Goal: Task Accomplishment & Management: Manage account settings

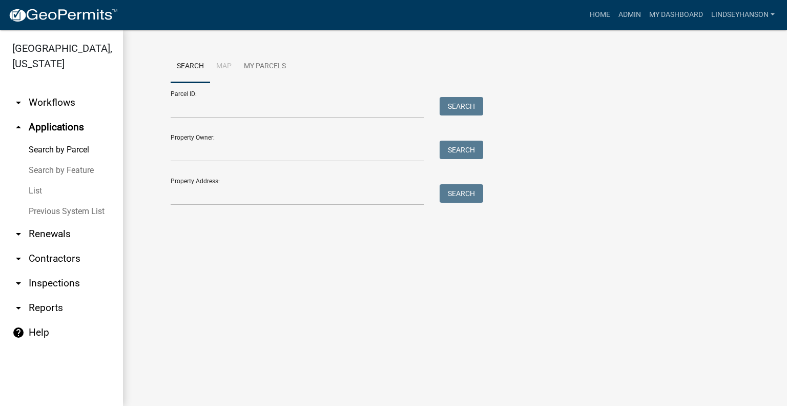
click at [69, 105] on link "arrow_drop_down Workflows" at bounding box center [61, 102] width 123 height 25
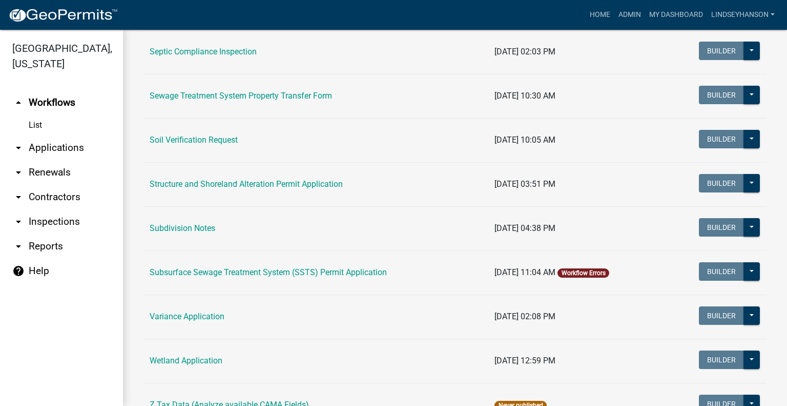
scroll to position [546, 0]
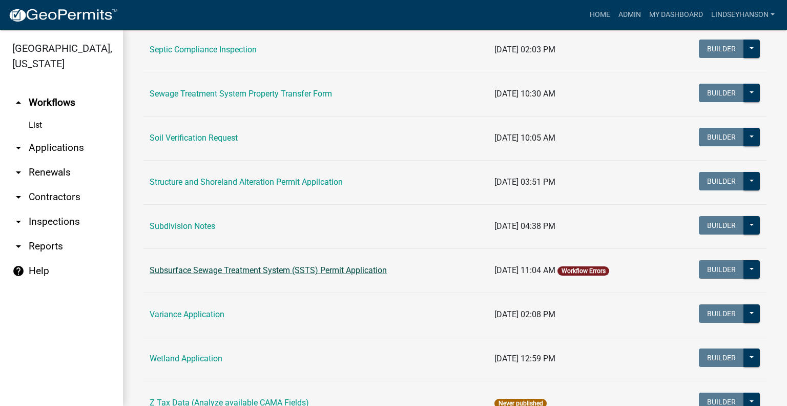
click at [341, 273] on link "Subsurface Sewage Treatment System (SSTS) Permit Application" at bounding box center [268, 270] width 237 height 10
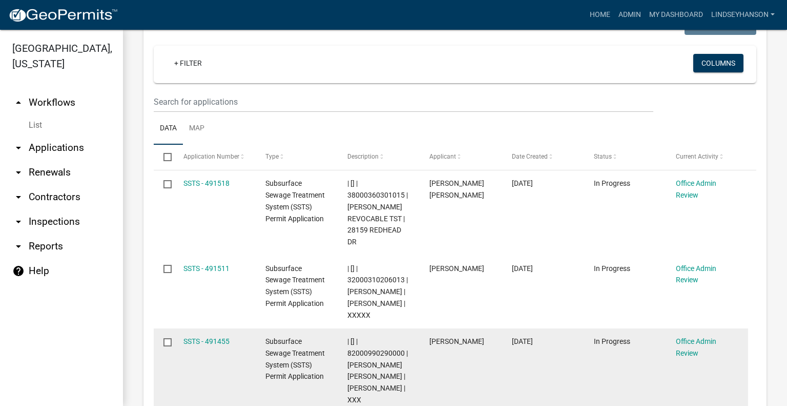
scroll to position [1212, 0]
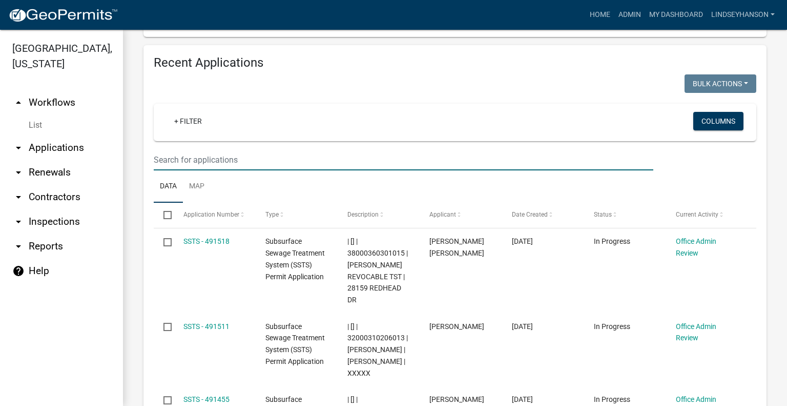
click at [436, 150] on input "text" at bounding box center [404, 159] width 500 height 21
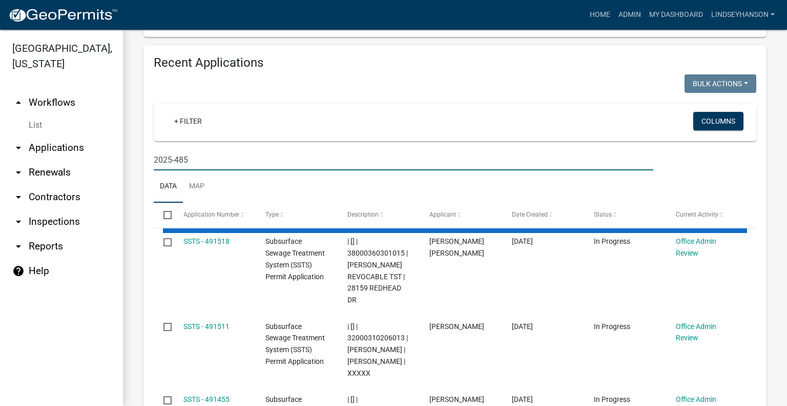
scroll to position [1157, 0]
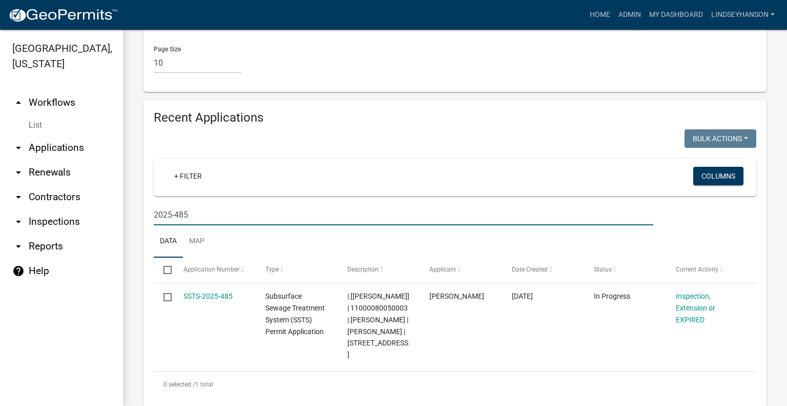
click at [235, 207] on input "2025-485" at bounding box center [404, 214] width 500 height 21
click at [220, 204] on input "2025-486" at bounding box center [404, 214] width 500 height 21
type input "2025-118"
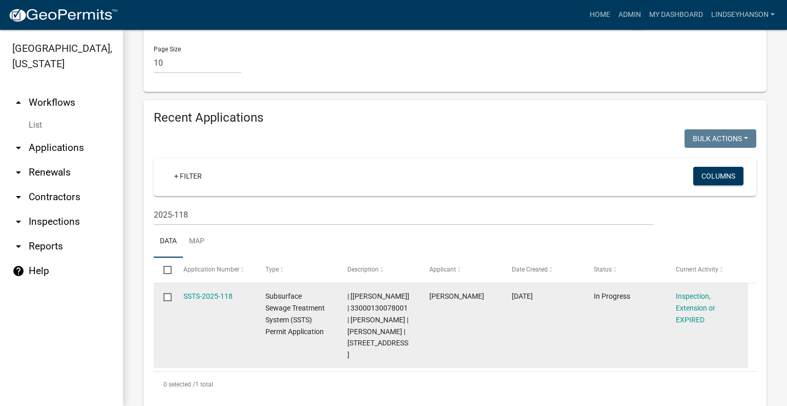
click at [209, 290] on div "SSTS-2025-118" at bounding box center [215, 296] width 63 height 12
click at [209, 292] on link "SSTS-2025-118" at bounding box center [208, 296] width 49 height 8
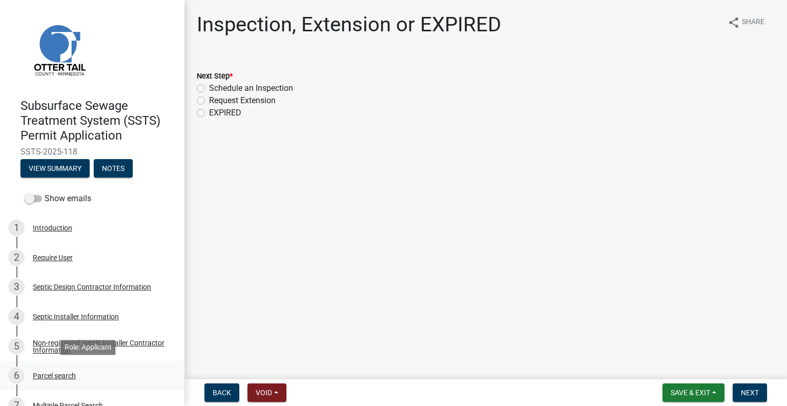
click at [63, 374] on div "Parcel search" at bounding box center [54, 375] width 43 height 7
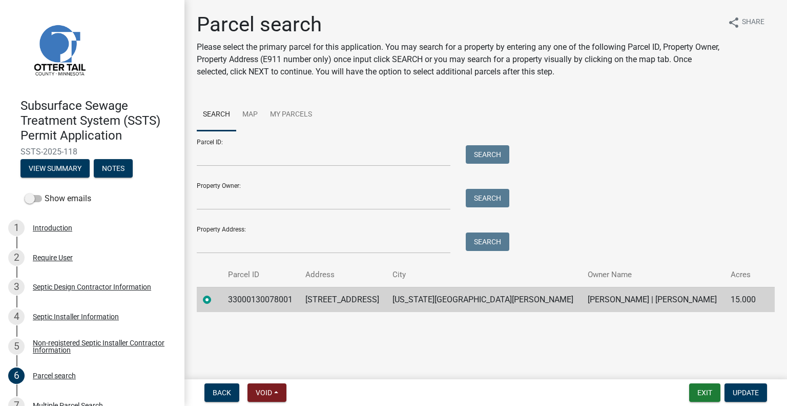
click at [269, 303] on td "33000130078001" at bounding box center [261, 299] width 78 height 25
copy td "33000130078001"
click at [367, 300] on td "57164 CO HWY 58" at bounding box center [342, 299] width 87 height 25
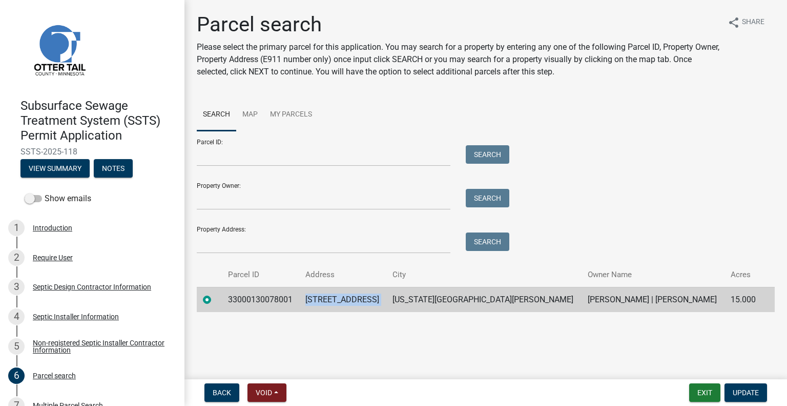
click at [367, 300] on td "57164 CO HWY 58" at bounding box center [342, 299] width 87 height 25
copy td "57164 CO HWY 58"
click at [464, 295] on td "NEW YORK MILLS" at bounding box center [484, 299] width 195 height 25
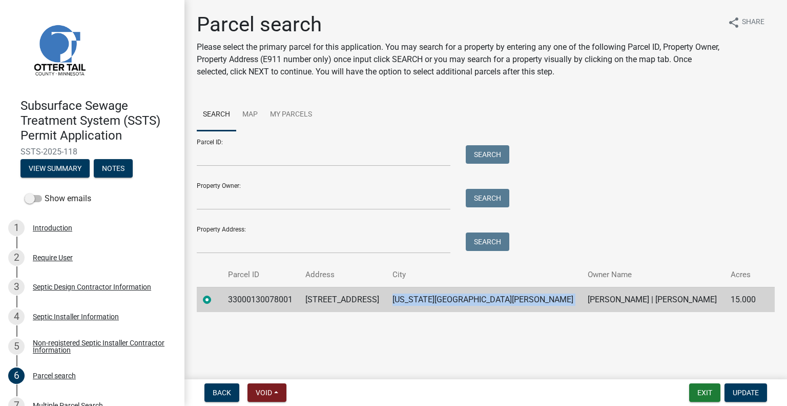
copy td "NEW YORK MILLS"
click at [582, 301] on td "SOHN MURPHY | SARAH MURPHY" at bounding box center [653, 299] width 143 height 25
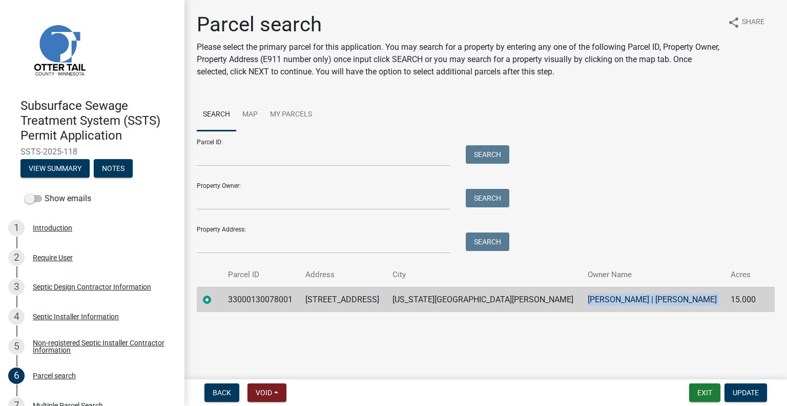
click at [582, 301] on td "SOHN MURPHY | SARAH MURPHY" at bounding box center [653, 299] width 143 height 25
copy td "SOHN MURPHY | SARAH MURPHY"
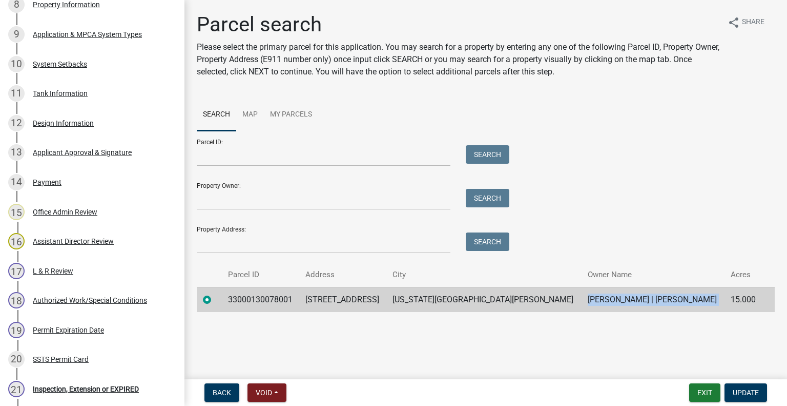
scroll to position [552, 0]
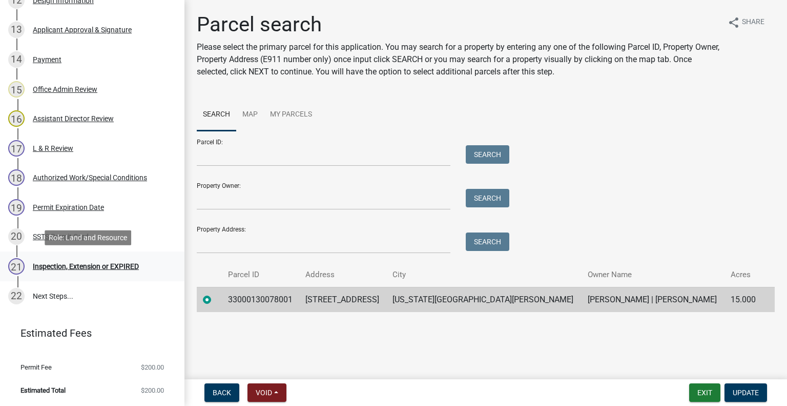
click at [113, 262] on div "Inspection, Extension or EXPIRED" at bounding box center [86, 265] width 106 height 7
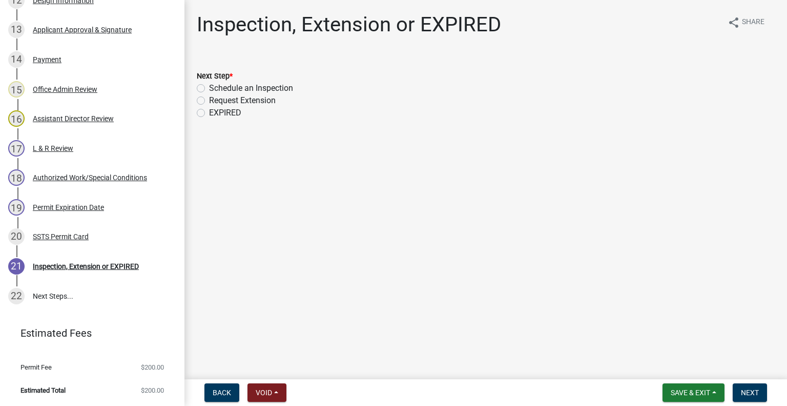
click at [273, 87] on label "Schedule an Inspection" at bounding box center [251, 88] width 84 height 12
click at [216, 87] on input "Schedule an Inspection" at bounding box center [212, 85] width 7 height 7
radio input "true"
click at [748, 389] on span "Next" at bounding box center [750, 392] width 18 height 8
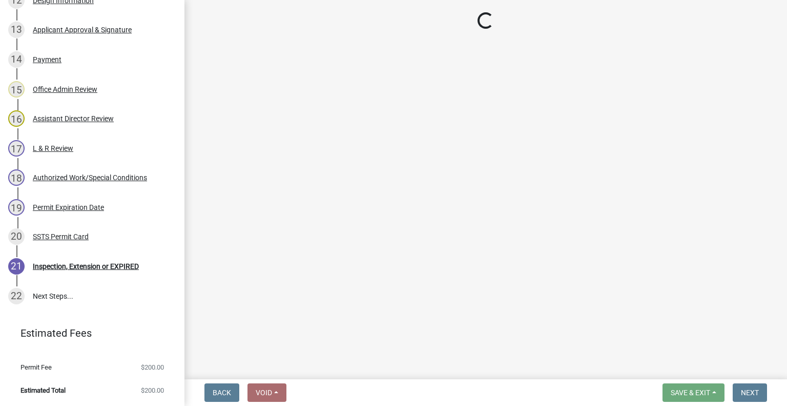
scroll to position [582, 0]
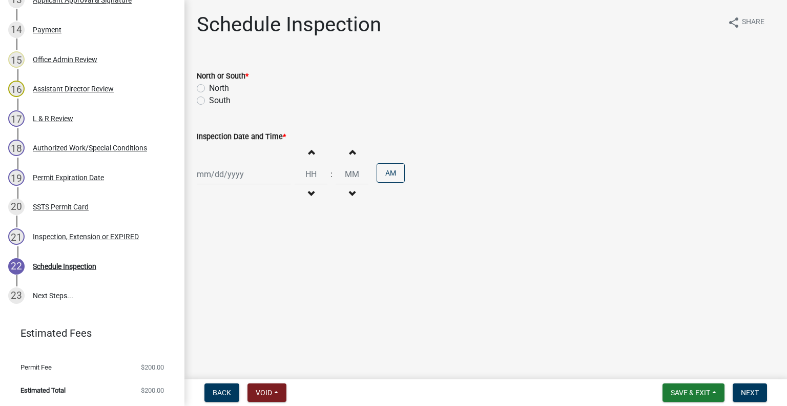
click at [219, 88] on label "North" at bounding box center [219, 88] width 20 height 12
click at [216, 88] on input "North" at bounding box center [212, 85] width 7 height 7
radio input "true"
select select "10"
select select "2025"
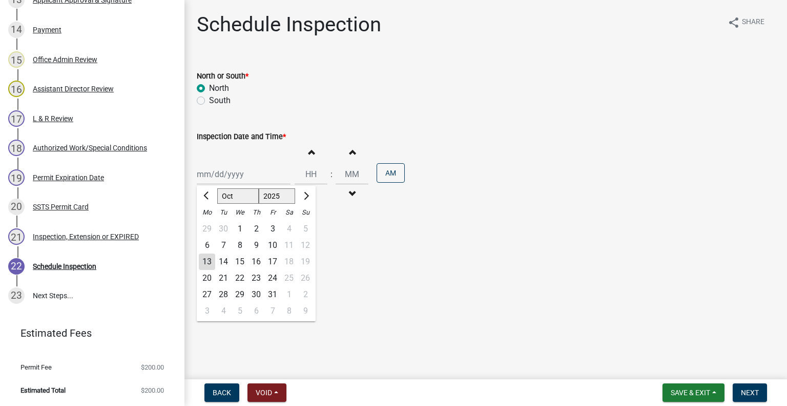
click at [229, 166] on div "Jan Feb Mar Apr May Jun Jul Aug Sep Oct Nov Dec 1525 1526 1527 1528 1529 1530 1…" at bounding box center [244, 174] width 94 height 21
click at [238, 258] on div "15" at bounding box center [240, 261] width 16 height 16
type input "10/15/2025"
click at [300, 194] on button "Decrement hours" at bounding box center [311, 194] width 22 height 18
type input "11"
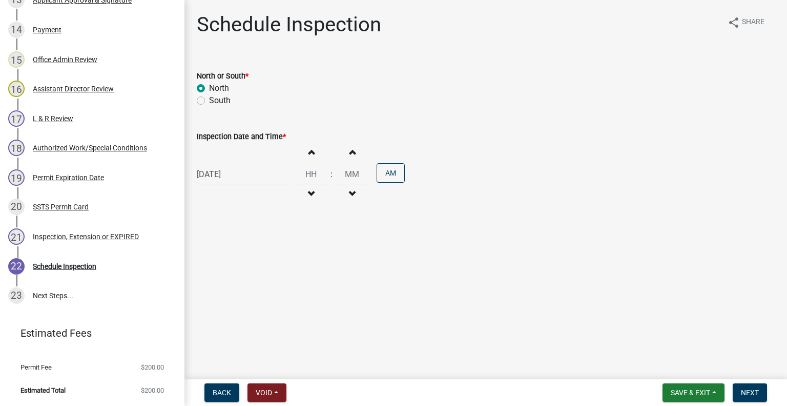
type input "00"
click at [300, 150] on button "Increment hours" at bounding box center [311, 152] width 22 height 18
type input "01"
click at [377, 177] on button "AM" at bounding box center [391, 172] width 28 height 19
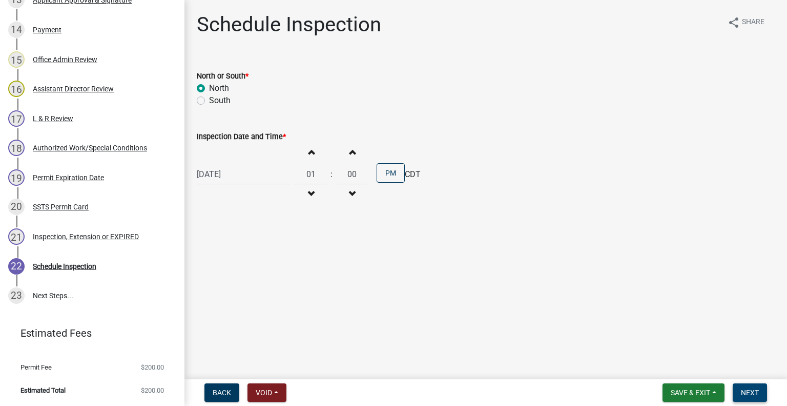
click at [750, 393] on span "Next" at bounding box center [750, 392] width 18 height 8
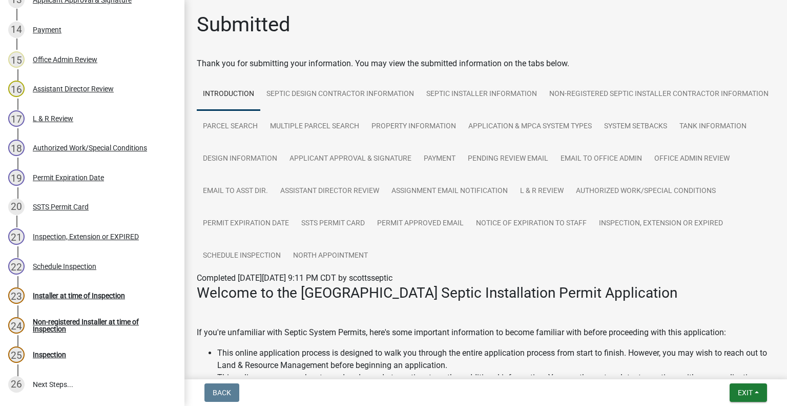
scroll to position [671, 0]
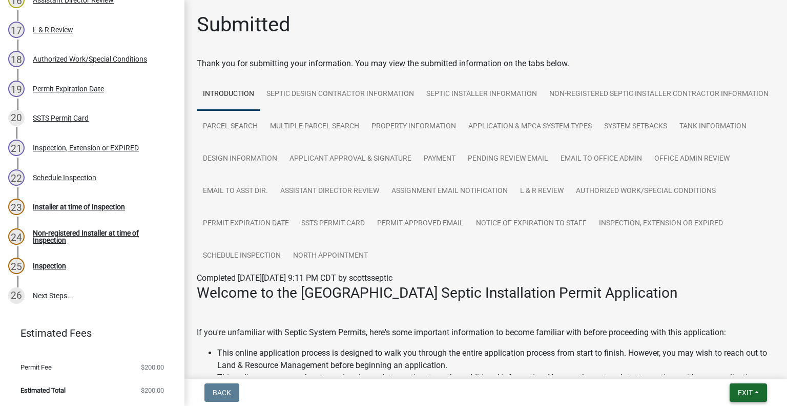
click at [745, 393] on span "Exit" at bounding box center [745, 392] width 15 height 8
click at [728, 369] on button "Save & Exit" at bounding box center [727, 365] width 82 height 25
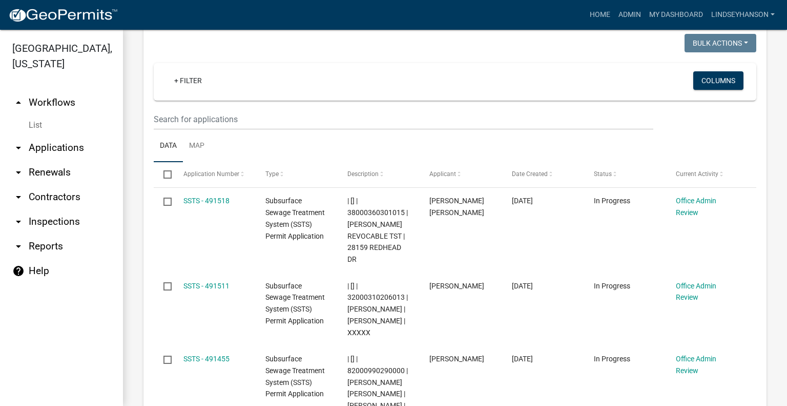
scroll to position [1216, 0]
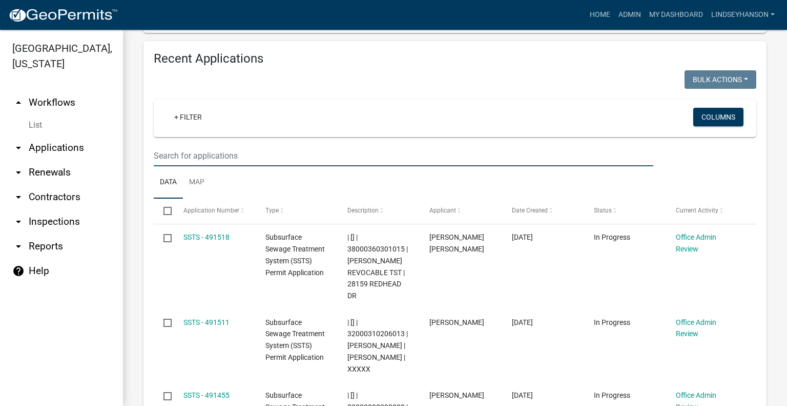
click at [266, 151] on input "text" at bounding box center [404, 155] width 500 height 21
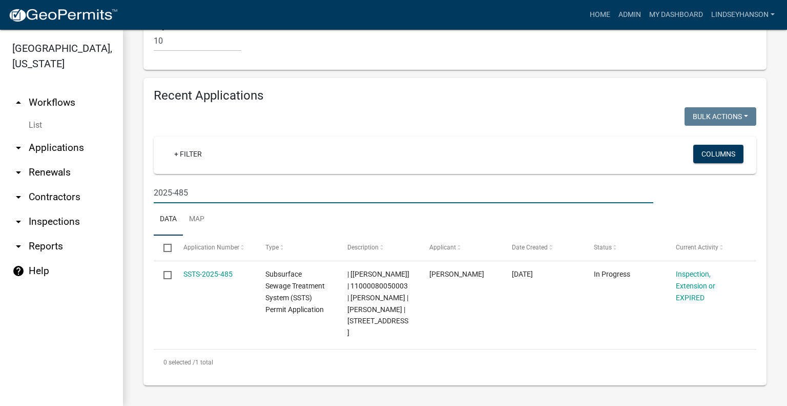
scroll to position [1157, 0]
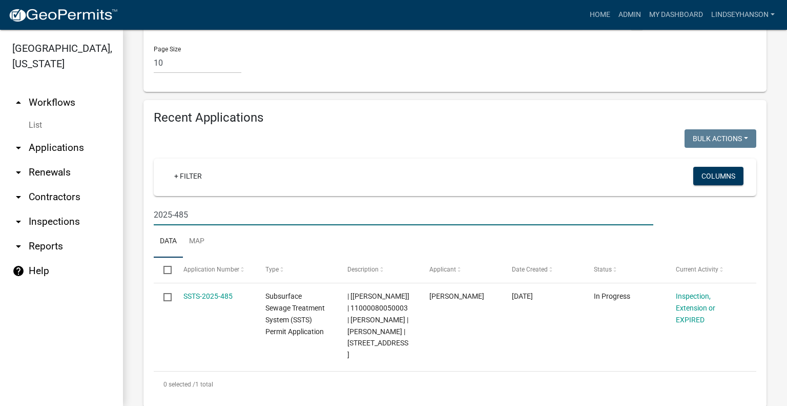
type input "2025-485"
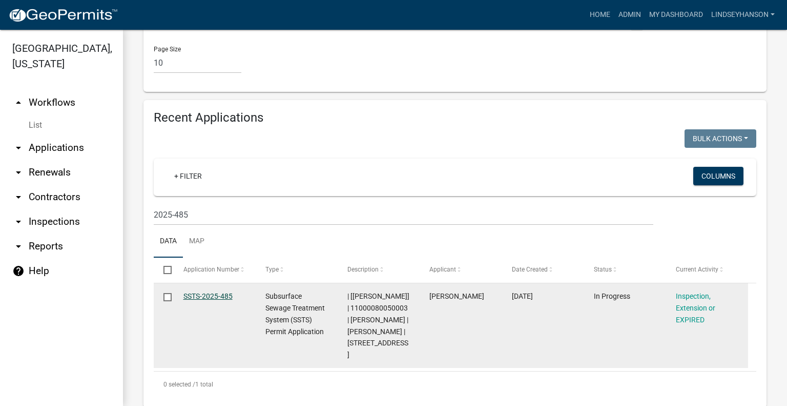
click at [217, 292] on link "SSTS-2025-485" at bounding box center [208, 296] width 49 height 8
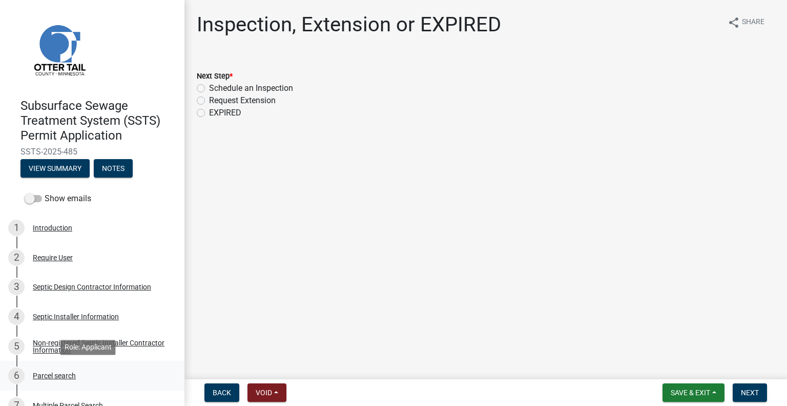
click at [65, 368] on div "6 Parcel search" at bounding box center [88, 375] width 160 height 16
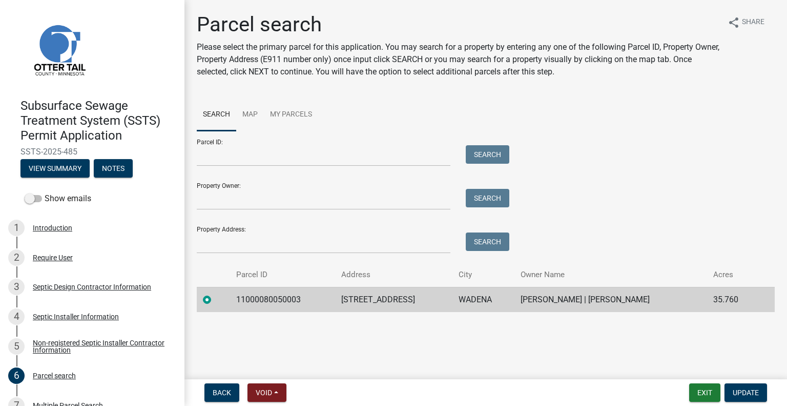
click at [277, 299] on td "11000080050003" at bounding box center [282, 299] width 105 height 25
copy td "11000080050003"
click at [373, 300] on td "32294 595TH AVE" at bounding box center [393, 299] width 117 height 25
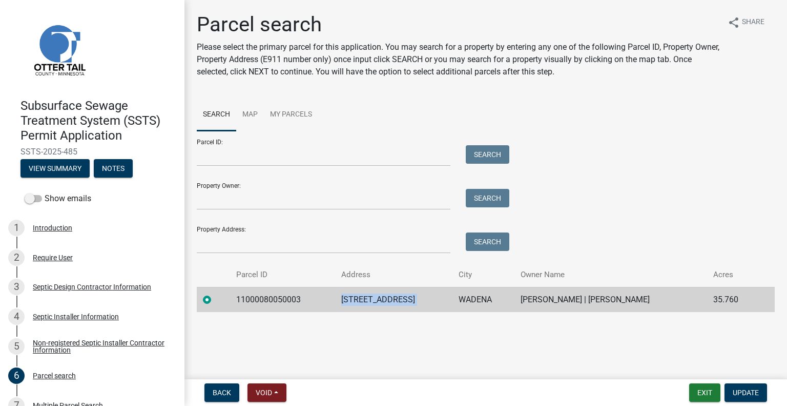
click at [373, 300] on td "32294 595TH AVE" at bounding box center [393, 299] width 117 height 25
copy td "32294 595TH AVE"
click at [472, 299] on td "WADENA" at bounding box center [484, 299] width 62 height 25
copy td "WADENA"
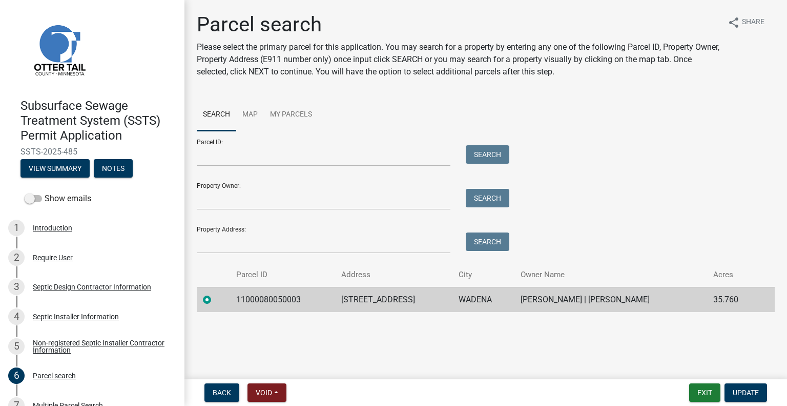
click at [576, 298] on td "SHAYDE HOLTE | JENNIFER HOLTE" at bounding box center [611, 299] width 193 height 25
copy td "SHAYDE HOLTE | JENNIFER HOLTE"
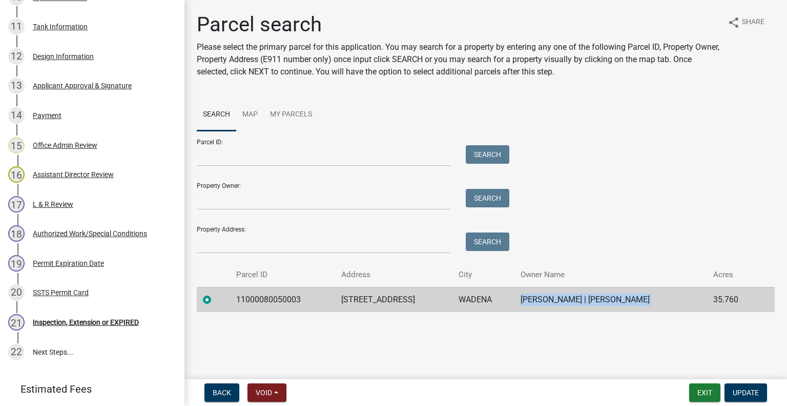
scroll to position [552, 0]
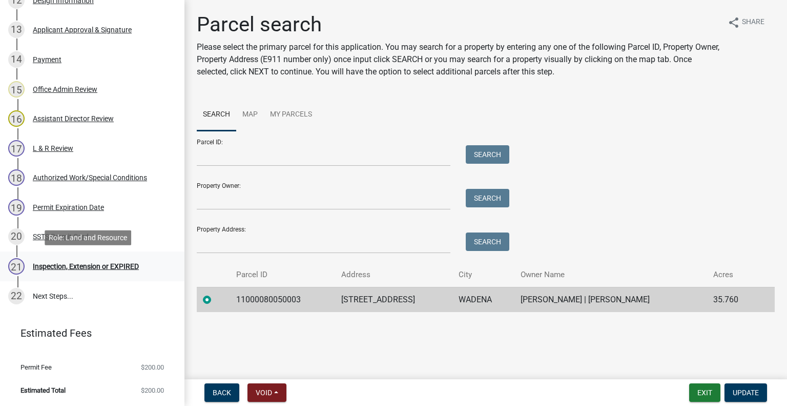
click at [103, 266] on div "Inspection, Extension or EXPIRED" at bounding box center [86, 265] width 106 height 7
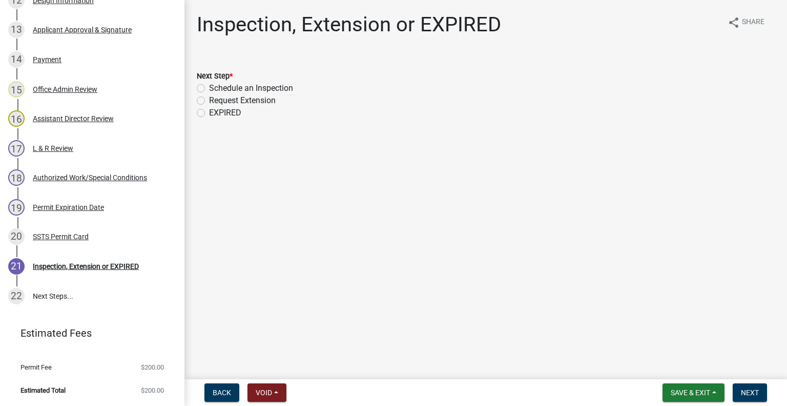
click at [284, 87] on label "Schedule an Inspection" at bounding box center [251, 88] width 84 height 12
click at [216, 87] on input "Schedule an Inspection" at bounding box center [212, 85] width 7 height 7
radio input "true"
click at [744, 392] on span "Next" at bounding box center [750, 392] width 18 height 8
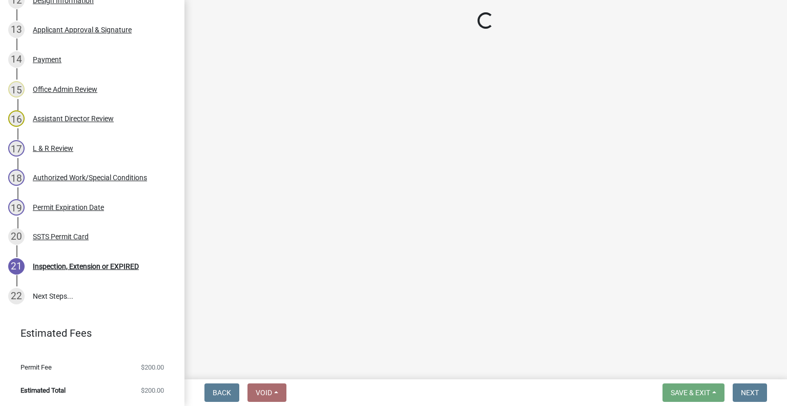
scroll to position [582, 0]
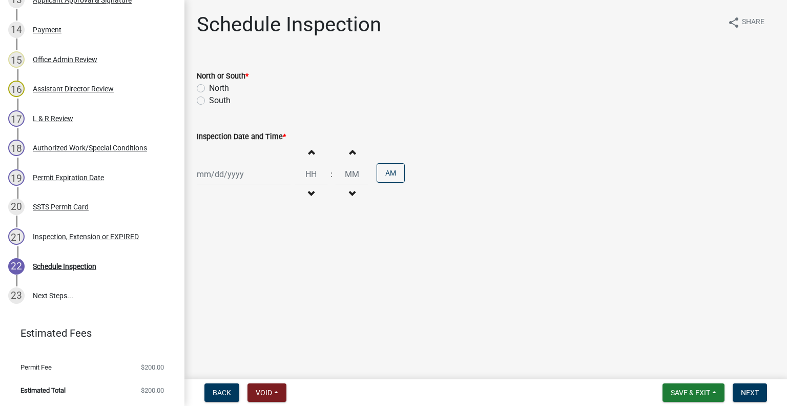
click at [221, 92] on label "North" at bounding box center [219, 88] width 20 height 12
click at [216, 89] on input "North" at bounding box center [212, 85] width 7 height 7
radio input "true"
click at [263, 186] on div "Increment hours Decrement hours : Increment minutes Decrement minutes AM" at bounding box center [486, 174] width 578 height 63
click at [242, 170] on div at bounding box center [244, 174] width 94 height 21
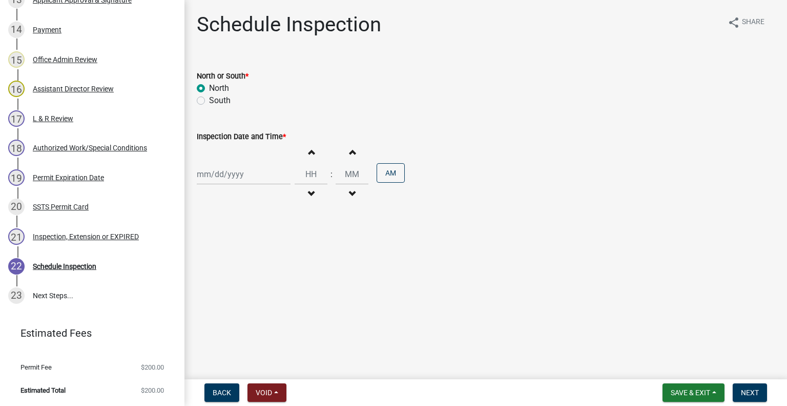
select select "10"
select select "2025"
click at [226, 257] on div "14" at bounding box center [223, 261] width 16 height 16
type input "10/14/2025"
click at [301, 191] on button "Decrement hours" at bounding box center [311, 194] width 22 height 18
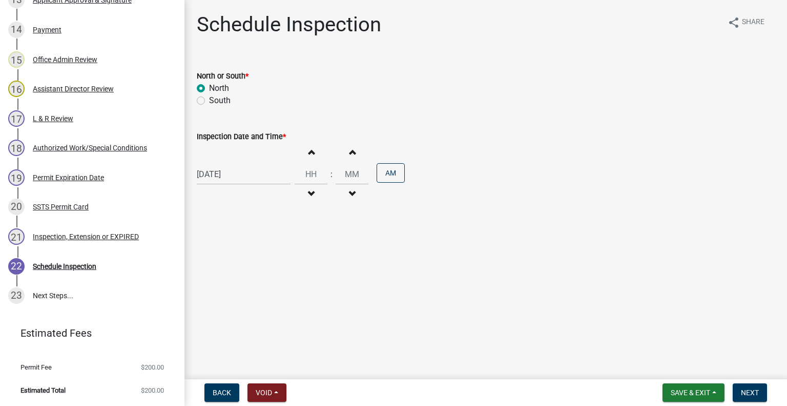
type input "11"
type input "00"
click at [386, 169] on button "PM" at bounding box center [391, 172] width 28 height 19
click at [743, 391] on span "Next" at bounding box center [750, 392] width 18 height 8
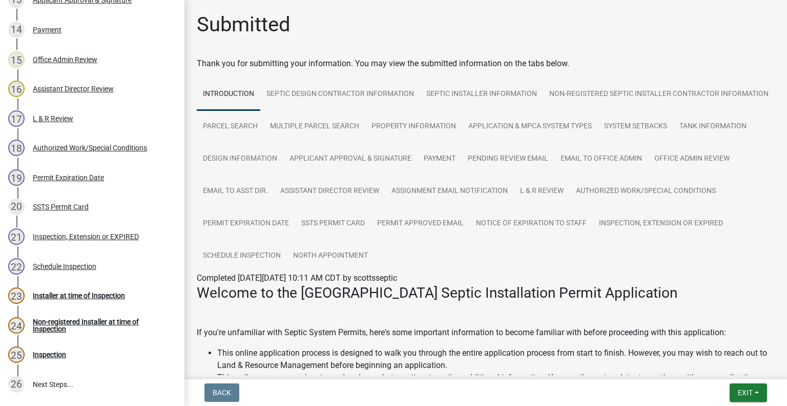
scroll to position [671, 0]
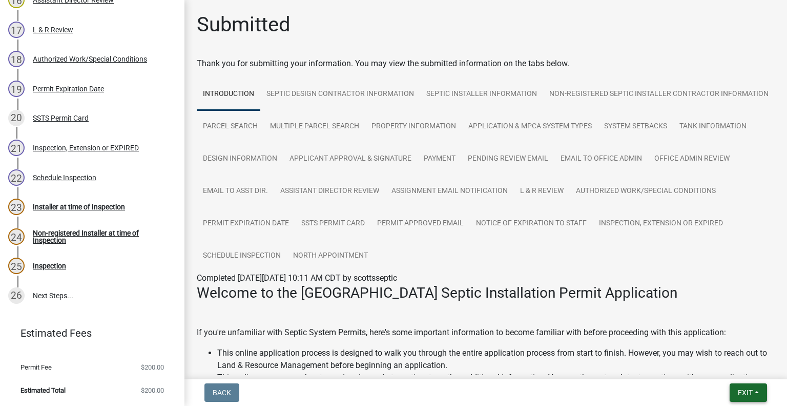
click at [734, 390] on button "Exit" at bounding box center [748, 392] width 37 height 18
click at [729, 365] on button "Save & Exit" at bounding box center [727, 365] width 82 height 25
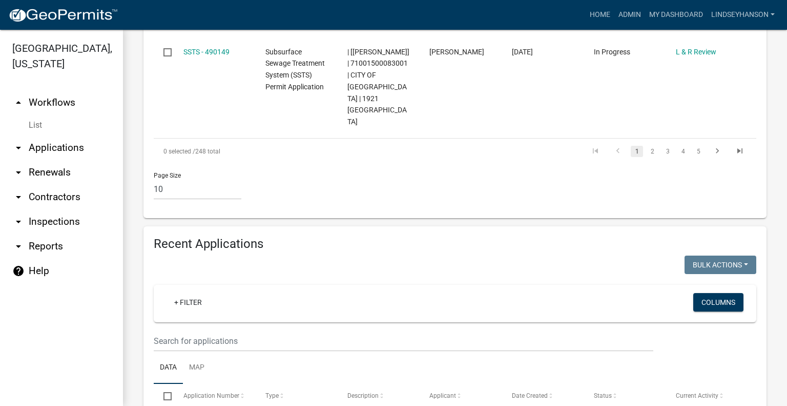
scroll to position [1036, 0]
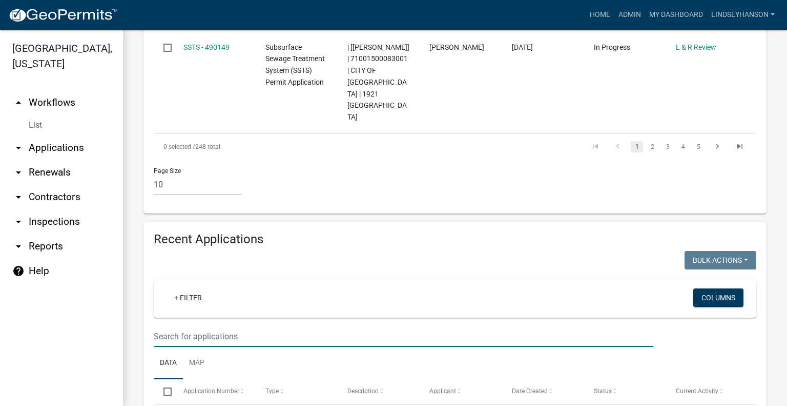
click at [426, 326] on input "text" at bounding box center [404, 336] width 500 height 21
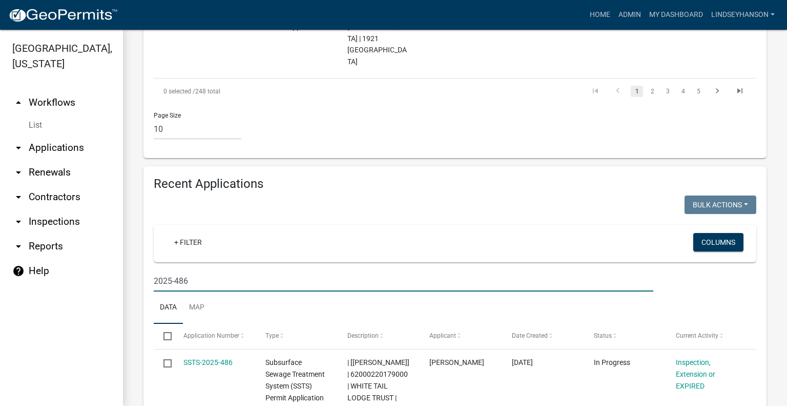
scroll to position [1157, 0]
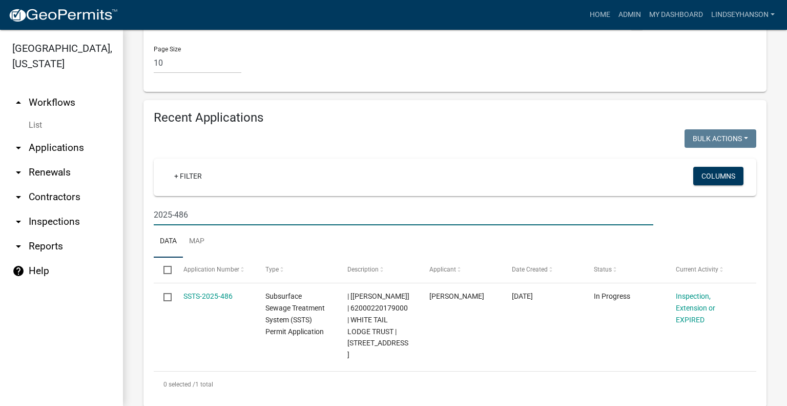
type input "2025-486"
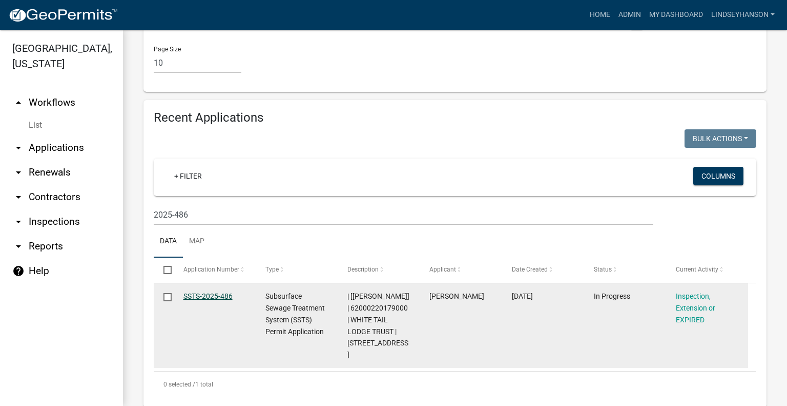
drag, startPoint x: 192, startPoint y: 284, endPoint x: 212, endPoint y: 283, distance: 20.0
click at [192, 292] on link "SSTS-2025-486" at bounding box center [208, 296] width 49 height 8
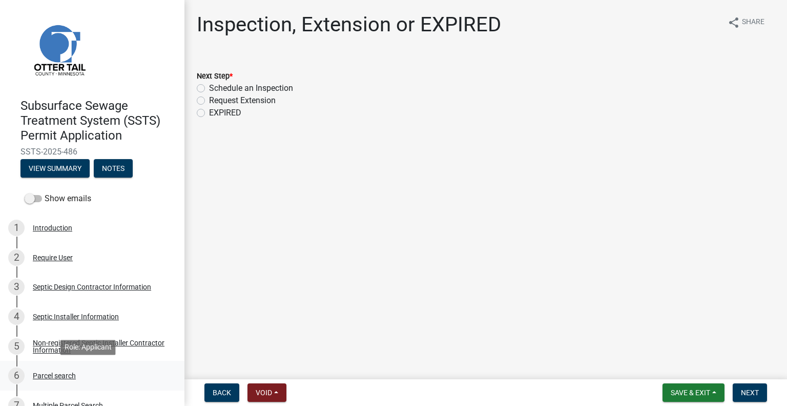
click at [65, 376] on div "Parcel search" at bounding box center [54, 375] width 43 height 7
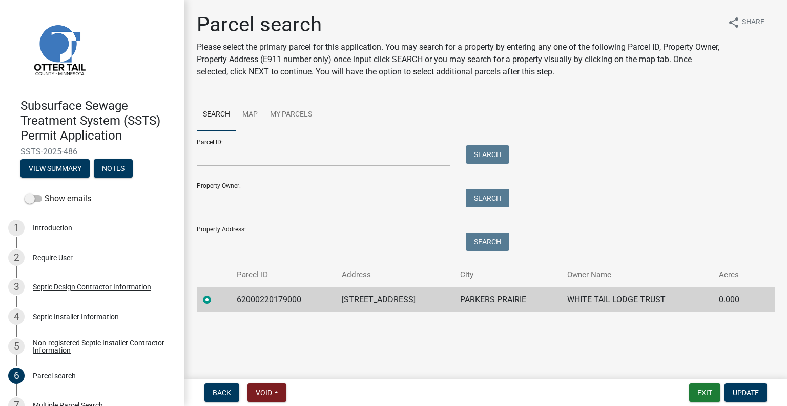
click at [256, 290] on td "62000220179000" at bounding box center [284, 299] width 106 height 25
click at [256, 301] on td "62000220179000" at bounding box center [284, 299] width 106 height 25
copy td "62000220179000"
click at [386, 299] on td "18400 CO HWY 42" at bounding box center [395, 299] width 118 height 25
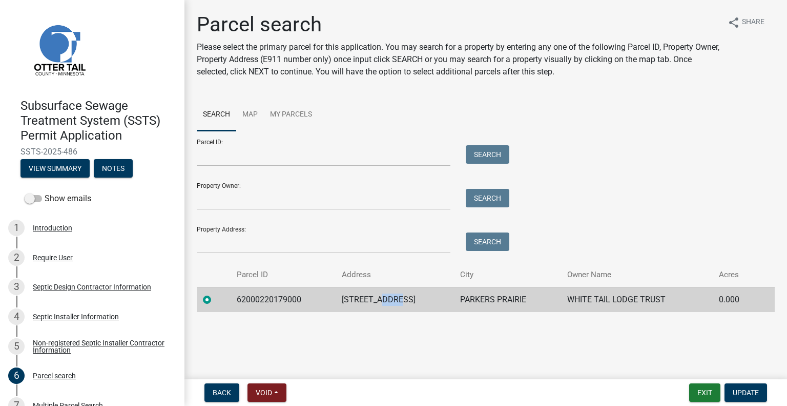
click at [386, 300] on td "18400 CO HWY 42" at bounding box center [395, 299] width 118 height 25
copy td "18400 CO HWY 42"
click at [487, 298] on td "PARKERS PRAIRIE" at bounding box center [508, 299] width 108 height 25
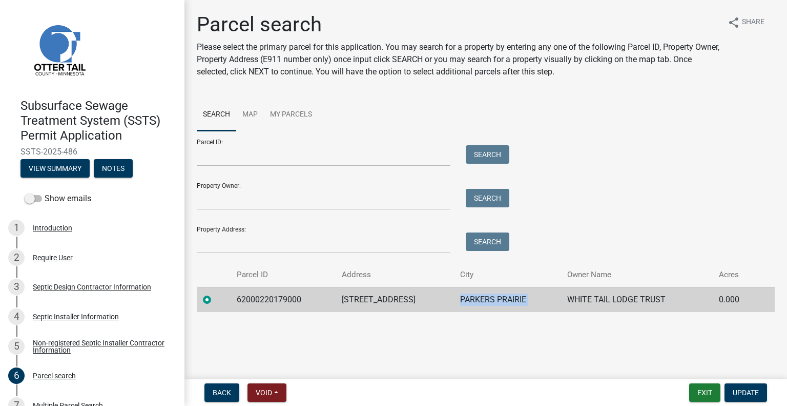
click at [487, 298] on td "PARKERS PRAIRIE" at bounding box center [508, 299] width 108 height 25
click at [614, 297] on td "WHITE TAIL LODGE TRUST" at bounding box center [637, 299] width 152 height 25
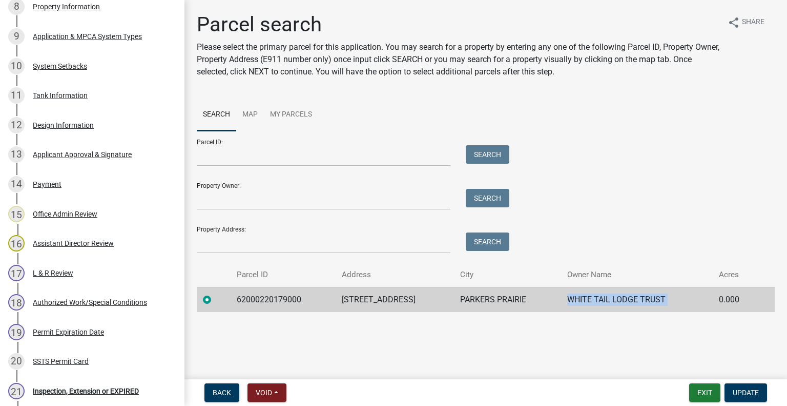
scroll to position [552, 0]
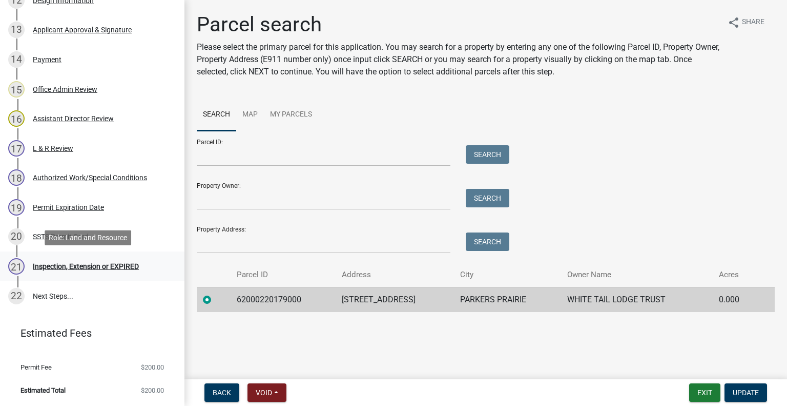
click at [125, 266] on div "Inspection, Extension or EXPIRED" at bounding box center [86, 265] width 106 height 7
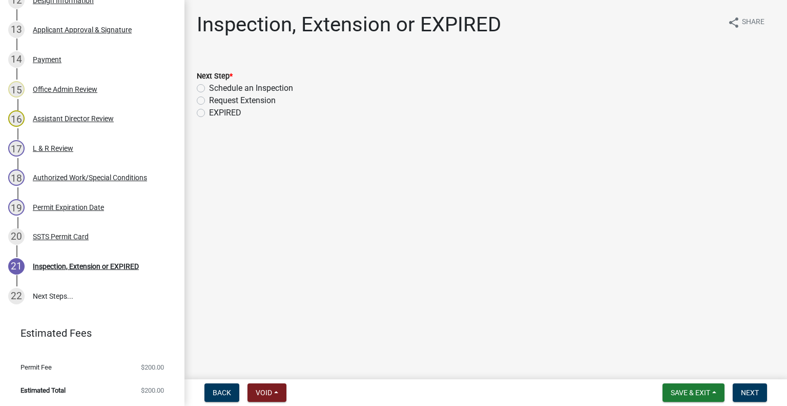
click at [257, 81] on div "Next Step *" at bounding box center [486, 76] width 578 height 12
click at [261, 87] on label "Schedule an Inspection" at bounding box center [251, 88] width 84 height 12
click at [216, 87] on input "Schedule an Inspection" at bounding box center [212, 85] width 7 height 7
radio input "true"
click at [744, 388] on span "Next" at bounding box center [750, 392] width 18 height 8
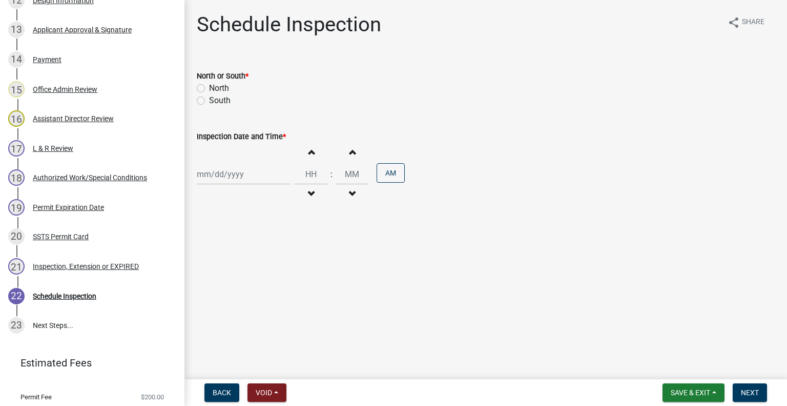
scroll to position [582, 0]
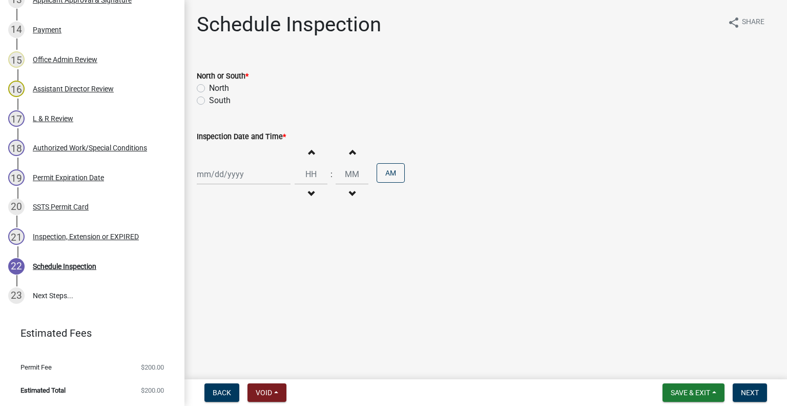
click at [219, 105] on label "South" at bounding box center [220, 100] width 22 height 12
click at [216, 101] on input "South" at bounding box center [212, 97] width 7 height 7
radio input "true"
select select "10"
select select "2025"
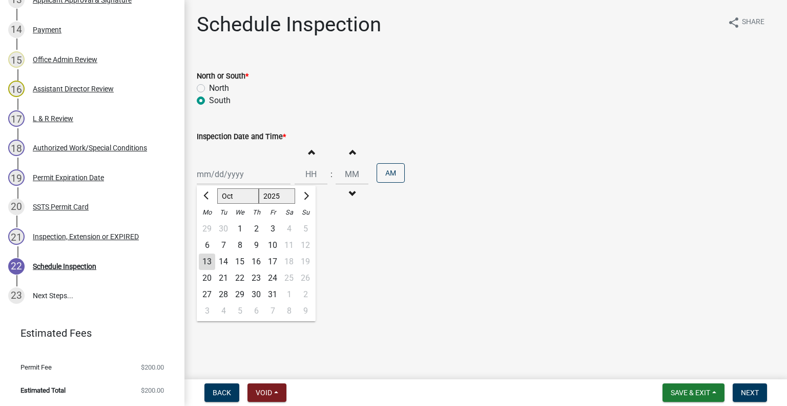
click at [235, 179] on div "Jan Feb Mar Apr May Jun Jul Aug Sep Oct Nov Dec 1525 1526 1527 1528 1529 1530 1…" at bounding box center [244, 174] width 94 height 21
click at [226, 259] on div "14" at bounding box center [223, 261] width 16 height 16
type input "10/14/2025"
click at [314, 188] on button "Decrement hours" at bounding box center [311, 194] width 22 height 18
type input "11"
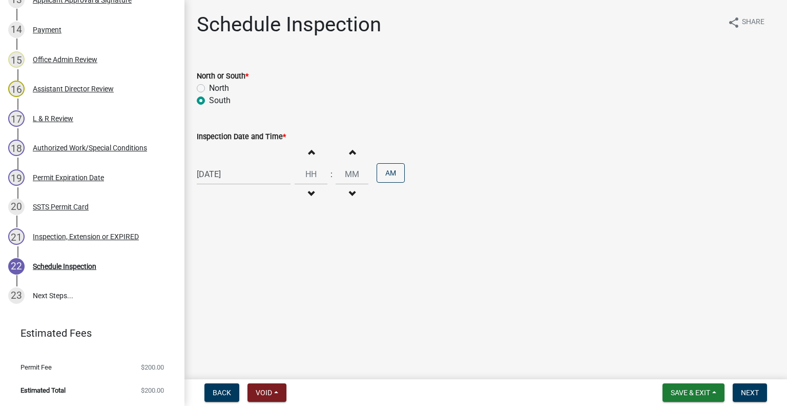
type input "00"
click at [301, 157] on button "Increment hours" at bounding box center [311, 152] width 22 height 18
type input "12"
click at [370, 175] on div "Increment hours 12 Decrement hours : Increment minutes 00 Decrement minutes AM" at bounding box center [350, 174] width 110 height 63
click at [394, 181] on button "AM" at bounding box center [391, 172] width 28 height 19
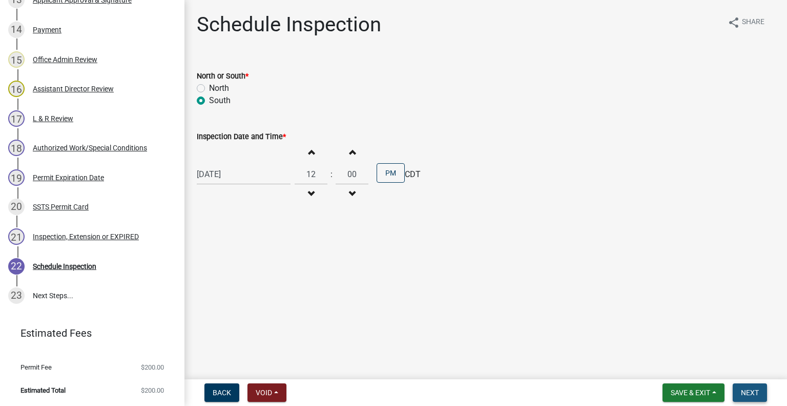
click at [752, 395] on span "Next" at bounding box center [750, 392] width 18 height 8
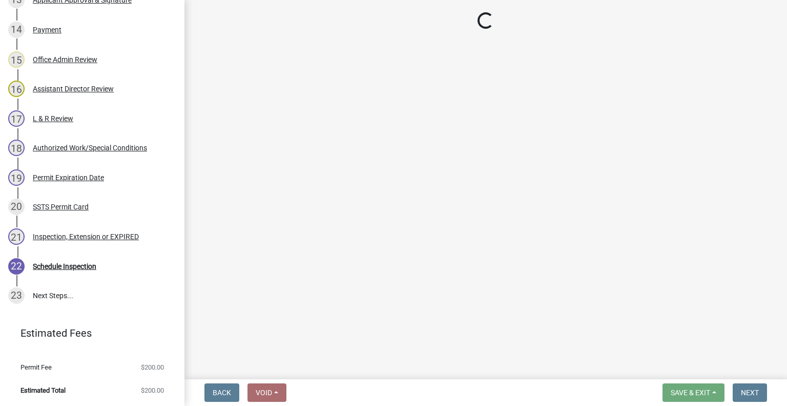
scroll to position [671, 0]
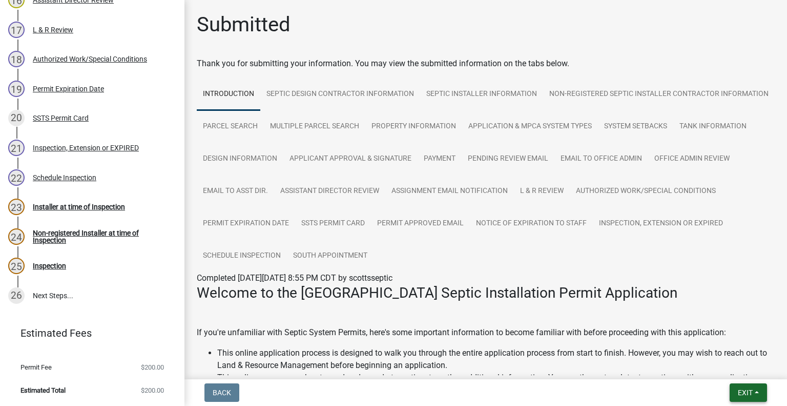
click at [738, 389] on span "Exit" at bounding box center [745, 392] width 15 height 8
click at [725, 371] on button "Save & Exit" at bounding box center [727, 365] width 82 height 25
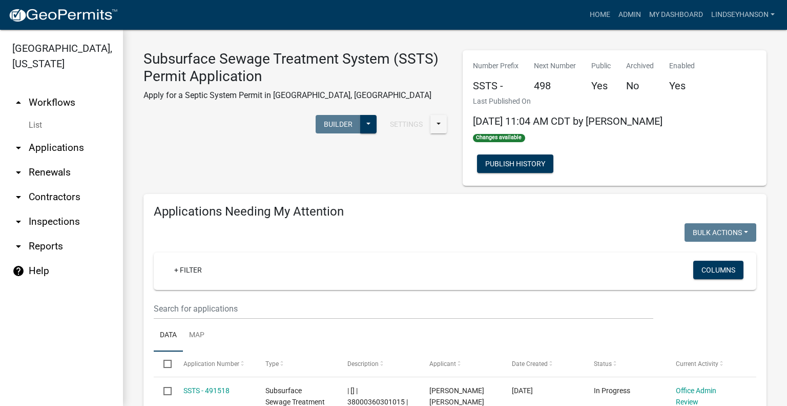
click at [85, 146] on link "arrow_drop_down Applications" at bounding box center [61, 147] width 123 height 25
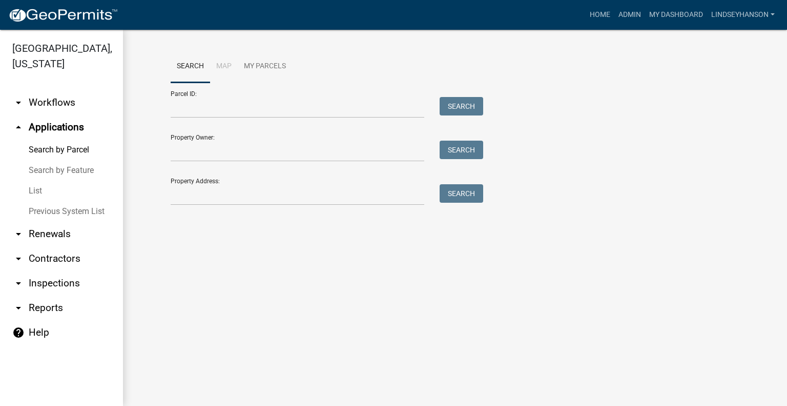
click at [76, 103] on link "arrow_drop_down Workflows" at bounding box center [61, 102] width 123 height 25
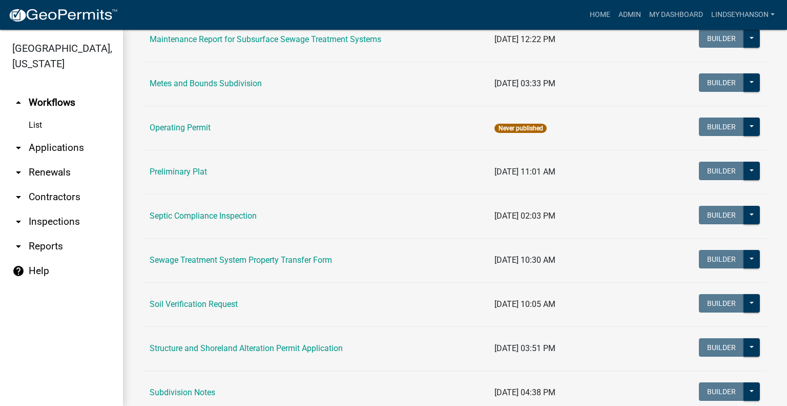
scroll to position [383, 0]
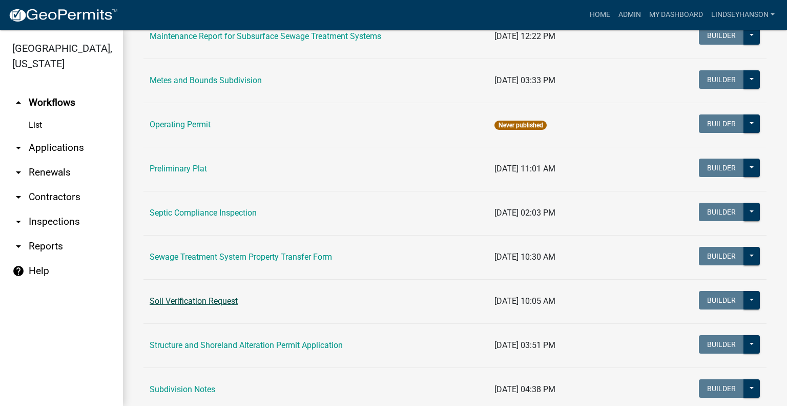
click at [207, 297] on link "Soil Verification Request" at bounding box center [194, 301] width 88 height 10
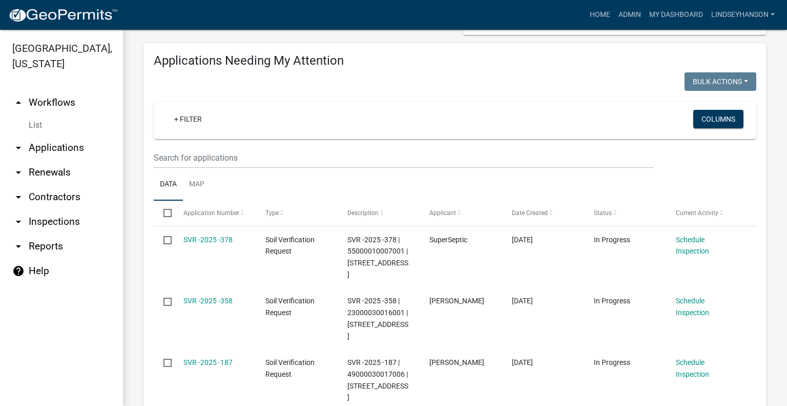
scroll to position [191, 0]
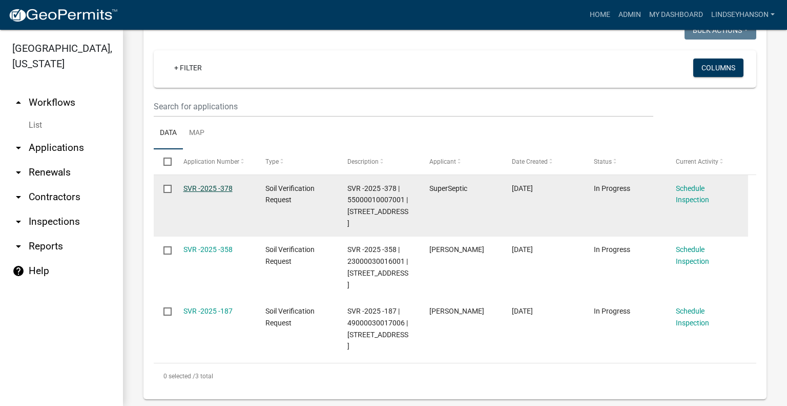
click at [207, 188] on link "SVR -2025 -378" at bounding box center [208, 188] width 49 height 8
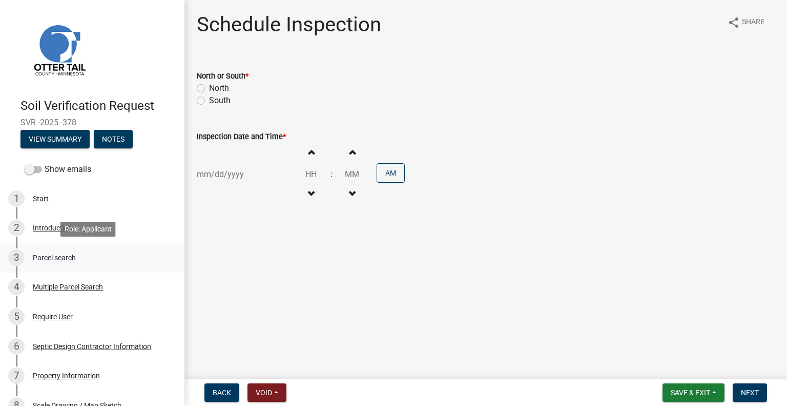
click at [60, 259] on div "Parcel search" at bounding box center [54, 257] width 43 height 7
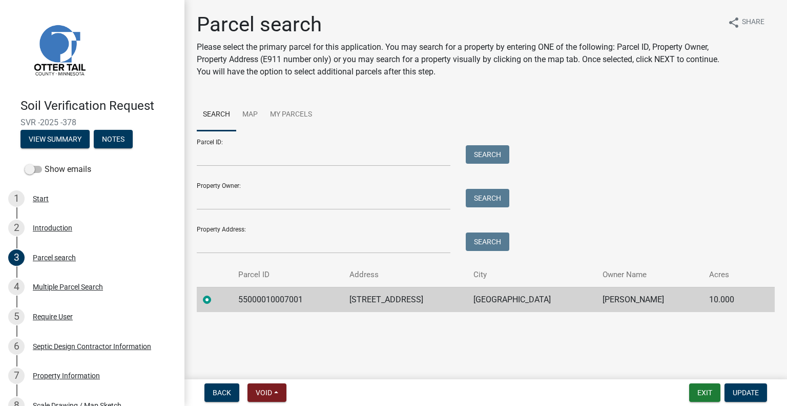
click at [285, 307] on td "55000010007001" at bounding box center [287, 299] width 111 height 25
click at [285, 301] on td "55000010007001" at bounding box center [287, 299] width 111 height 25
click at [388, 297] on td "20943 CO HWY 20" at bounding box center [405, 299] width 124 height 25
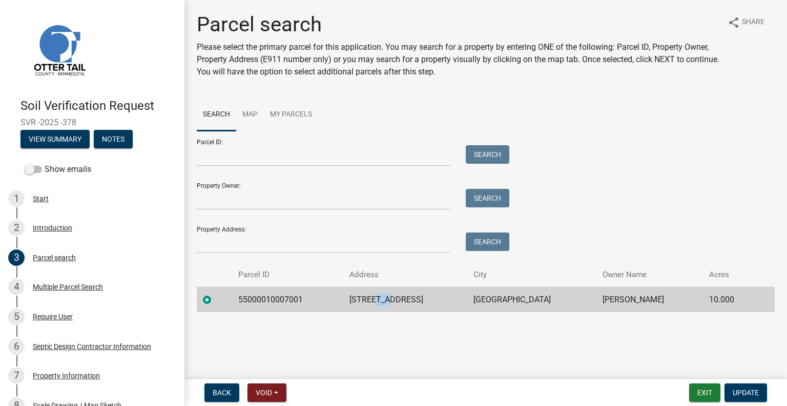
click at [390, 293] on td "20943 CO HWY 20" at bounding box center [405, 299] width 124 height 25
click at [527, 300] on td "PELICAN RAPIDS" at bounding box center [532, 299] width 129 height 25
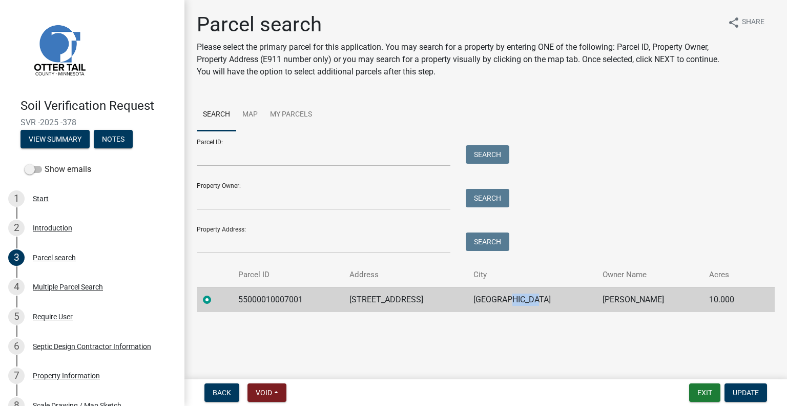
click at [527, 300] on td "PELICAN RAPIDS" at bounding box center [532, 299] width 129 height 25
click at [631, 299] on td "JON S MARTIN" at bounding box center [650, 299] width 107 height 25
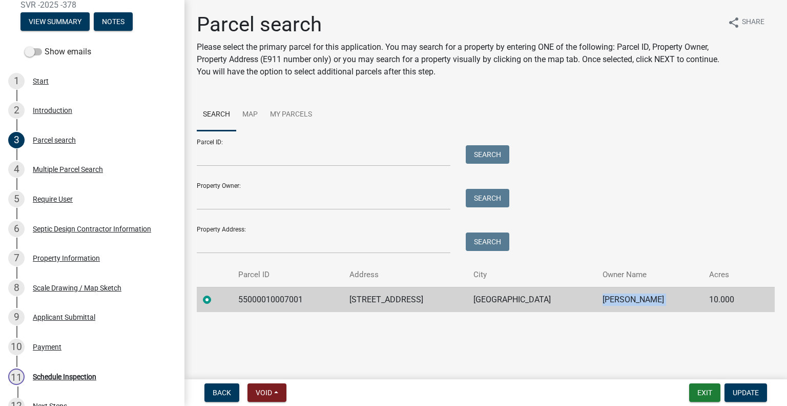
scroll to position [228, 0]
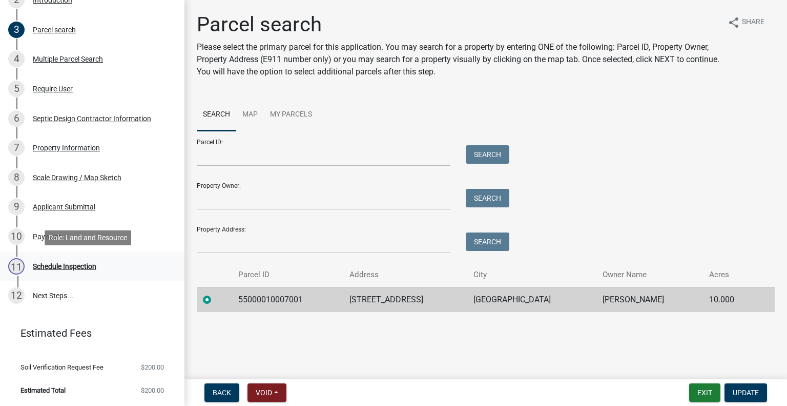
click at [120, 267] on div "11 Schedule Inspection" at bounding box center [88, 266] width 160 height 16
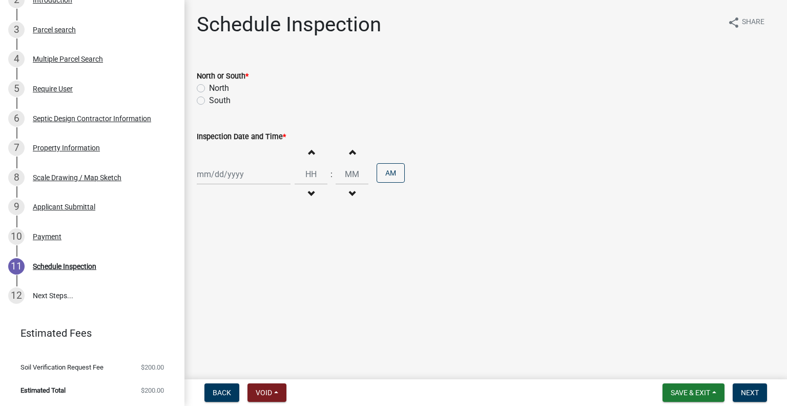
click at [218, 85] on label "North" at bounding box center [219, 88] width 20 height 12
click at [216, 85] on input "North" at bounding box center [212, 85] width 7 height 7
radio input "true"
click at [240, 175] on div at bounding box center [244, 174] width 94 height 21
select select "10"
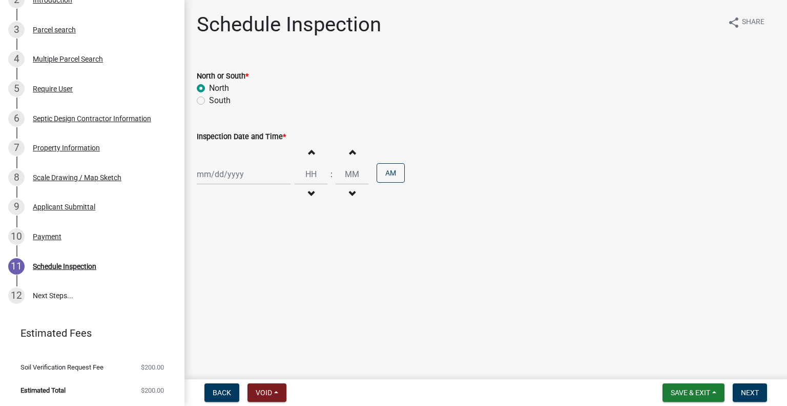
select select "2025"
click at [243, 262] on div "15" at bounding box center [240, 261] width 16 height 16
type input "10/15/2025"
click at [309, 193] on span "button" at bounding box center [311, 194] width 5 height 8
type input "11"
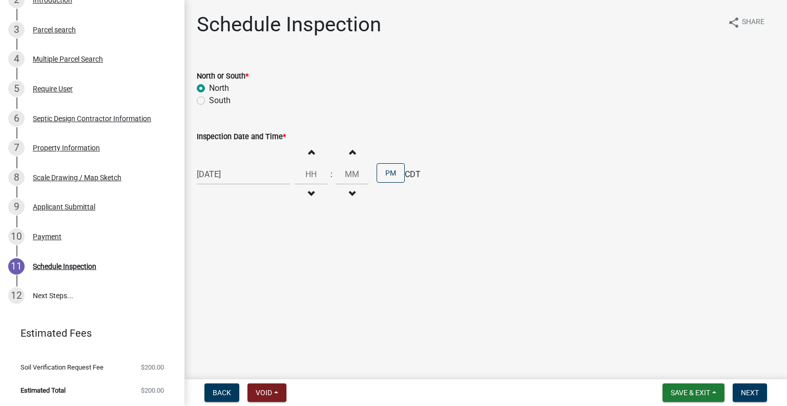
type input "00"
click at [309, 151] on span "button" at bounding box center [311, 152] width 5 height 8
type input "01"
click at [390, 170] on button "AM" at bounding box center [391, 172] width 28 height 19
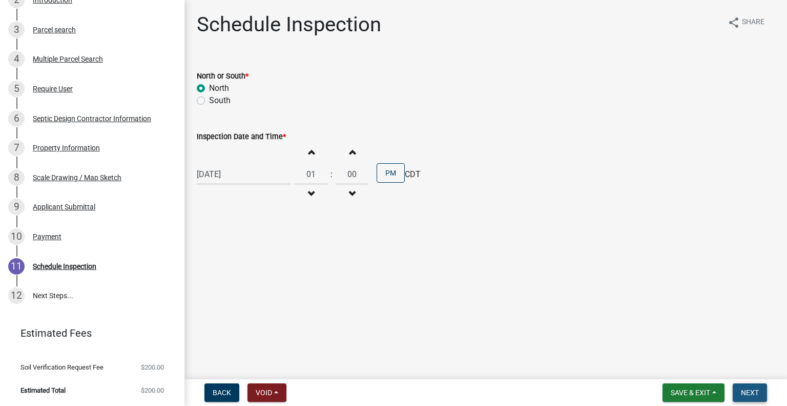
click at [744, 387] on button "Next" at bounding box center [750, 392] width 34 height 18
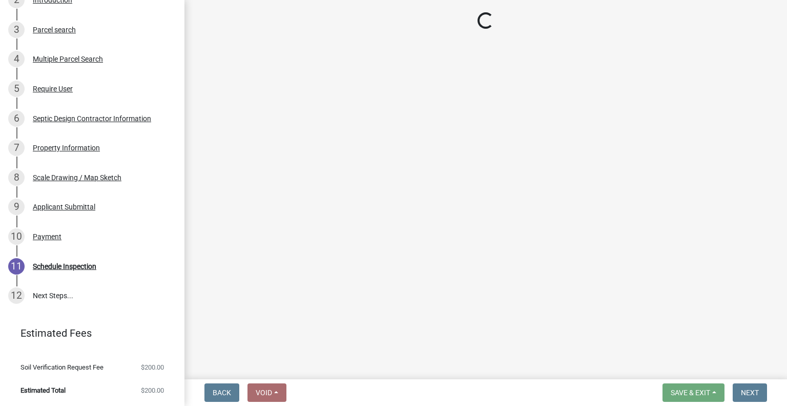
scroll to position [257, 0]
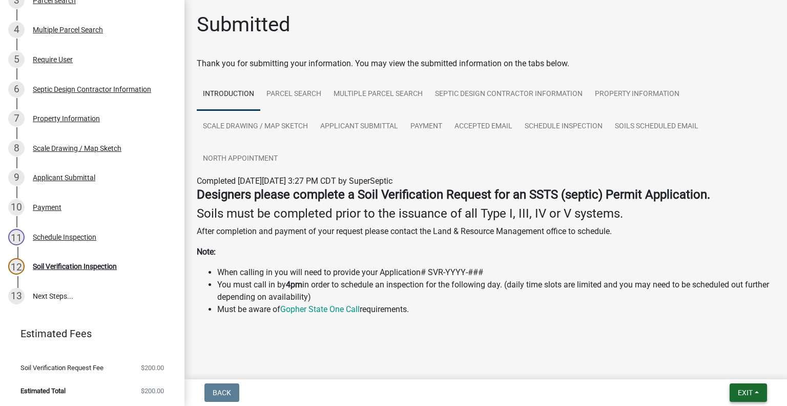
click at [748, 390] on span "Exit" at bounding box center [745, 392] width 15 height 8
click at [736, 370] on button "Save & Exit" at bounding box center [727, 365] width 82 height 25
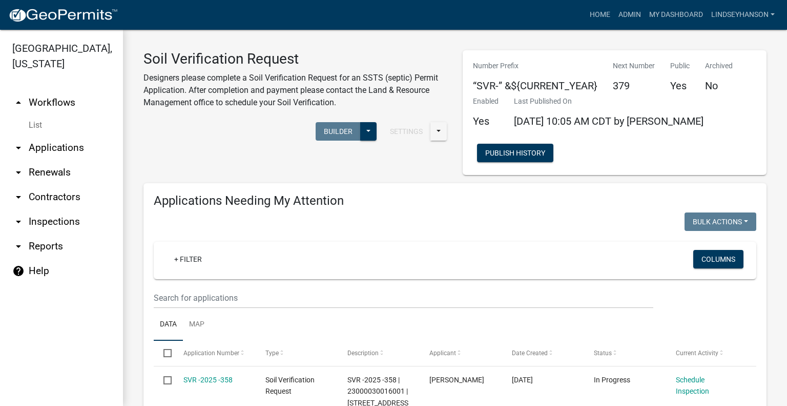
click at [87, 143] on link "arrow_drop_down Applications" at bounding box center [61, 147] width 123 height 25
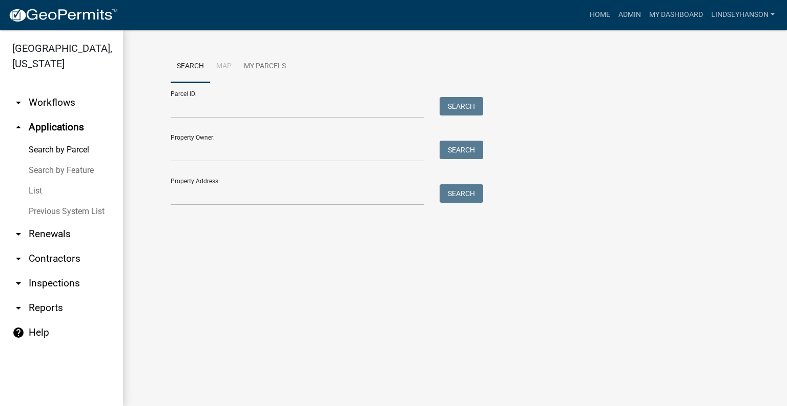
click at [72, 102] on link "arrow_drop_down Workflows" at bounding box center [61, 102] width 123 height 25
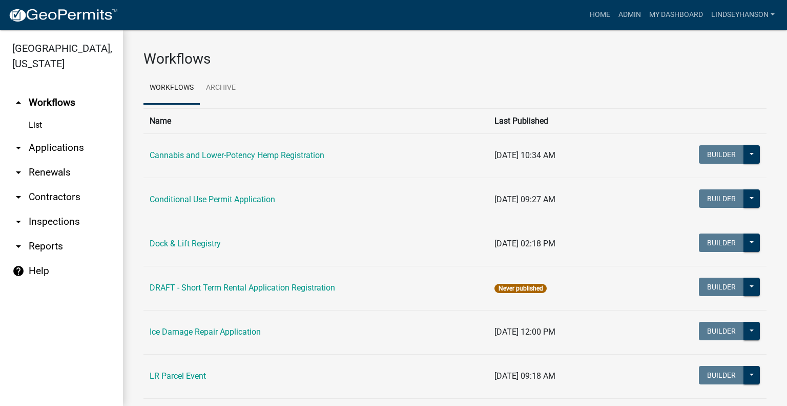
click at [82, 145] on link "arrow_drop_down Applications" at bounding box center [61, 147] width 123 height 25
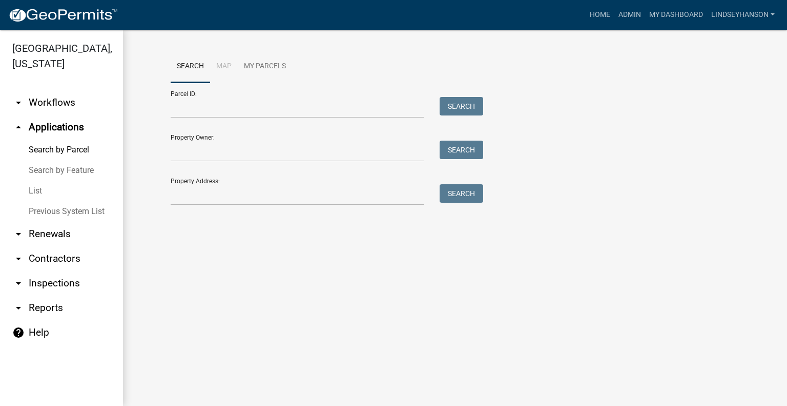
click at [68, 103] on link "arrow_drop_down Workflows" at bounding box center [61, 102] width 123 height 25
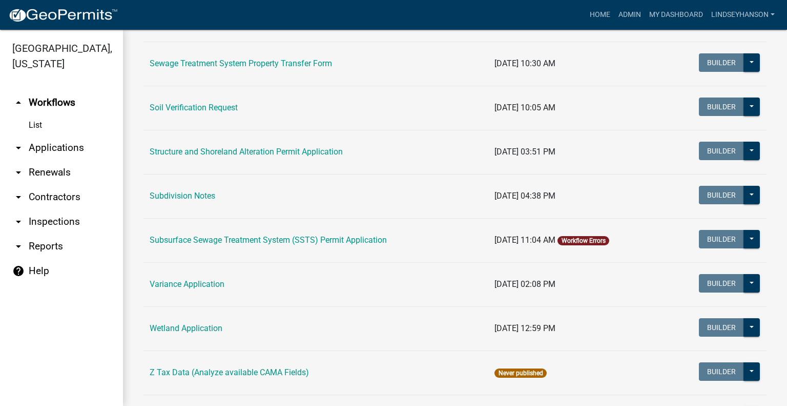
scroll to position [612, 0]
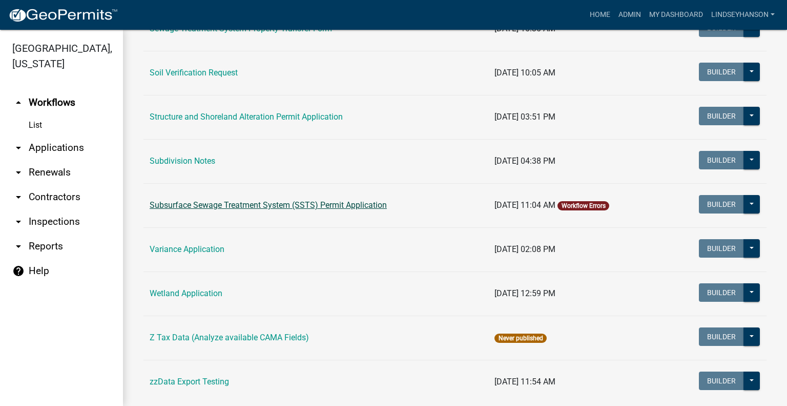
click at [326, 203] on link "Subsurface Sewage Treatment System (SSTS) Permit Application" at bounding box center [268, 205] width 237 height 10
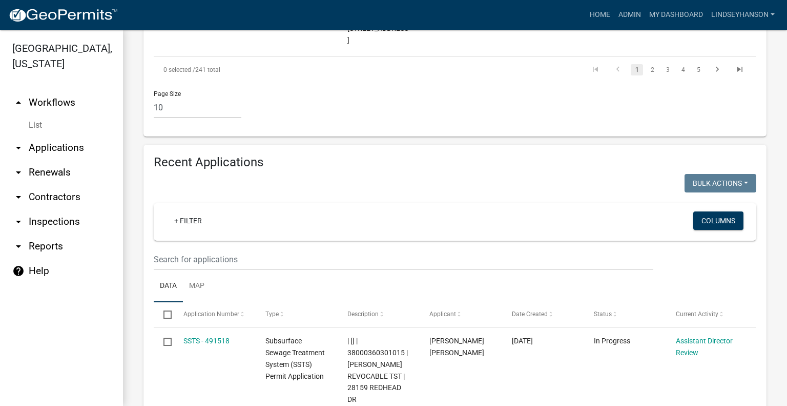
scroll to position [1214, 0]
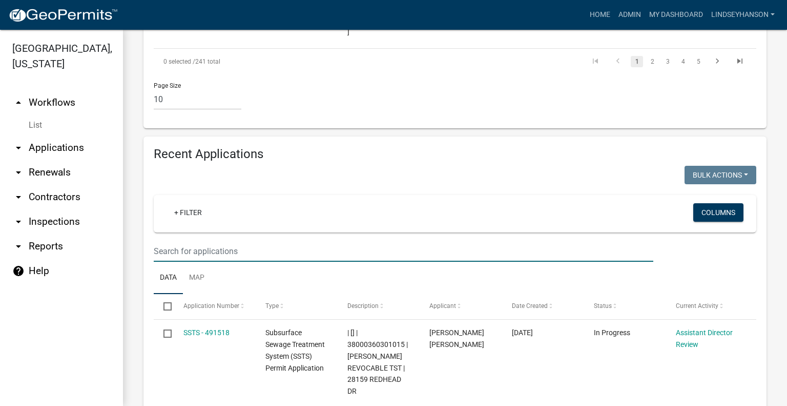
click at [303, 240] on input "text" at bounding box center [404, 250] width 500 height 21
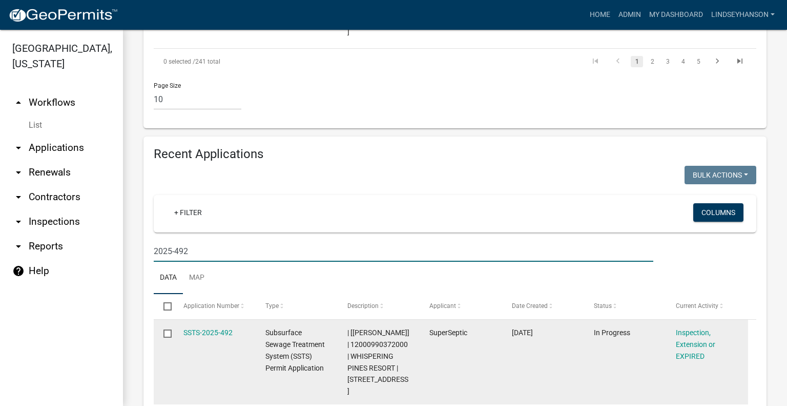
scroll to position [1204, 0]
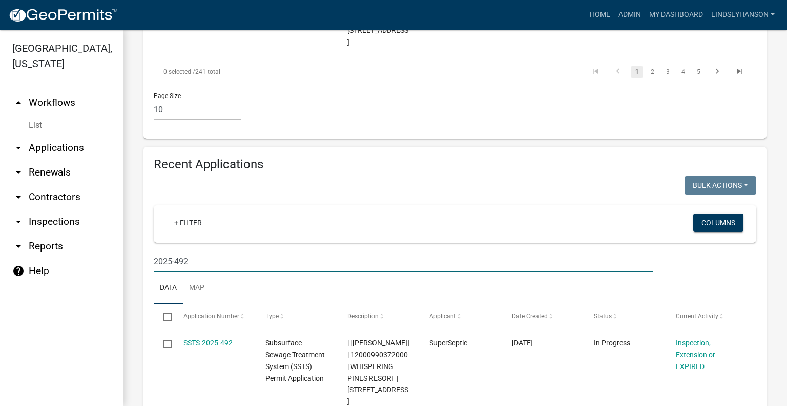
type input "2025-492"
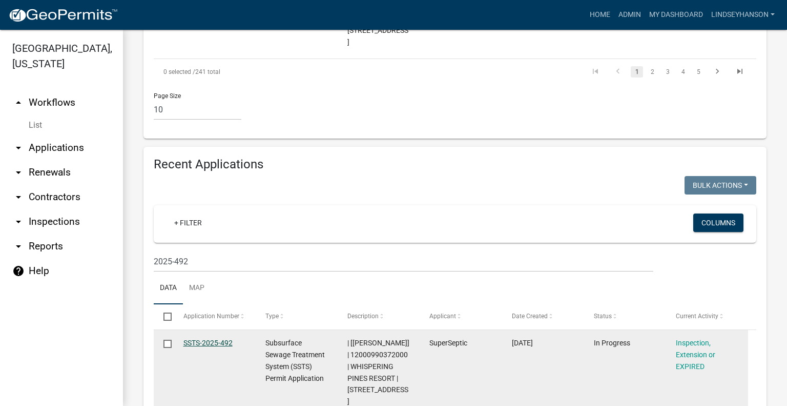
click at [222, 338] on link "SSTS-2025-492" at bounding box center [208, 342] width 49 height 8
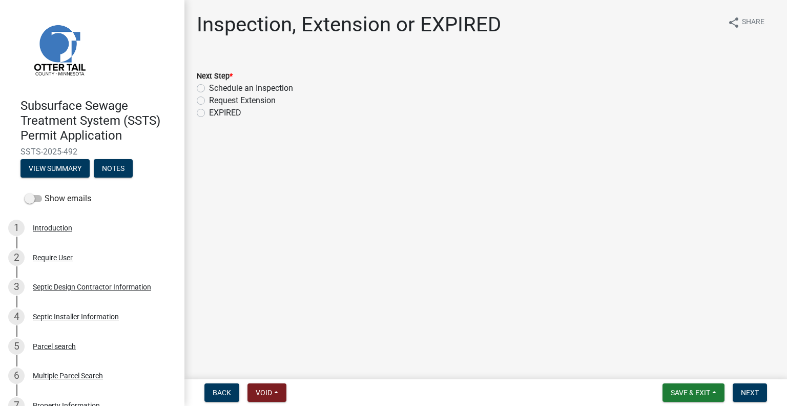
click at [280, 90] on label "Schedule an Inspection" at bounding box center [251, 88] width 84 height 12
click at [216, 89] on input "Schedule an Inspection" at bounding box center [212, 85] width 7 height 7
radio input "true"
click at [745, 393] on span "Next" at bounding box center [750, 392] width 18 height 8
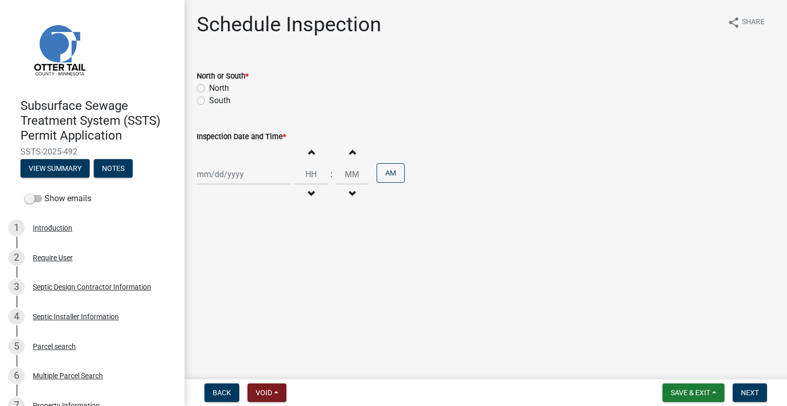
click at [222, 90] on label "North" at bounding box center [219, 88] width 20 height 12
click at [216, 89] on input "North" at bounding box center [212, 85] width 7 height 7
radio input "true"
drag, startPoint x: 235, startPoint y: 163, endPoint x: 238, endPoint y: 171, distance: 8.8
click at [235, 164] on div "Increment hours Decrement hours : Increment minutes Decrement minutes AM" at bounding box center [486, 174] width 578 height 63
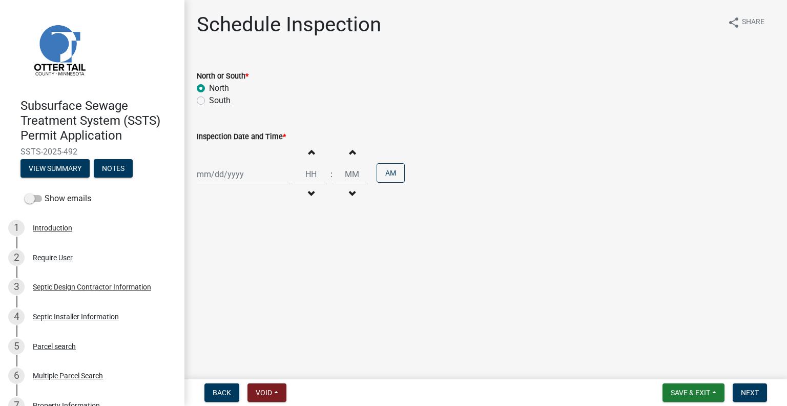
click at [240, 171] on div at bounding box center [244, 174] width 94 height 21
select select "10"
select select "2025"
click at [226, 257] on div "14" at bounding box center [223, 261] width 16 height 16
type input "10/14/2025"
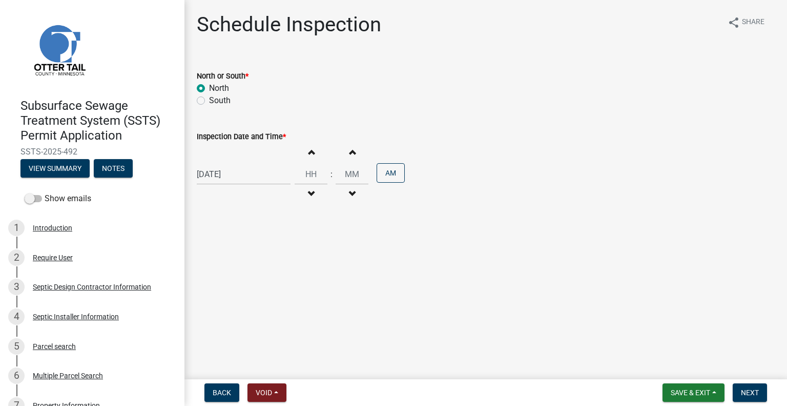
click at [315, 190] on button "Decrement hours" at bounding box center [311, 194] width 22 height 18
type input "11"
type input "00"
click at [308, 198] on button "Decrement hours" at bounding box center [311, 194] width 22 height 18
click at [383, 173] on button "PM" at bounding box center [391, 172] width 28 height 19
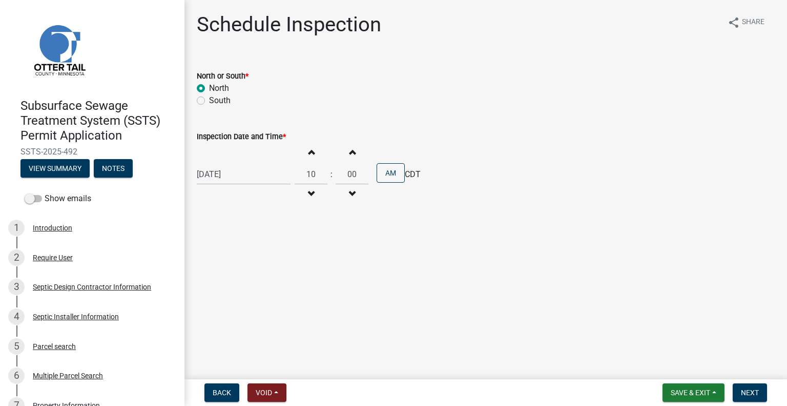
click at [308, 156] on button "Increment hours" at bounding box center [311, 152] width 22 height 18
type input "12"
click at [753, 391] on span "Next" at bounding box center [750, 392] width 18 height 8
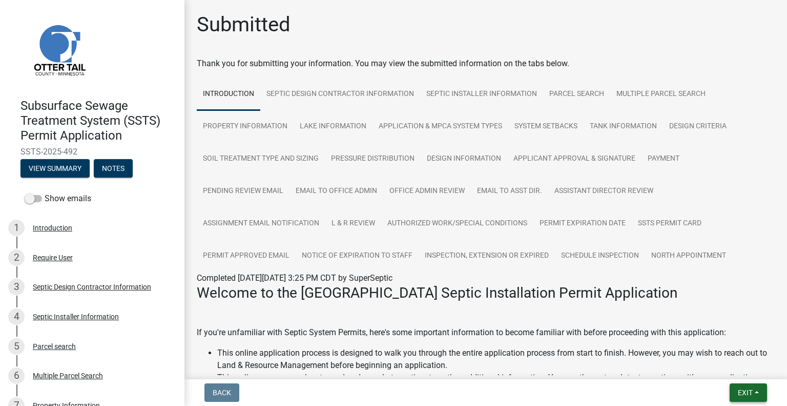
drag, startPoint x: 747, startPoint y: 395, endPoint x: 743, endPoint y: 387, distance: 9.2
click at [747, 395] on span "Exit" at bounding box center [745, 392] width 15 height 8
click at [734, 367] on button "Save & Exit" at bounding box center [727, 365] width 82 height 25
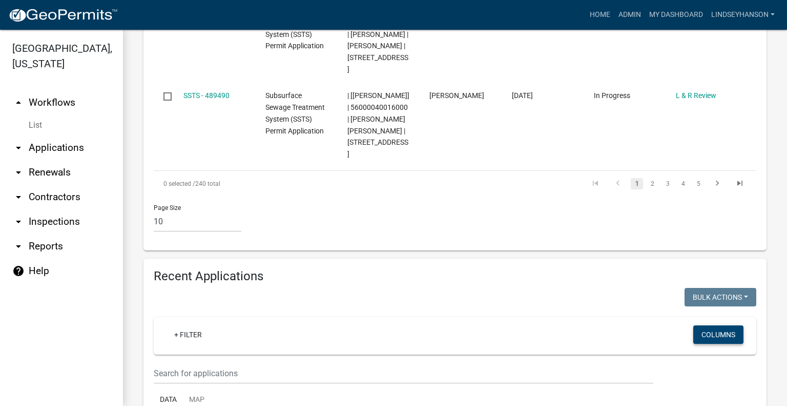
scroll to position [1097, 0]
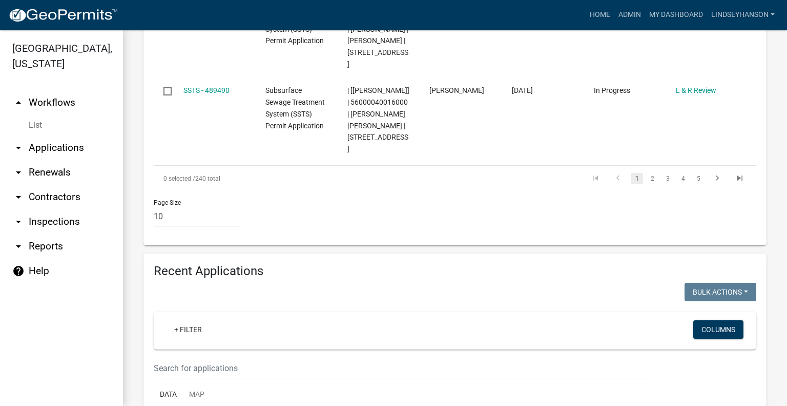
click at [279, 378] on ul "Data Map" at bounding box center [455, 394] width 603 height 32
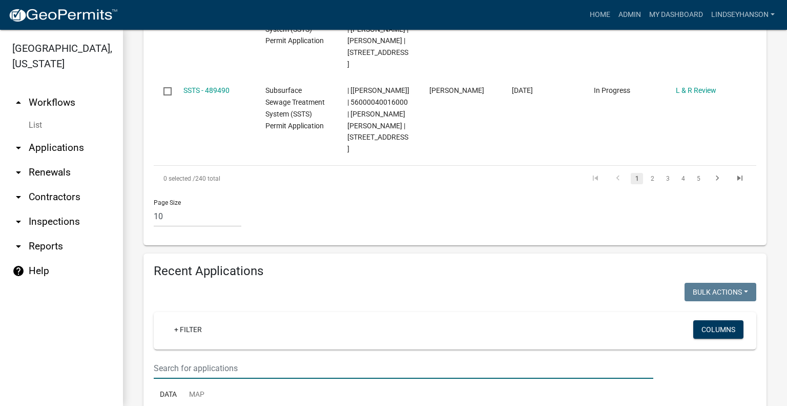
click at [284, 357] on input "text" at bounding box center [404, 367] width 500 height 21
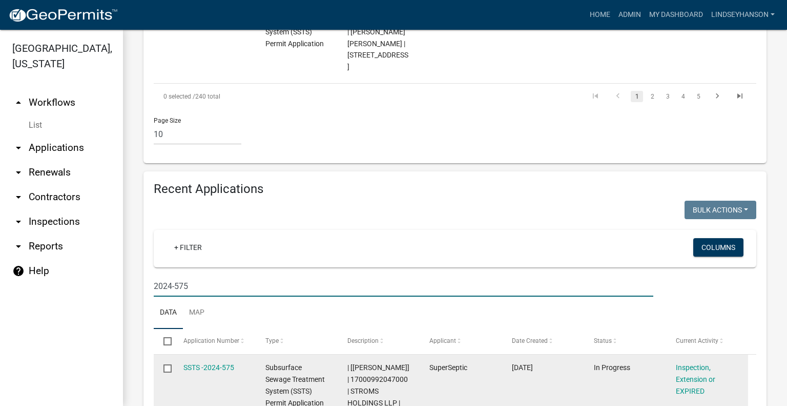
scroll to position [1193, 0]
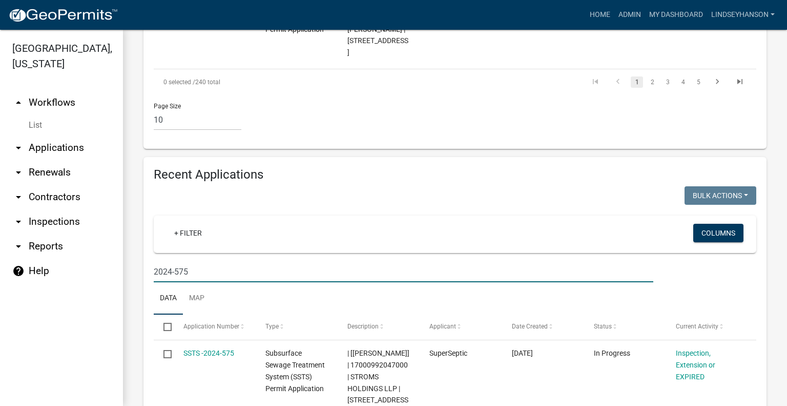
type input "2024-575"
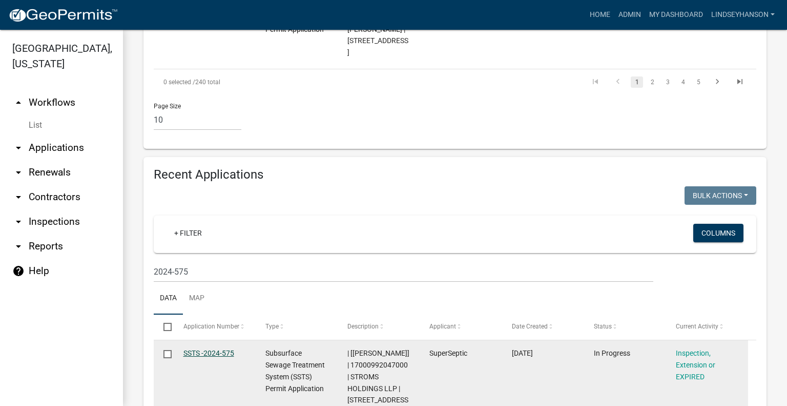
click at [222, 349] on link "SSTS -2024-575" at bounding box center [209, 353] width 51 height 8
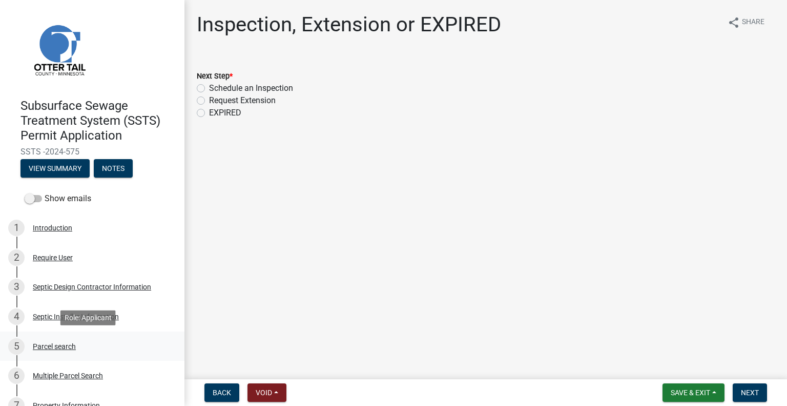
click at [86, 346] on div "5 Parcel search" at bounding box center [88, 346] width 160 height 16
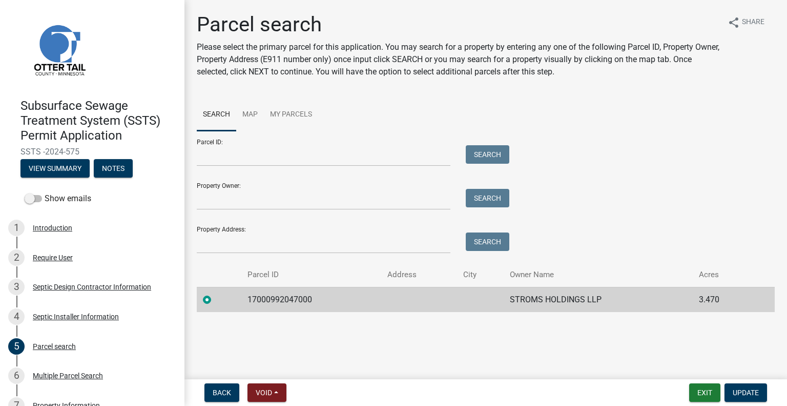
click at [279, 296] on td "17000992047000" at bounding box center [311, 299] width 140 height 25
click at [548, 303] on td "STROMS HOLDINGS LLP" at bounding box center [598, 299] width 189 height 25
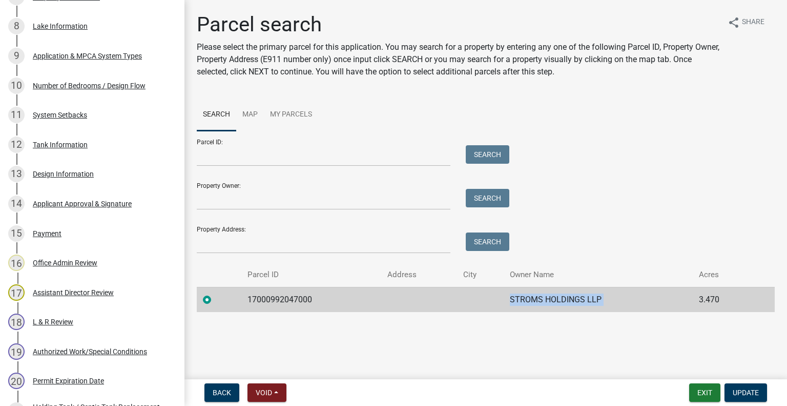
scroll to position [582, 0]
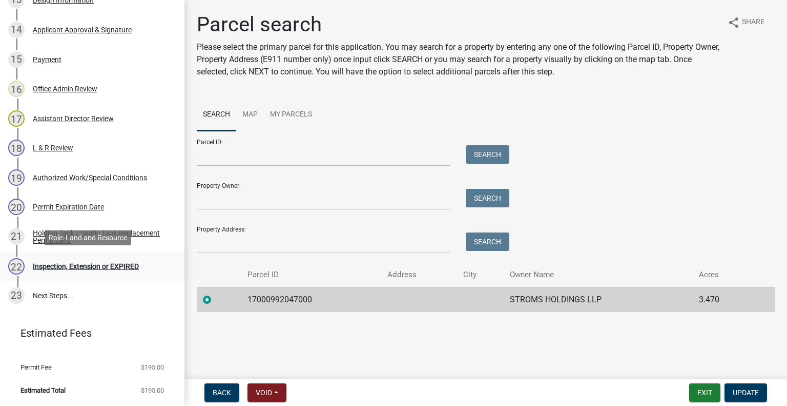
click at [103, 262] on div "Inspection, Extension or EXPIRED" at bounding box center [86, 265] width 106 height 7
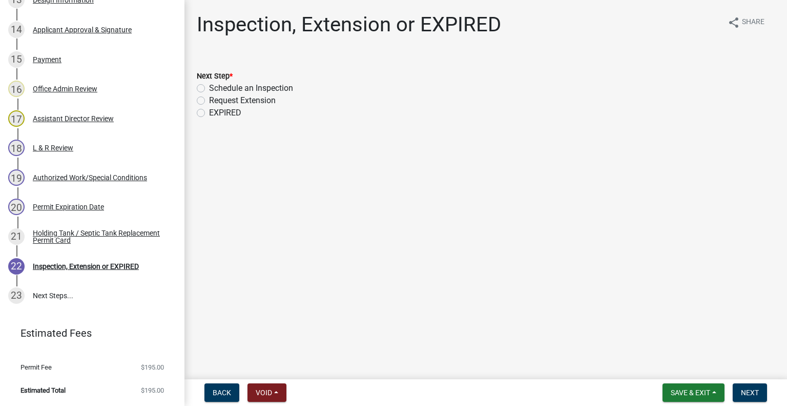
click at [262, 88] on label "Schedule an Inspection" at bounding box center [251, 88] width 84 height 12
click at [216, 88] on input "Schedule an Inspection" at bounding box center [212, 85] width 7 height 7
radio input "true"
click at [746, 393] on span "Next" at bounding box center [750, 392] width 18 height 8
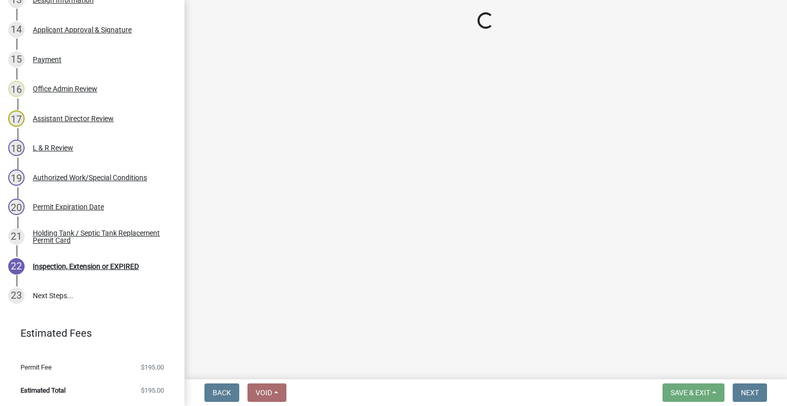
scroll to position [611, 0]
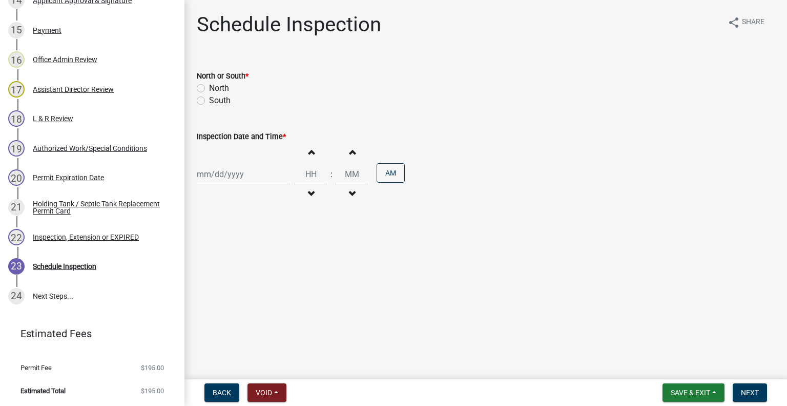
click at [217, 87] on label "North" at bounding box center [219, 88] width 20 height 12
click at [216, 87] on input "North" at bounding box center [212, 85] width 7 height 7
radio input "true"
click at [234, 180] on div at bounding box center [244, 174] width 94 height 21
select select "10"
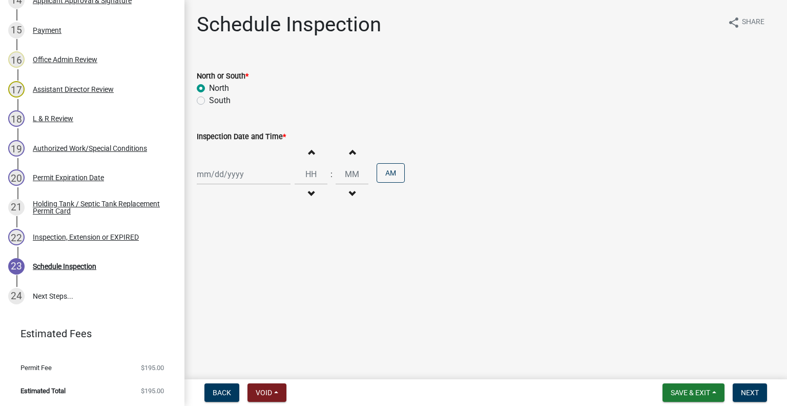
select select "2025"
click at [275, 263] on div "17" at bounding box center [273, 261] width 16 height 16
type input "10/17/2025"
click at [311, 191] on button "Decrement hours" at bounding box center [311, 194] width 22 height 18
type input "11"
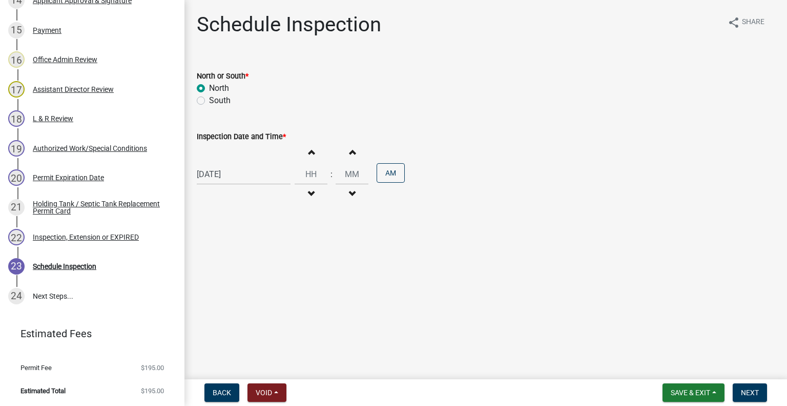
type input "00"
click at [309, 149] on span "button" at bounding box center [311, 152] width 5 height 8
click at [309, 152] on span "button" at bounding box center [311, 152] width 5 height 8
type input "02"
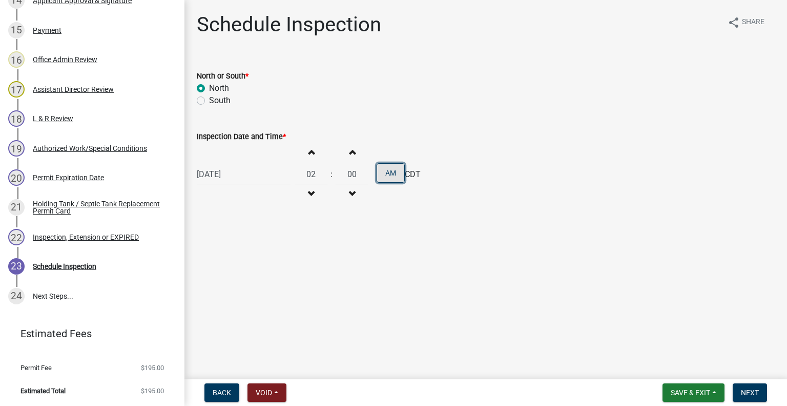
click at [393, 176] on button "AM" at bounding box center [391, 172] width 28 height 19
click at [738, 387] on button "Next" at bounding box center [750, 392] width 34 height 18
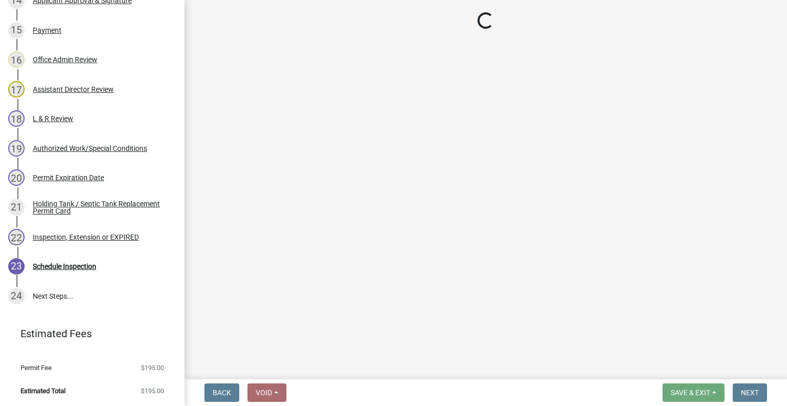
scroll to position [641, 0]
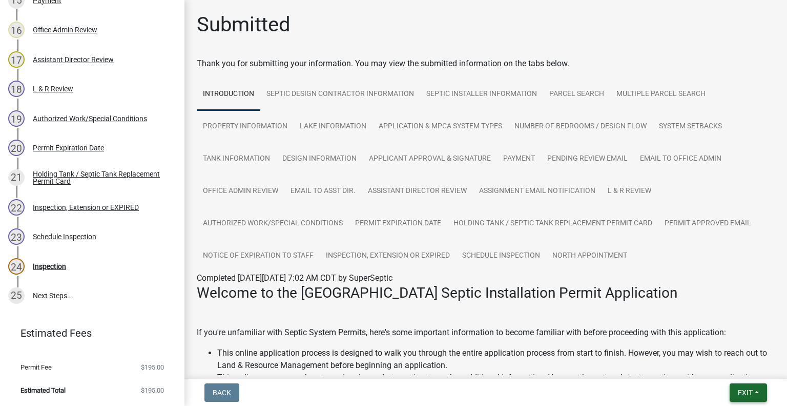
click at [742, 391] on span "Exit" at bounding box center [745, 392] width 15 height 8
click at [733, 365] on button "Save & Exit" at bounding box center [727, 365] width 82 height 25
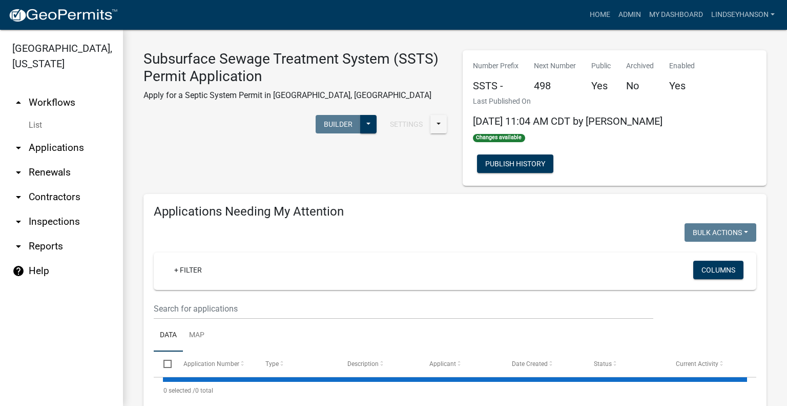
click at [70, 145] on link "arrow_drop_down Applications" at bounding box center [61, 147] width 123 height 25
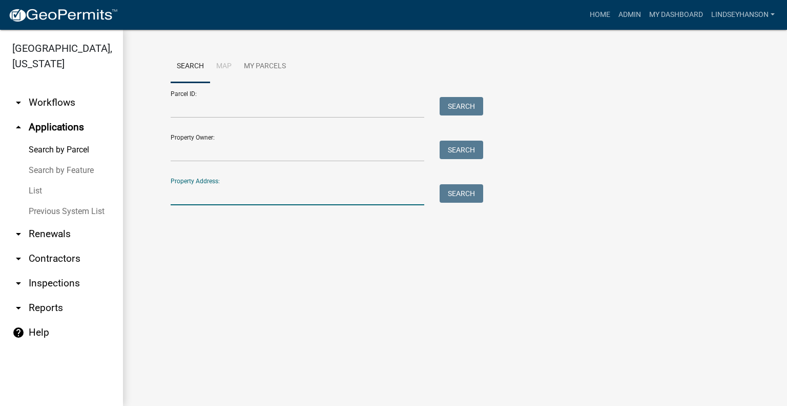
click at [286, 197] on input "Property Address:" at bounding box center [298, 194] width 254 height 21
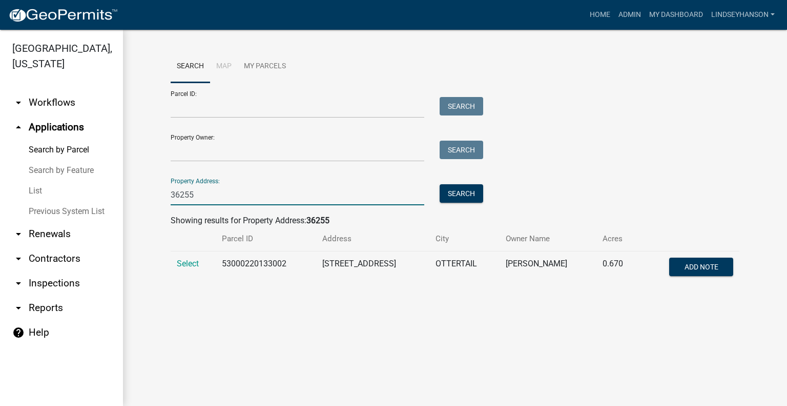
type input "36255"
click at [176, 261] on td "Select" at bounding box center [193, 268] width 45 height 34
click at [191, 262] on span "Select" at bounding box center [188, 263] width 22 height 10
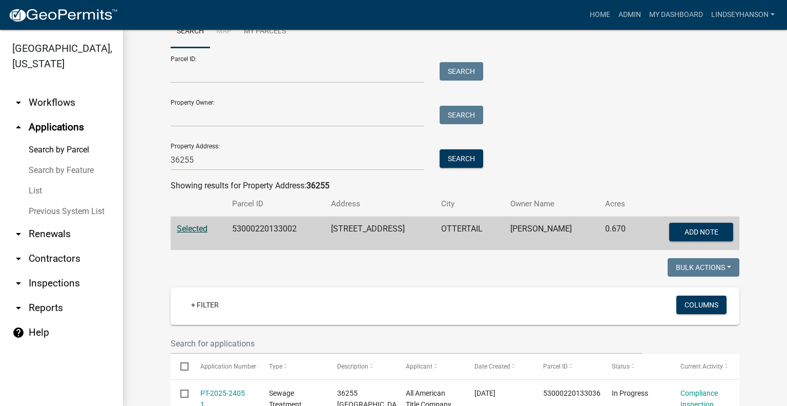
scroll to position [34, 0]
click at [249, 224] on td "53000220133002" at bounding box center [275, 234] width 99 height 34
click at [71, 102] on link "arrow_drop_down Workflows" at bounding box center [61, 102] width 123 height 25
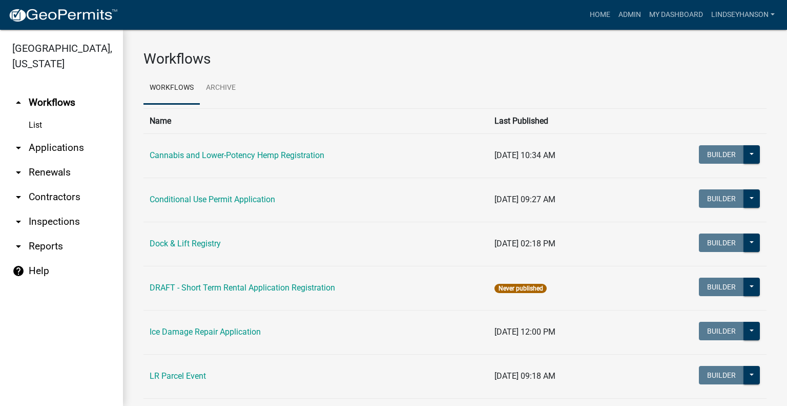
click at [76, 147] on link "arrow_drop_down Applications" at bounding box center [61, 147] width 123 height 25
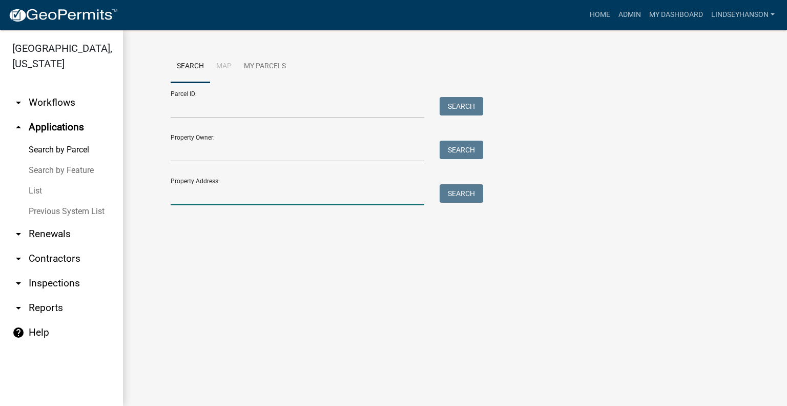
click at [274, 190] on input "Property Address:" at bounding box center [298, 194] width 254 height 21
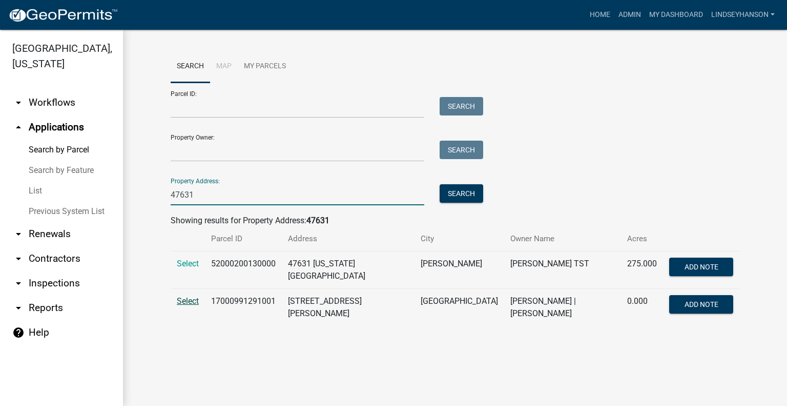
type input "47631"
click at [189, 299] on span "Select" at bounding box center [188, 301] width 22 height 10
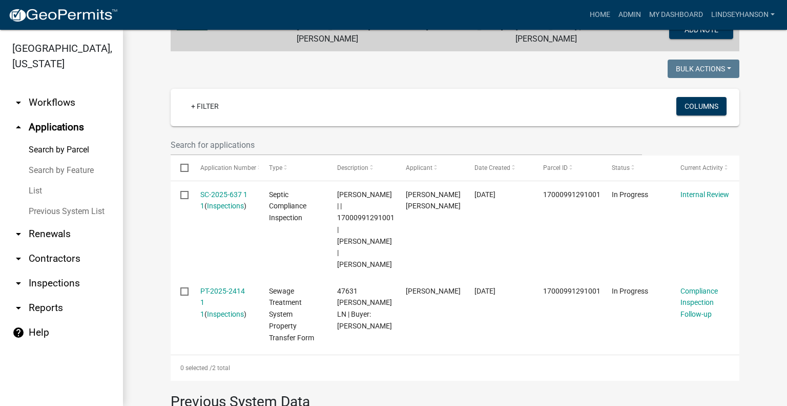
scroll to position [244, 0]
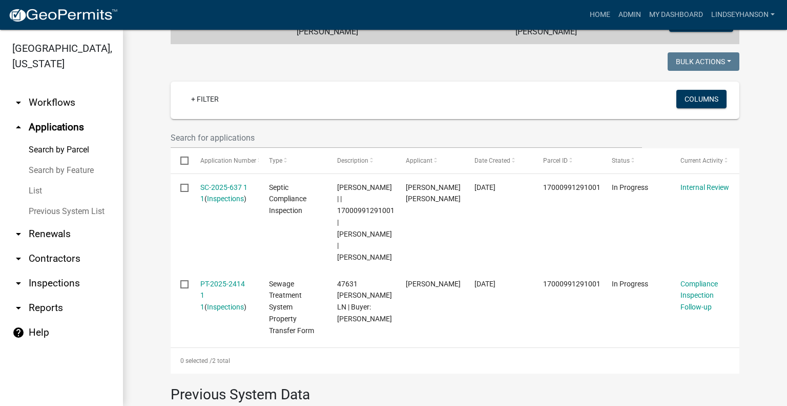
click at [54, 104] on link "arrow_drop_down Workflows" at bounding box center [61, 102] width 123 height 25
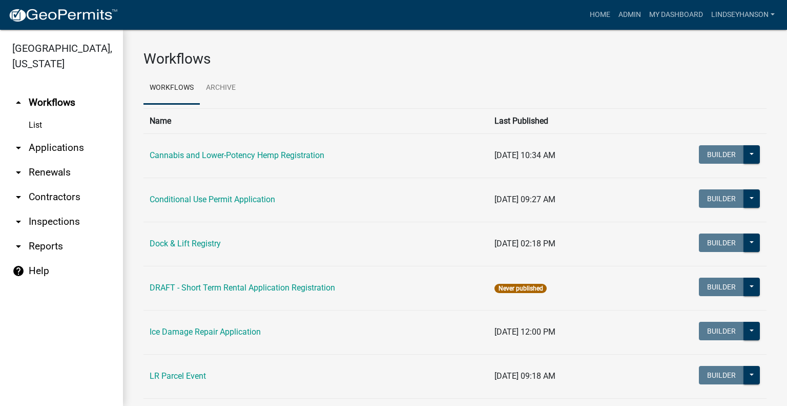
click at [57, 141] on link "arrow_drop_down Applications" at bounding box center [61, 147] width 123 height 25
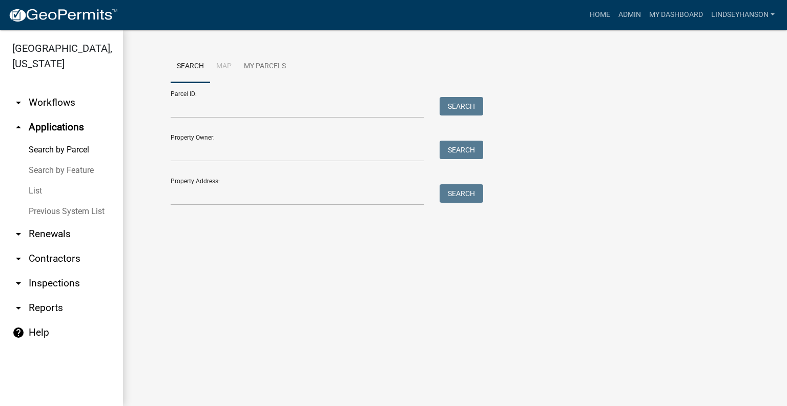
click at [55, 96] on link "arrow_drop_down Workflows" at bounding box center [61, 102] width 123 height 25
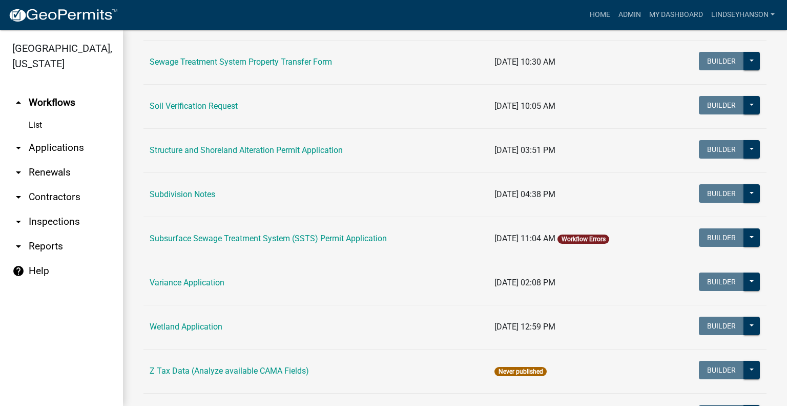
scroll to position [581, 0]
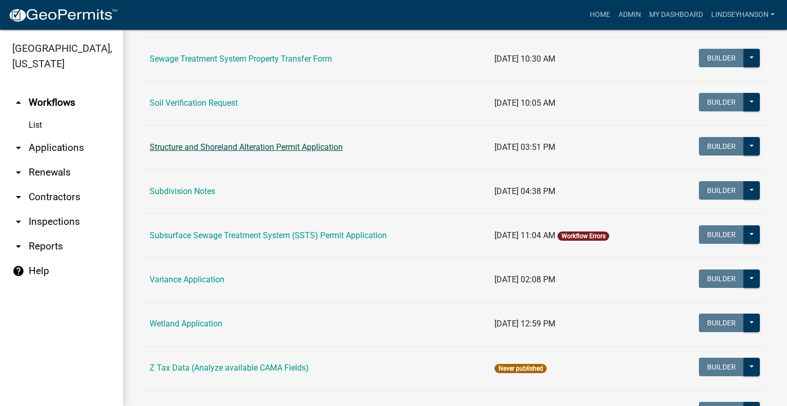
click at [326, 146] on link "Structure and Shoreland Alteration Permit Application" at bounding box center [246, 147] width 193 height 10
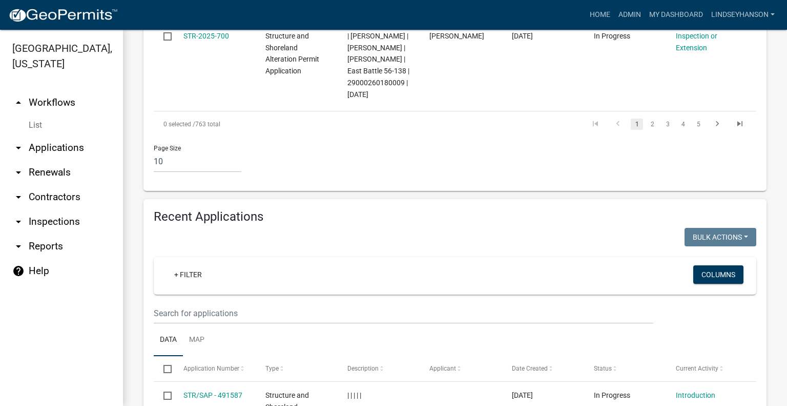
scroll to position [1066, 0]
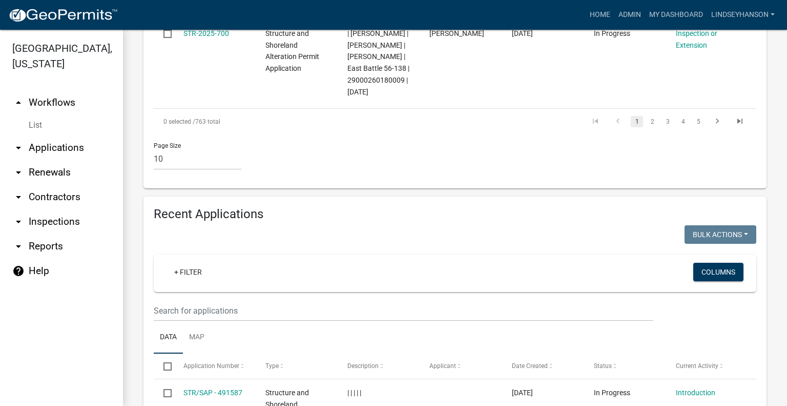
click at [352, 321] on wm-filter-builder "+ Filter Columns" at bounding box center [455, 287] width 603 height 67
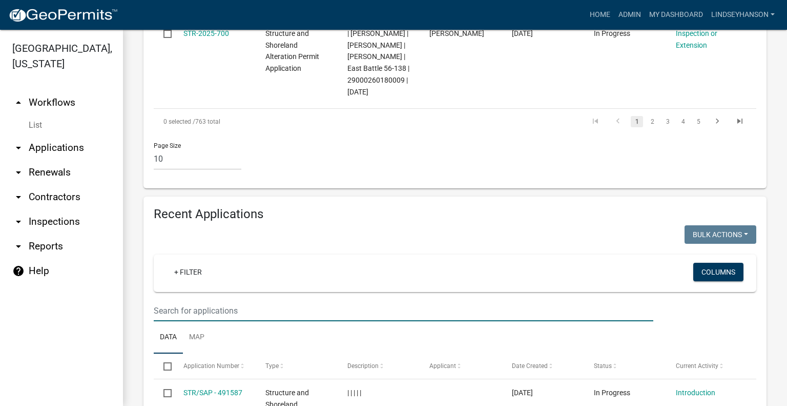
click at [350, 321] on input "text" at bounding box center [404, 310] width 500 height 21
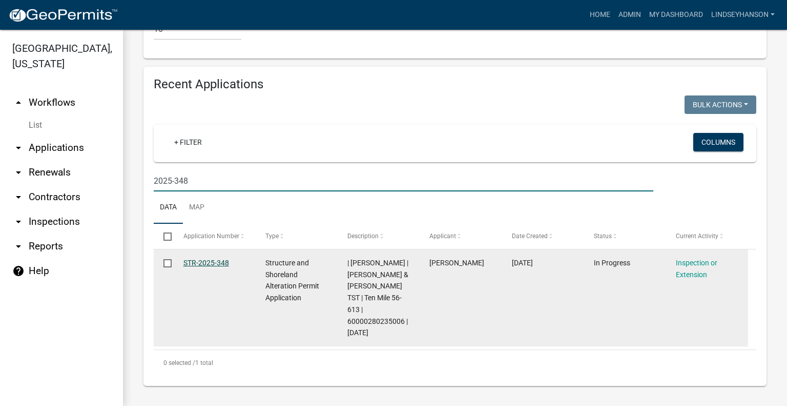
type input "2025-348"
click at [184, 267] on link "STR-2025-348" at bounding box center [207, 262] width 46 height 8
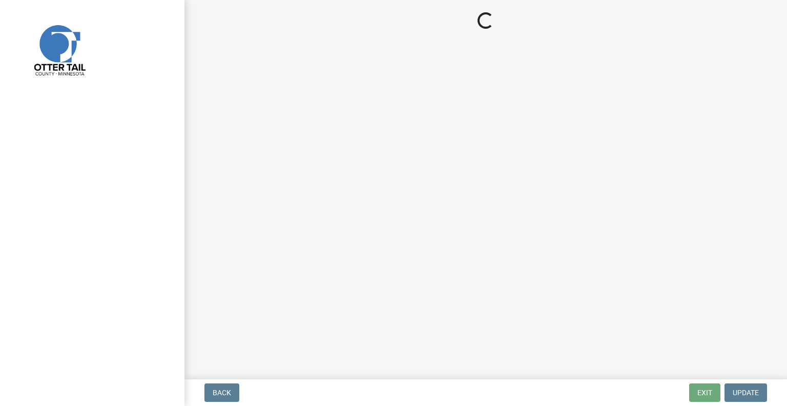
click at [189, 272] on main "Loading..." at bounding box center [486, 187] width 603 height 375
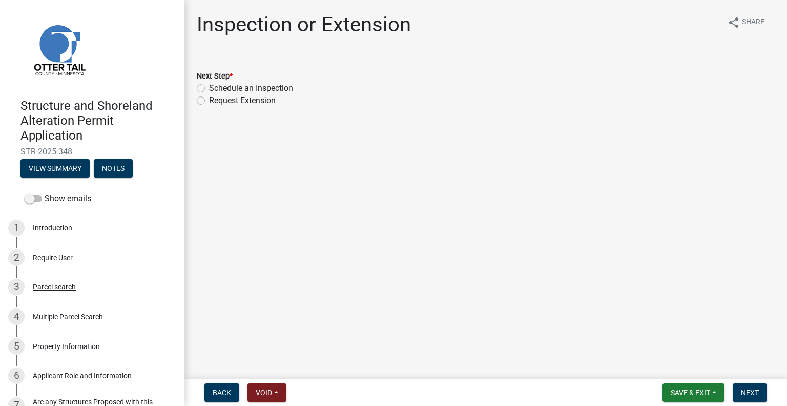
click at [254, 91] on label "Schedule an Inspection" at bounding box center [251, 88] width 84 height 12
click at [216, 89] on input "Schedule an Inspection" at bounding box center [212, 85] width 7 height 7
radio input "true"
click at [749, 398] on button "Next" at bounding box center [750, 392] width 34 height 18
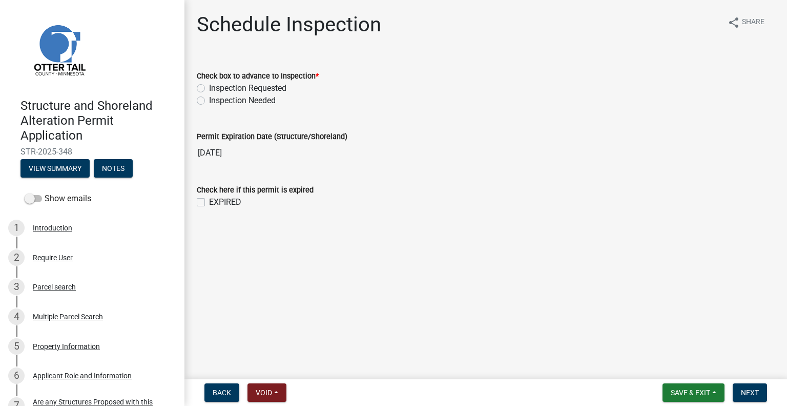
click at [270, 88] on label "Inspection Requested" at bounding box center [247, 88] width 77 height 12
click at [262, 88] on label "Inspection Requested" at bounding box center [247, 88] width 77 height 12
click at [216, 88] on input "Inspection Requested" at bounding box center [212, 85] width 7 height 7
radio input "true"
click at [751, 385] on button "Next" at bounding box center [750, 392] width 34 height 18
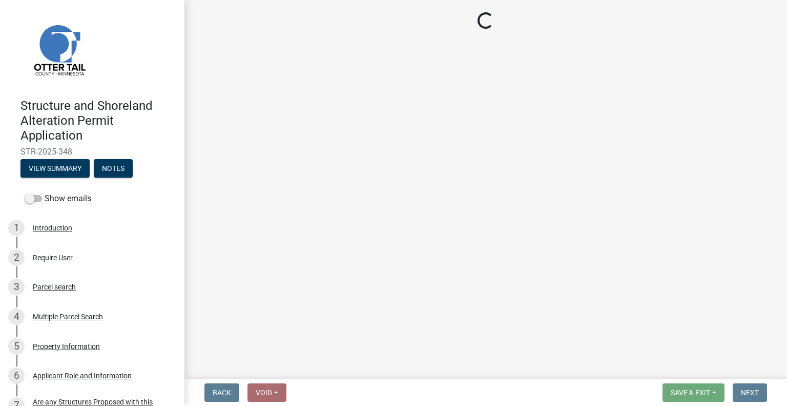
select select "710d5f49-2663-4e73-9718-d0c4e189f5ed"
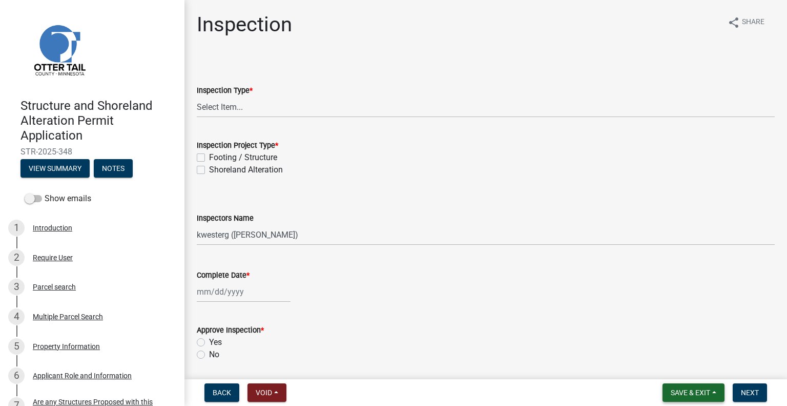
click at [700, 403] on nav "Back Void Withdraw Lock Expire Void Save & Exit Save Save & Exit Next" at bounding box center [486, 392] width 603 height 27
click at [700, 397] on button "Save & Exit" at bounding box center [694, 392] width 62 height 18
click at [698, 363] on button "Save & Exit" at bounding box center [684, 365] width 82 height 25
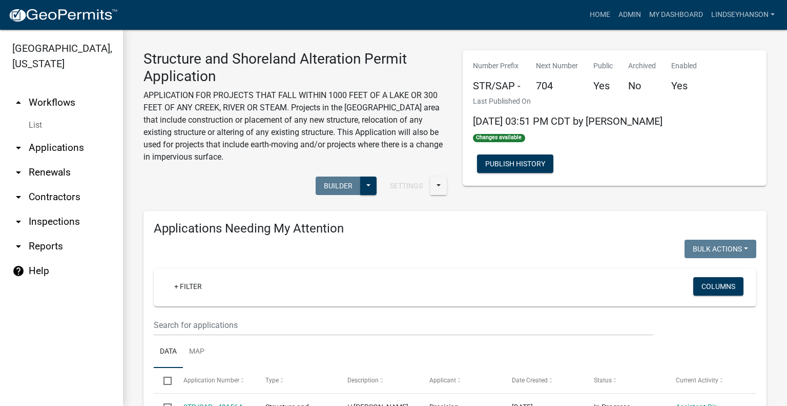
click at [68, 106] on link "arrow_drop_up Workflows" at bounding box center [61, 102] width 123 height 25
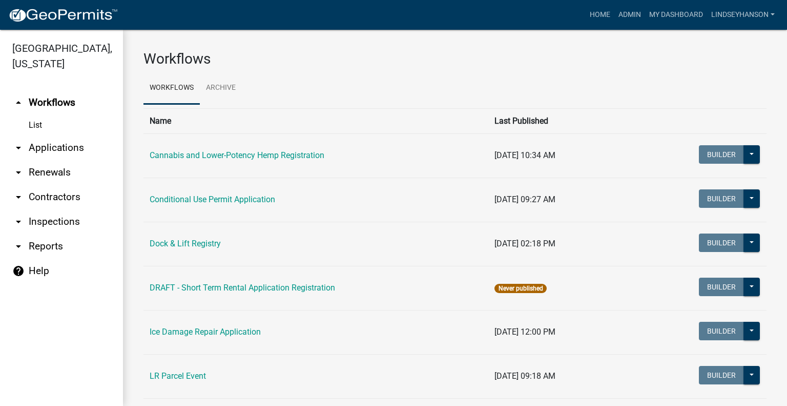
click at [80, 152] on link "arrow_drop_down Applications" at bounding box center [61, 147] width 123 height 25
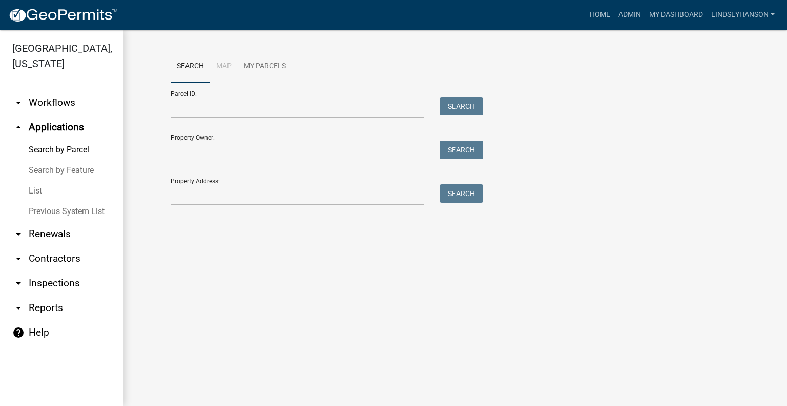
click at [39, 107] on link "arrow_drop_down Workflows" at bounding box center [61, 102] width 123 height 25
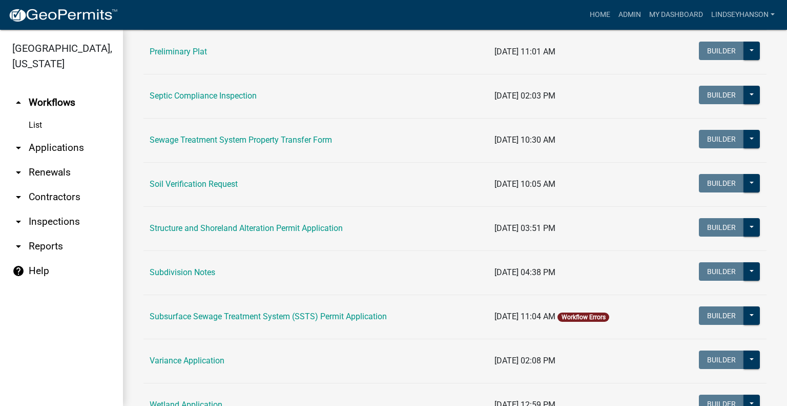
scroll to position [513, 0]
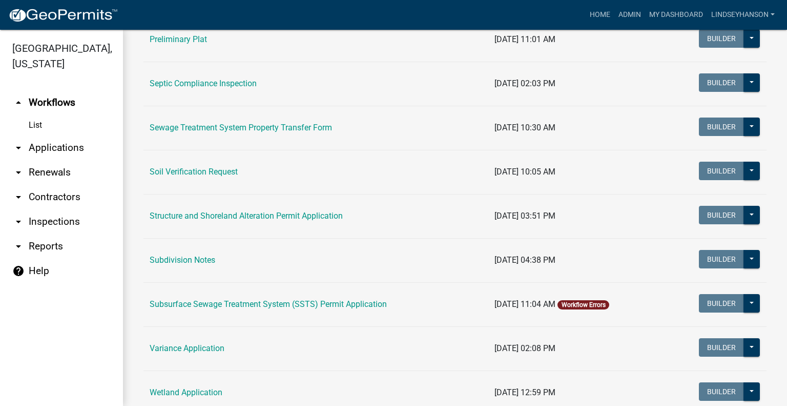
click at [207, 164] on td "Soil Verification Request" at bounding box center [316, 172] width 345 height 44
click at [208, 172] on link "Soil Verification Request" at bounding box center [194, 172] width 88 height 10
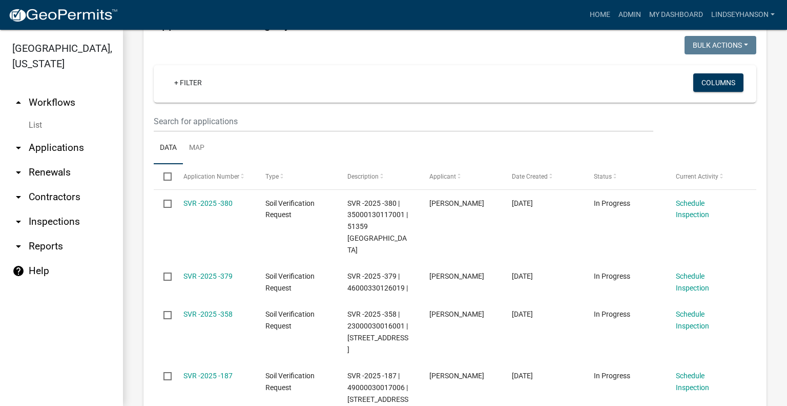
scroll to position [190, 0]
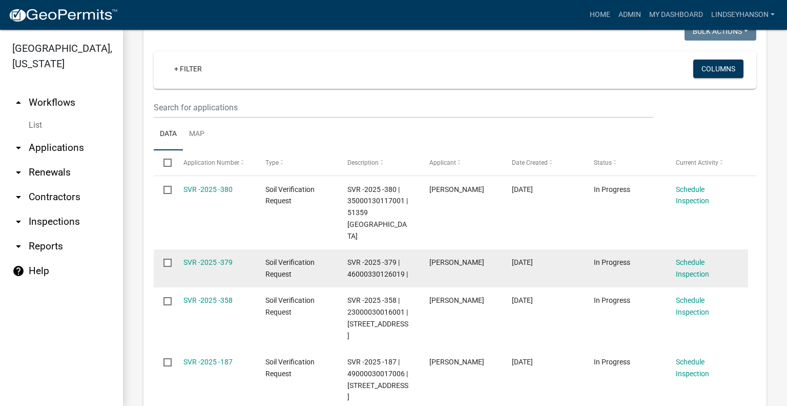
click at [210, 256] on div "SVR -2025 -379" at bounding box center [215, 262] width 63 height 12
click at [209, 258] on link "SVR -2025 -379" at bounding box center [208, 262] width 49 height 8
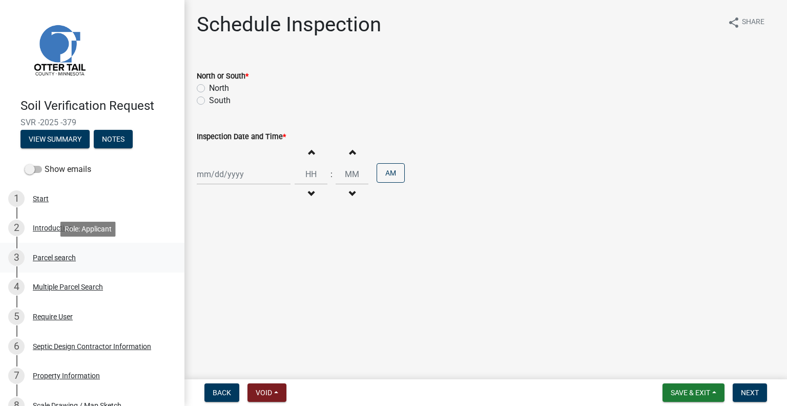
click at [67, 256] on div "Parcel search" at bounding box center [54, 257] width 43 height 7
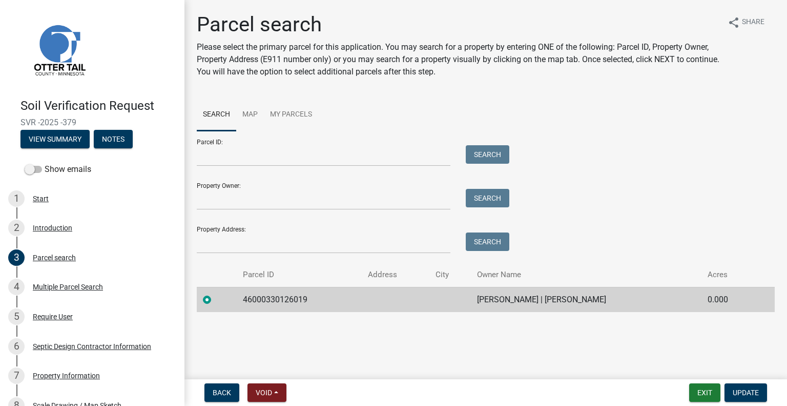
click at [283, 301] on td "46000330126019" at bounding box center [299, 299] width 125 height 25
click at [506, 305] on td "MICHAEL DEVLAEMINCK | BETH DEVLAEMINCK" at bounding box center [586, 299] width 230 height 25
click at [506, 303] on td "MICHAEL DEVLAEMINCK | BETH DEVLAEMINCK" at bounding box center [586, 299] width 230 height 25
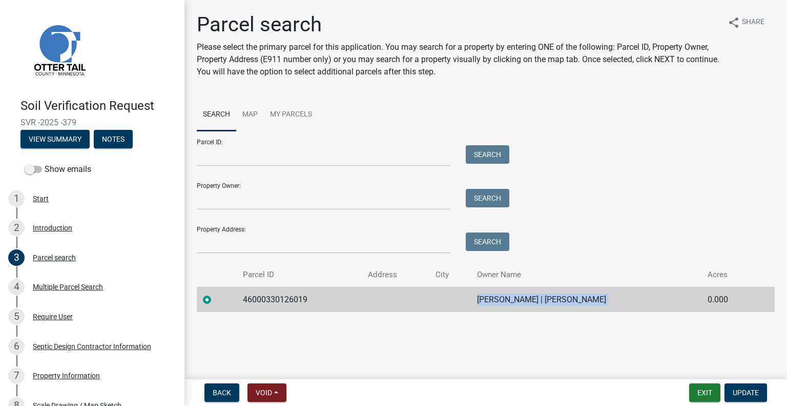
click at [506, 303] on td "MICHAEL DEVLAEMINCK | BETH DEVLAEMINCK" at bounding box center [586, 299] width 230 height 25
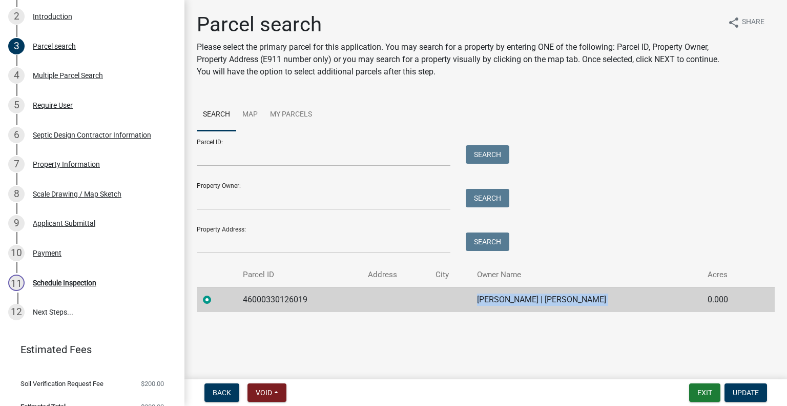
scroll to position [228, 0]
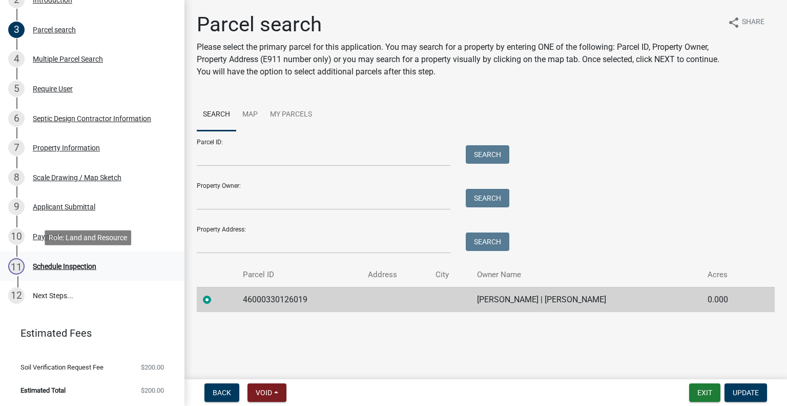
click at [103, 265] on div "11 Schedule Inspection" at bounding box center [88, 266] width 160 height 16
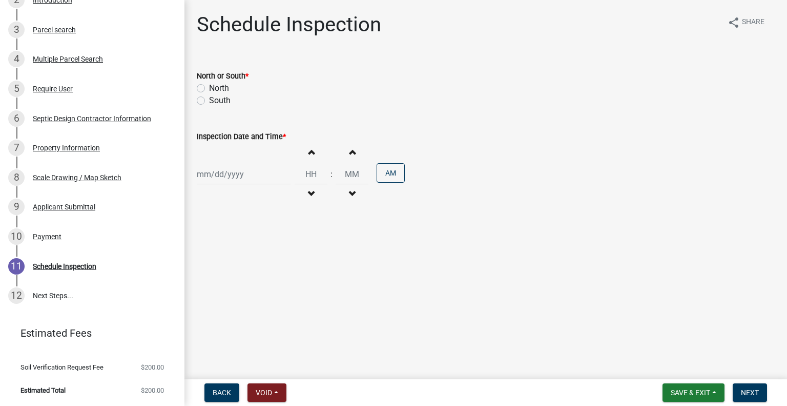
click at [215, 90] on label "North" at bounding box center [219, 88] width 20 height 12
click at [215, 89] on input "North" at bounding box center [212, 85] width 7 height 7
radio input "true"
select select "10"
select select "2025"
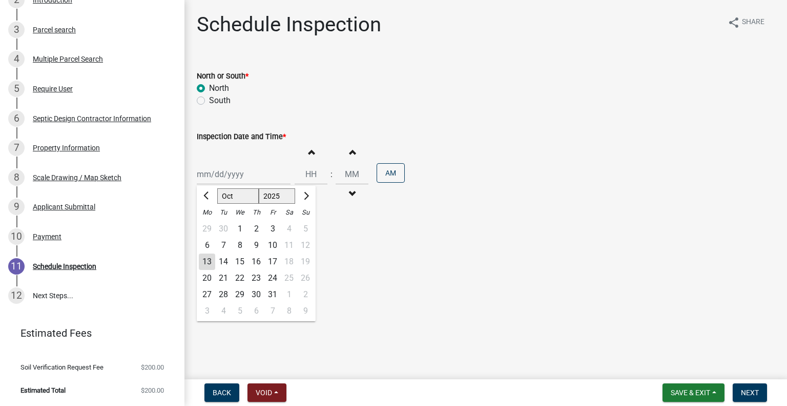
click at [220, 170] on div "Jan Feb Mar Apr May Jun Jul Aug Sep Oct Nov Dec 1525 1526 1527 1528 1529 1530 1…" at bounding box center [244, 174] width 94 height 21
click at [227, 258] on div "14" at bounding box center [223, 261] width 16 height 16
type input "10/14/2025"
click at [309, 190] on span "button" at bounding box center [311, 194] width 5 height 8
type input "11"
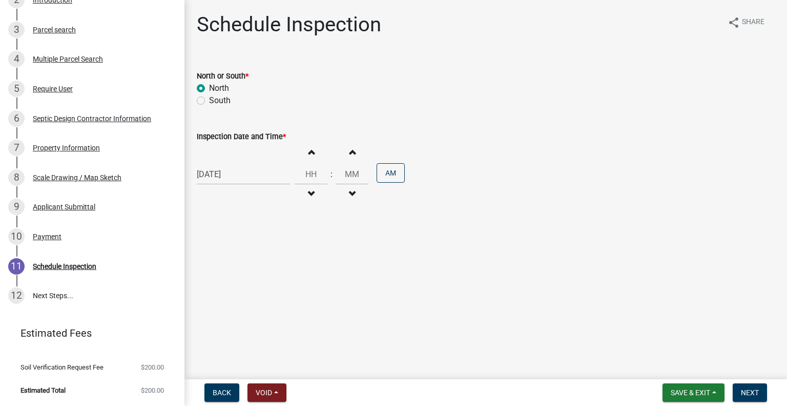
type input "00"
click at [306, 188] on button "Decrement hours" at bounding box center [311, 194] width 22 height 18
click at [308, 146] on button "Increment hours" at bounding box center [311, 152] width 22 height 18
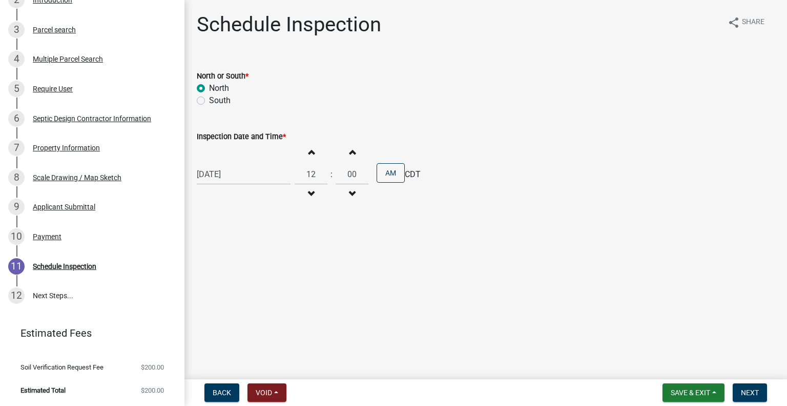
type input "01"
click at [399, 173] on button "AM" at bounding box center [391, 172] width 28 height 19
click at [745, 395] on span "Next" at bounding box center [750, 392] width 18 height 8
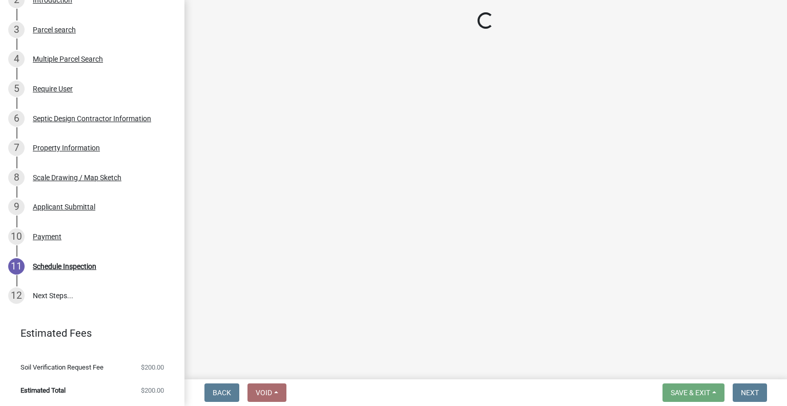
scroll to position [257, 0]
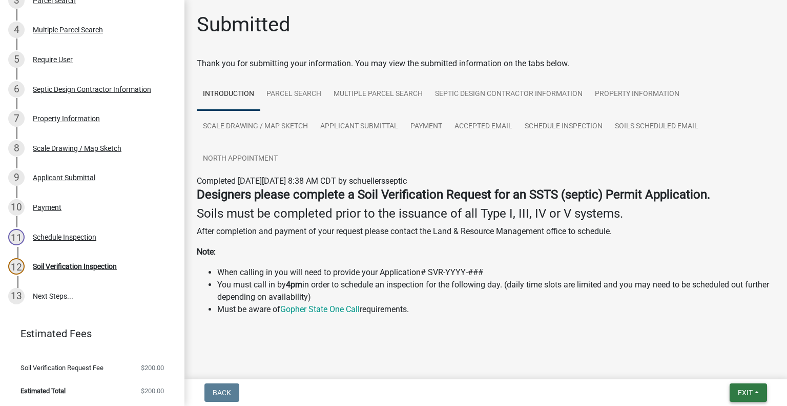
click at [753, 389] on span "Exit" at bounding box center [745, 392] width 15 height 8
click at [735, 363] on button "Save & Exit" at bounding box center [727, 365] width 82 height 25
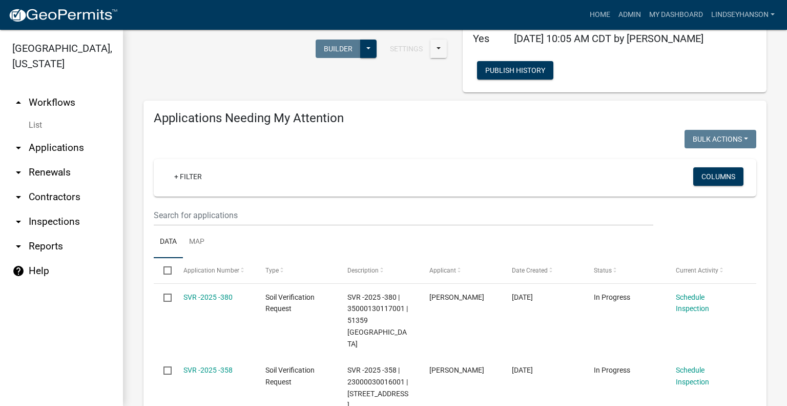
scroll to position [86, 0]
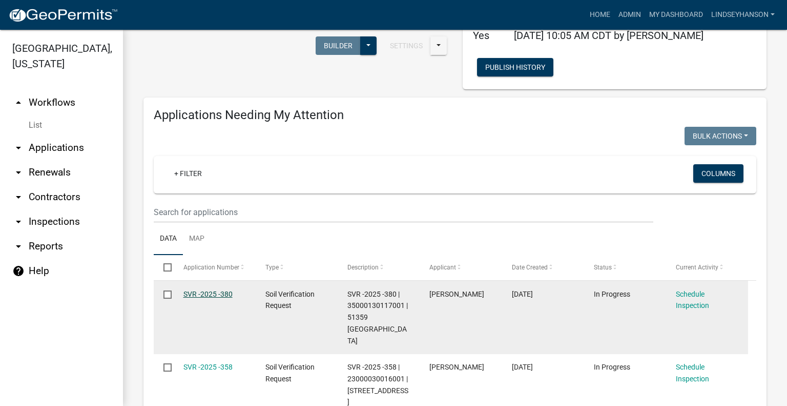
click at [204, 294] on link "SVR -2025 -380" at bounding box center [208, 294] width 49 height 8
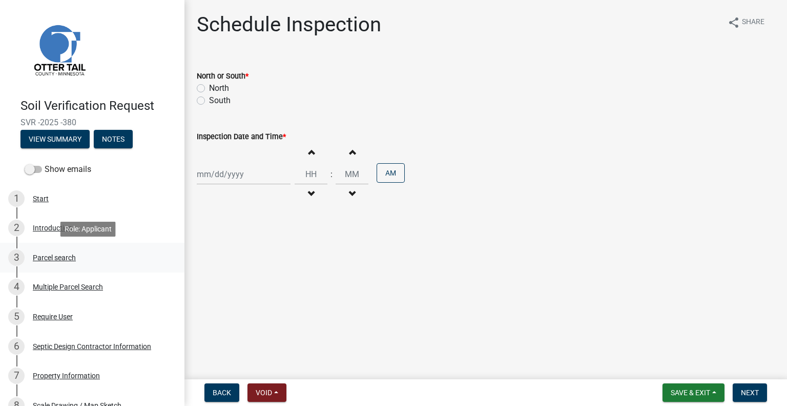
click at [59, 254] on div "Parcel search" at bounding box center [54, 257] width 43 height 7
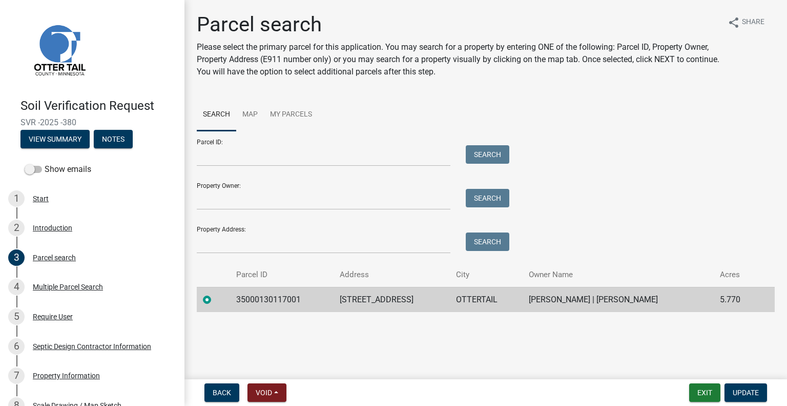
click at [262, 303] on td "35000130117001" at bounding box center [282, 299] width 104 height 25
click at [373, 304] on td "51359 310TH ST" at bounding box center [392, 299] width 116 height 25
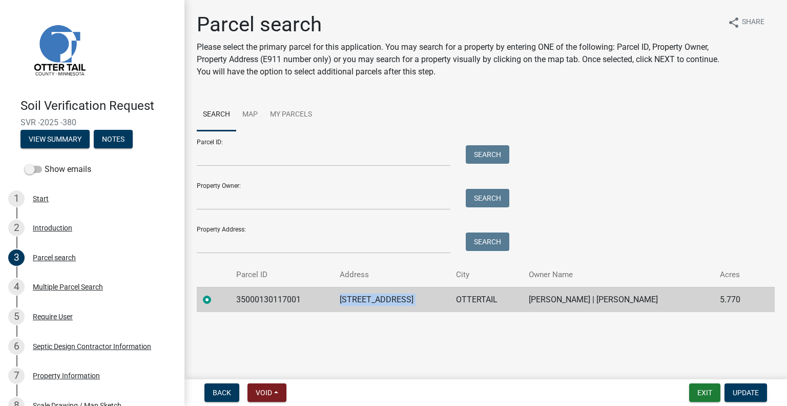
click at [465, 300] on td "OTTERTAIL" at bounding box center [486, 299] width 73 height 25
click at [596, 301] on td "JEREMIAH E FRAKI | MYRA M FRAKI" at bounding box center [618, 299] width 191 height 25
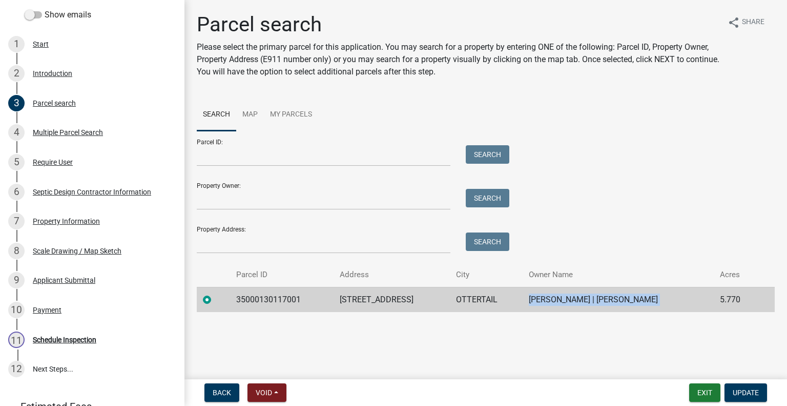
scroll to position [228, 0]
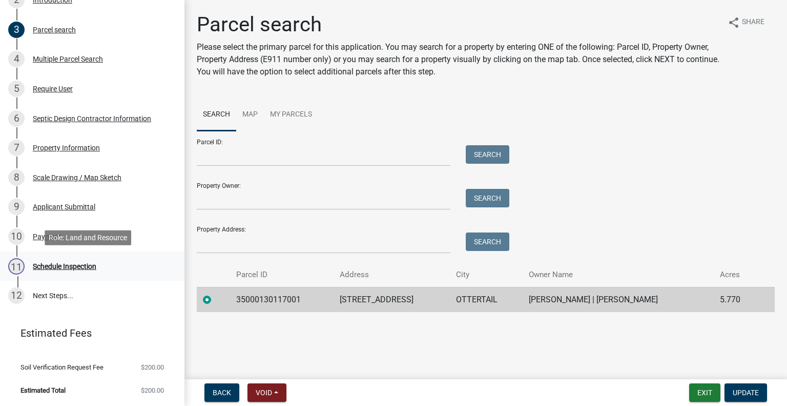
click at [72, 271] on div "11 Schedule Inspection" at bounding box center [88, 266] width 160 height 16
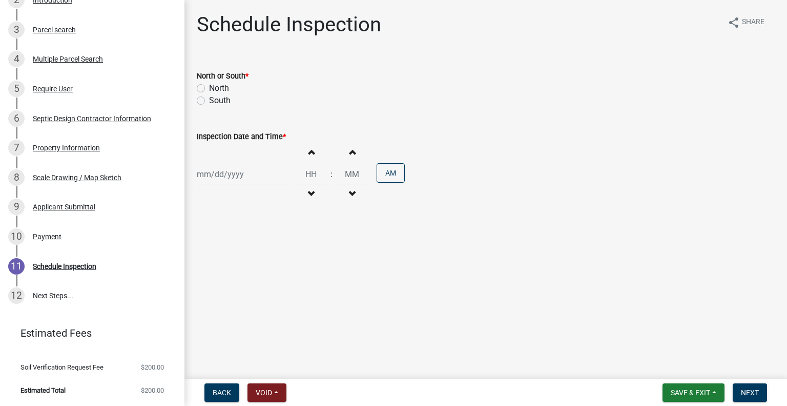
click at [221, 90] on label "North" at bounding box center [219, 88] width 20 height 12
click at [216, 89] on input "North" at bounding box center [212, 85] width 7 height 7
radio input "true"
click at [251, 184] on div at bounding box center [244, 174] width 94 height 21
select select "10"
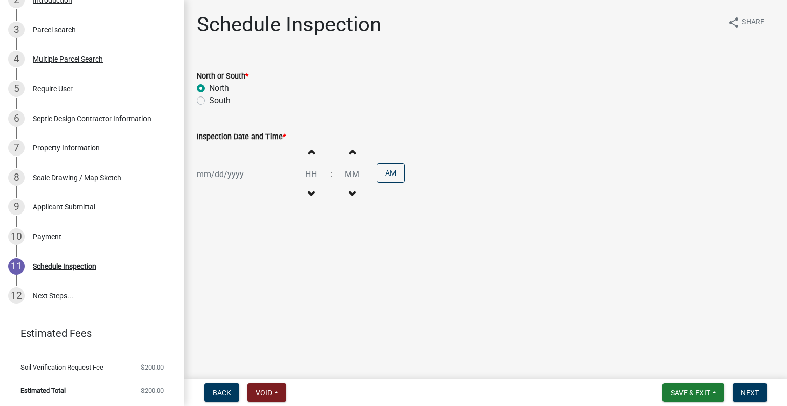
select select "2025"
click at [222, 259] on div "14" at bounding box center [223, 261] width 16 height 16
type input "10/14/2025"
click at [313, 157] on button "Increment hours" at bounding box center [311, 152] width 22 height 18
type input "01"
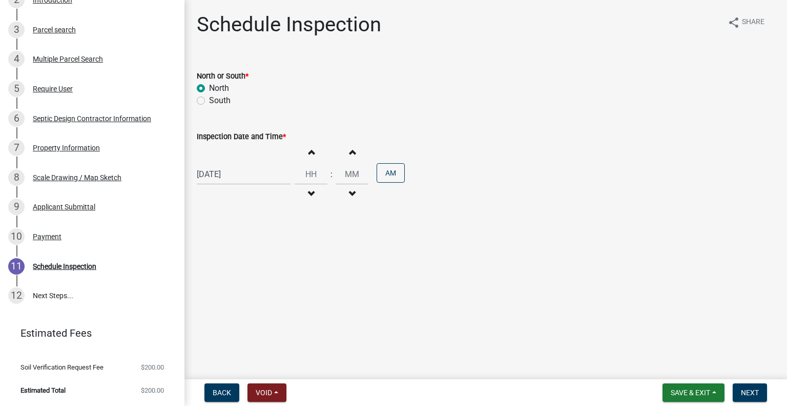
type input "00"
click at [312, 156] on button "Increment hours" at bounding box center [311, 152] width 22 height 18
type input "02"
click at [390, 167] on button "AM" at bounding box center [391, 172] width 28 height 19
click at [753, 396] on span "Next" at bounding box center [750, 392] width 18 height 8
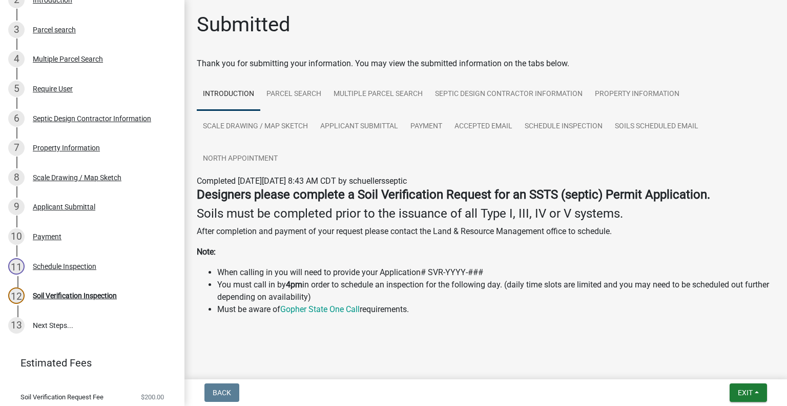
scroll to position [257, 0]
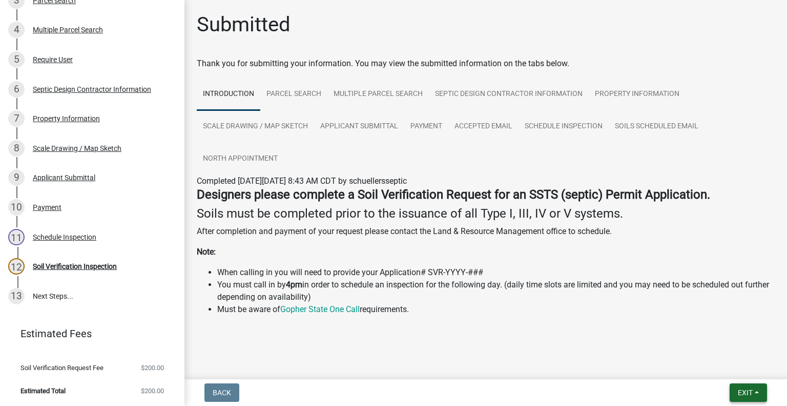
click at [739, 393] on span "Exit" at bounding box center [745, 392] width 15 height 8
click at [721, 369] on button "Save & Exit" at bounding box center [727, 365] width 82 height 25
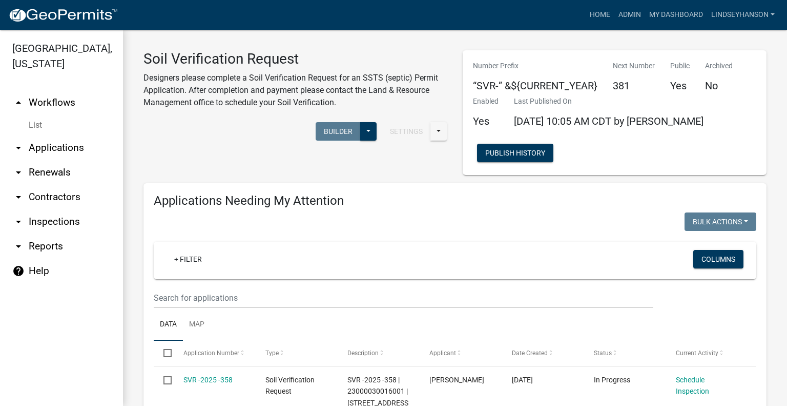
click at [64, 150] on link "arrow_drop_down Applications" at bounding box center [61, 147] width 123 height 25
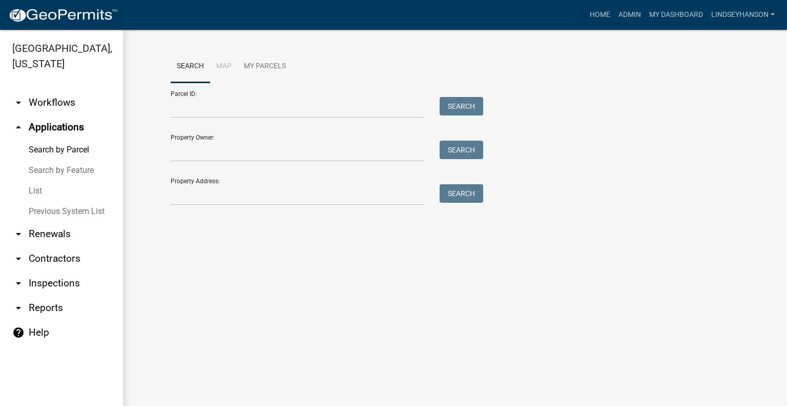
click at [18, 106] on icon "arrow_drop_down" at bounding box center [18, 102] width 12 height 12
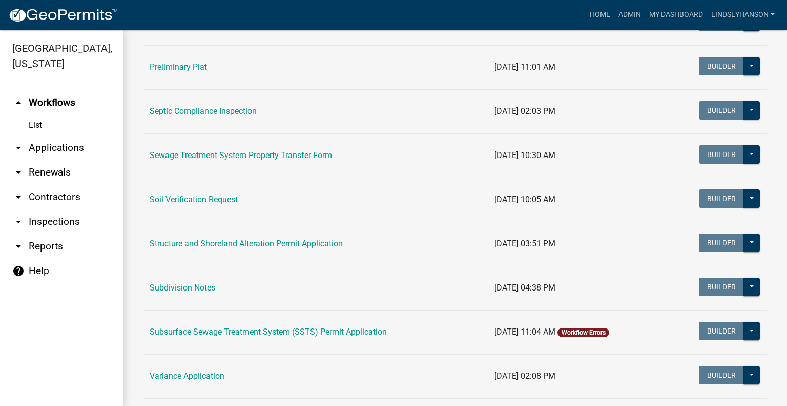
scroll to position [491, 0]
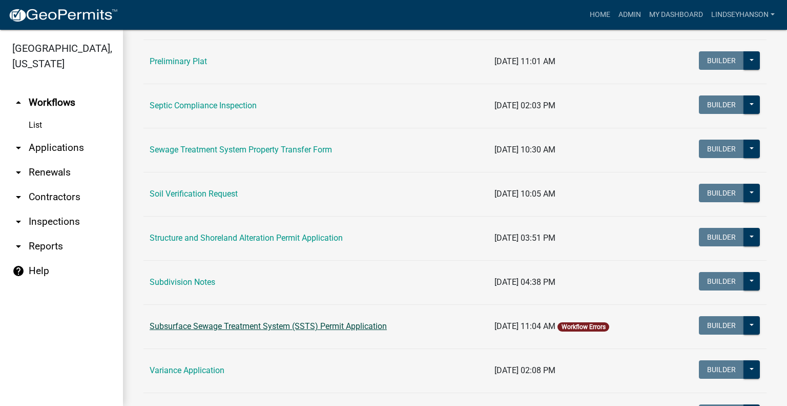
click at [373, 325] on link "Subsurface Sewage Treatment System (SSTS) Permit Application" at bounding box center [268, 326] width 237 height 10
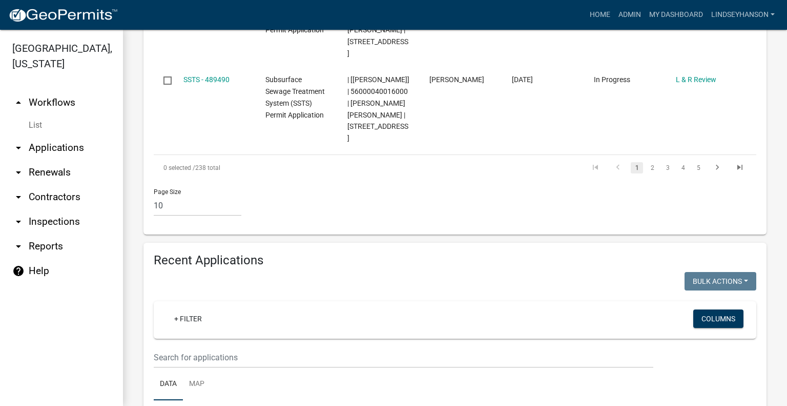
scroll to position [1142, 0]
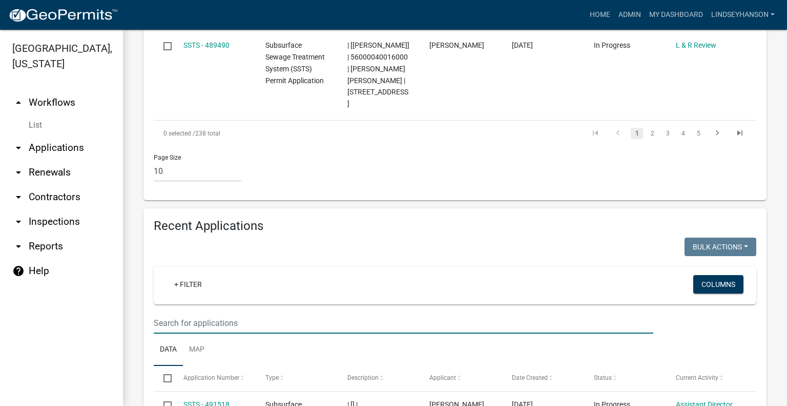
click at [502, 312] on input "text" at bounding box center [404, 322] width 500 height 21
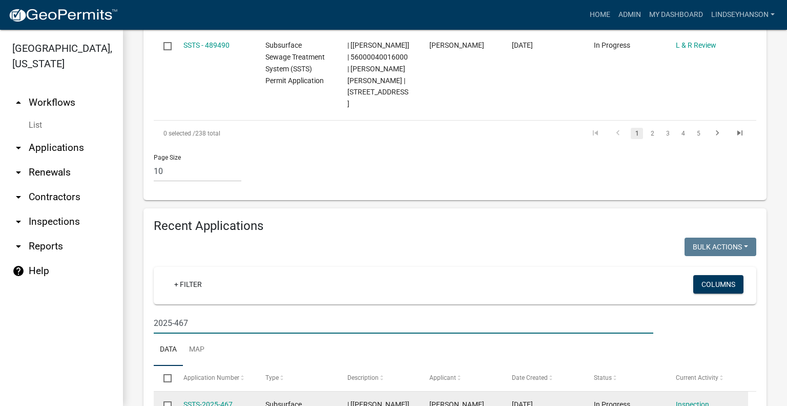
type input "2025-467"
drag, startPoint x: 219, startPoint y: 335, endPoint x: 270, endPoint y: 332, distance: 50.8
click at [219, 400] on link "SSTS-2025-467" at bounding box center [208, 404] width 49 height 8
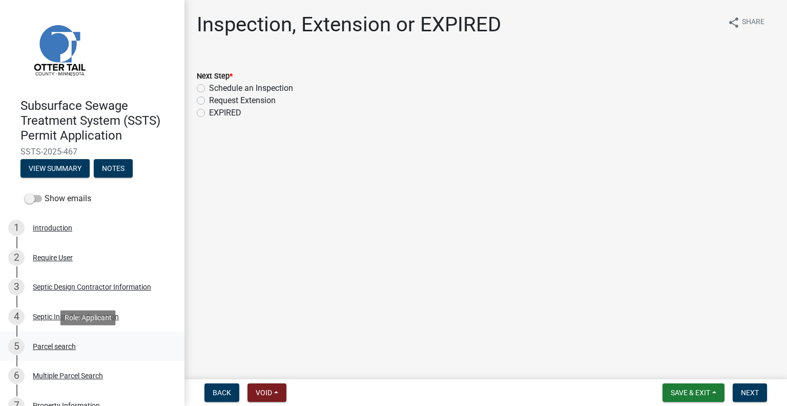
click at [73, 348] on div "Parcel search" at bounding box center [54, 345] width 43 height 7
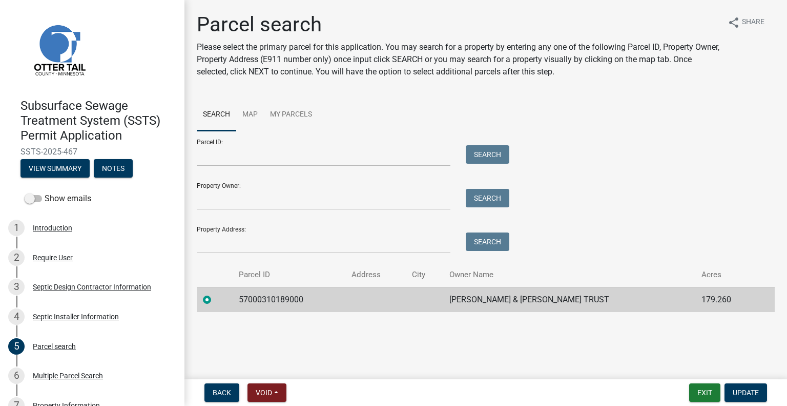
click at [262, 293] on td "57000310189000" at bounding box center [289, 299] width 112 height 25
click at [537, 292] on td "STEVEN & CAROL BRIMHALL TRUST" at bounding box center [569, 299] width 252 height 25
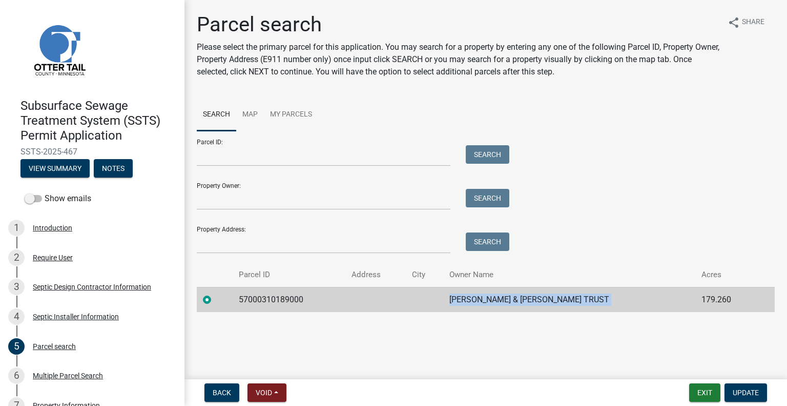
click at [537, 292] on td "STEVEN & CAROL BRIMHALL TRUST" at bounding box center [569, 299] width 252 height 25
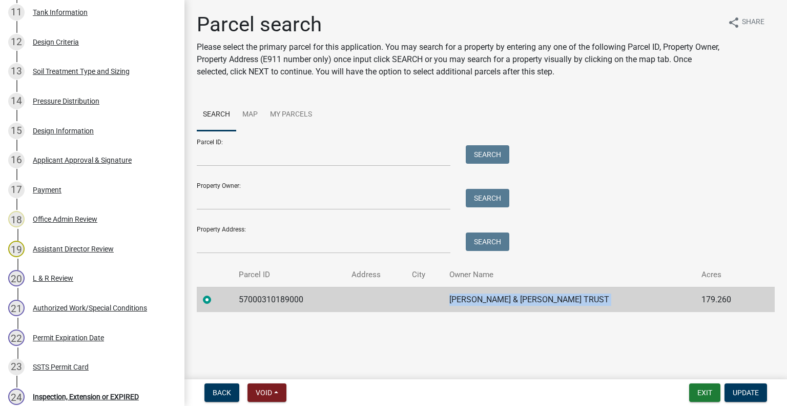
scroll to position [641, 0]
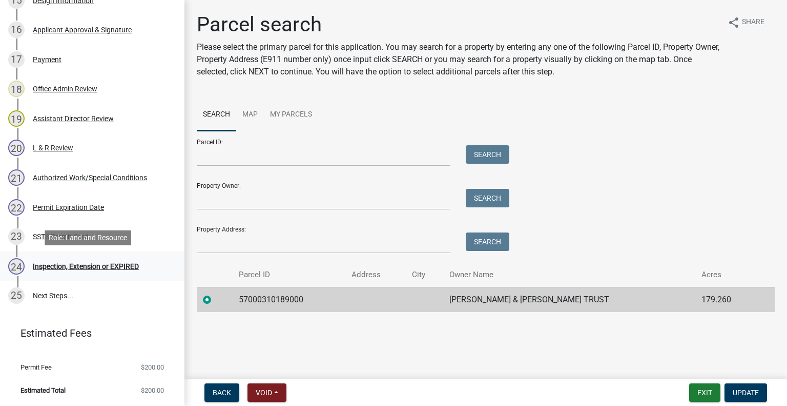
click at [82, 259] on div "24 Inspection, Extension or EXPIRED" at bounding box center [88, 266] width 160 height 16
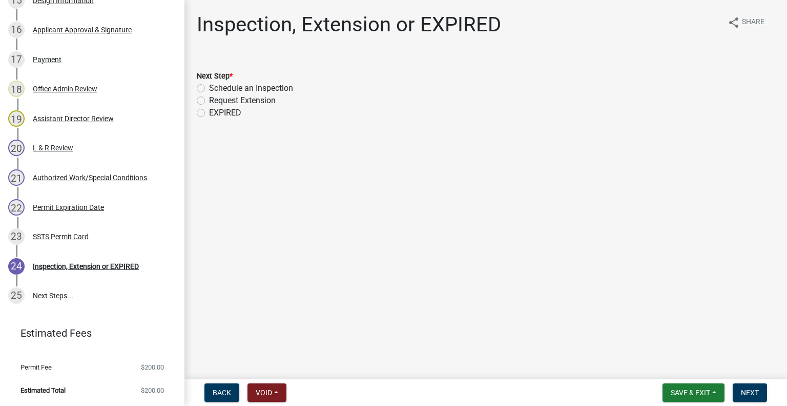
click at [275, 86] on label "Schedule an Inspection" at bounding box center [251, 88] width 84 height 12
click at [216, 86] on input "Schedule an Inspection" at bounding box center [212, 85] width 7 height 7
radio input "true"
click at [761, 400] on button "Next" at bounding box center [750, 392] width 34 height 18
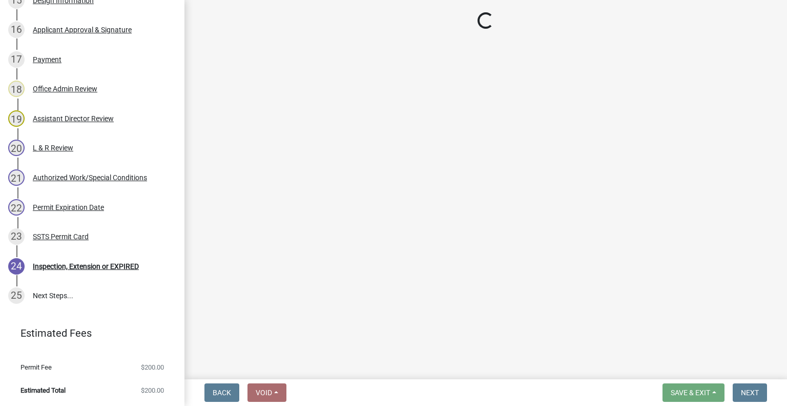
scroll to position [671, 0]
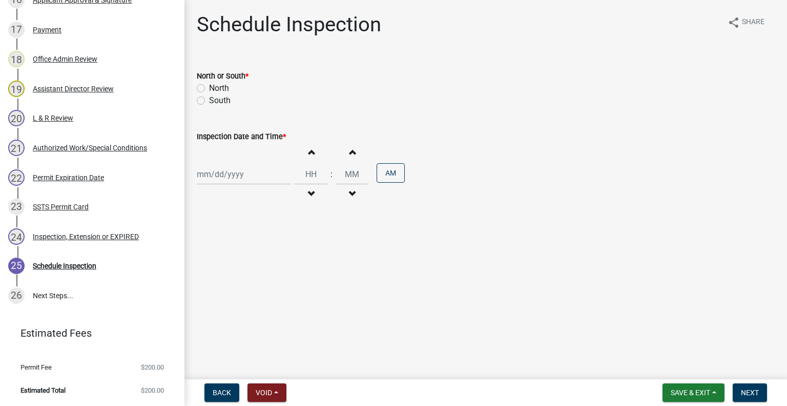
click at [220, 89] on label "North" at bounding box center [219, 88] width 20 height 12
click at [216, 89] on input "North" at bounding box center [212, 85] width 7 height 7
radio input "true"
click at [211, 105] on label "South" at bounding box center [220, 100] width 22 height 12
click at [209, 104] on label "South" at bounding box center [220, 100] width 22 height 12
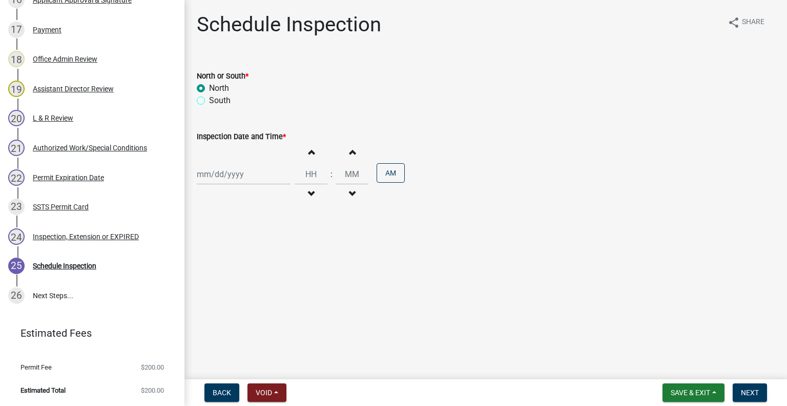
click at [209, 101] on input "South" at bounding box center [212, 97] width 7 height 7
radio input "true"
click at [227, 174] on div at bounding box center [244, 174] width 94 height 21
select select "10"
select select "2025"
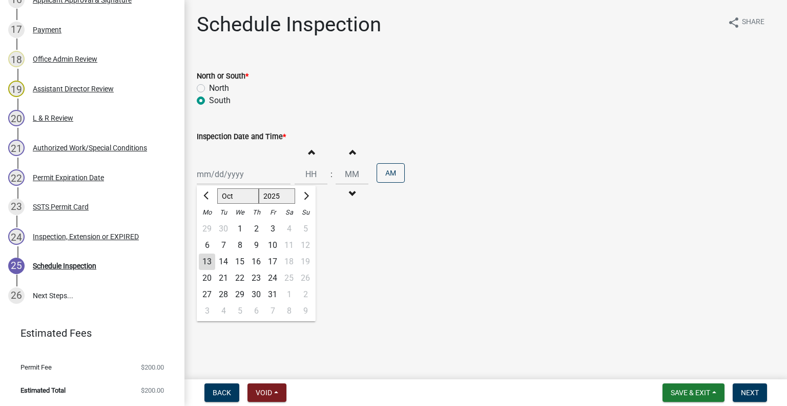
click at [229, 261] on div "14" at bounding box center [223, 261] width 16 height 16
type input "10/14/2025"
click at [309, 190] on span "button" at bounding box center [311, 194] width 5 height 8
type input "11"
type input "00"
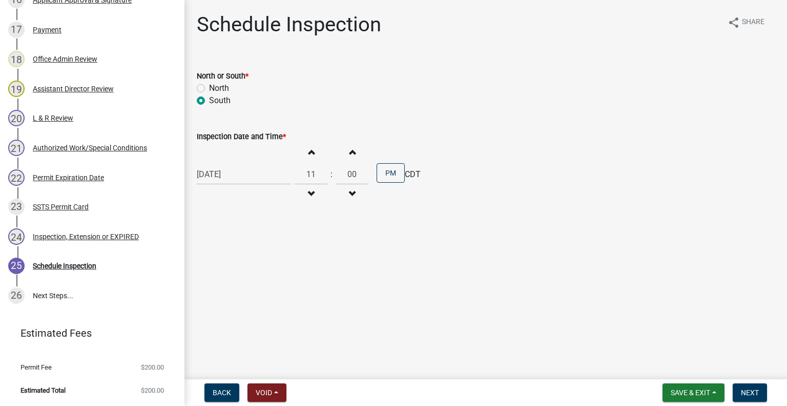
click at [310, 158] on button "Increment hours" at bounding box center [311, 152] width 22 height 18
click at [310, 154] on button "Increment hours" at bounding box center [311, 152] width 22 height 18
type input "02"
click at [378, 176] on button "AM" at bounding box center [391, 172] width 28 height 19
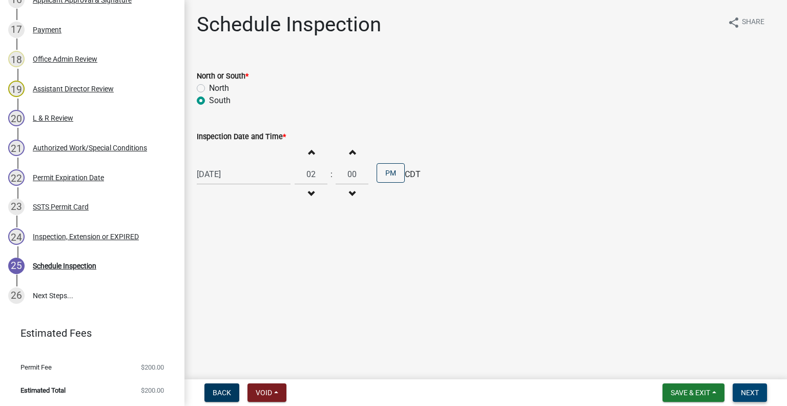
click at [750, 393] on span "Next" at bounding box center [750, 392] width 18 height 8
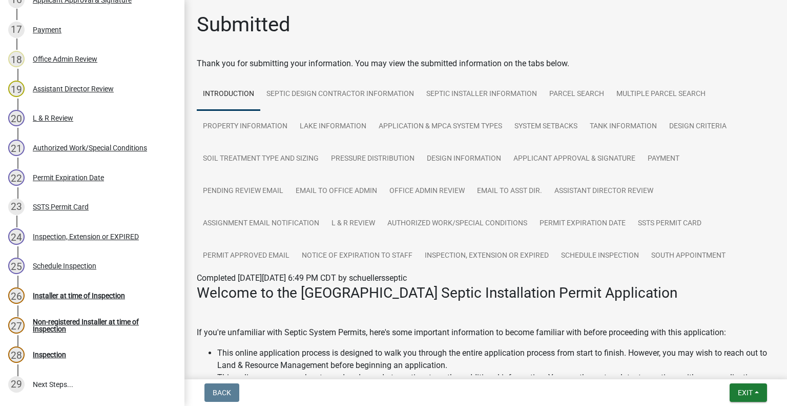
scroll to position [759, 0]
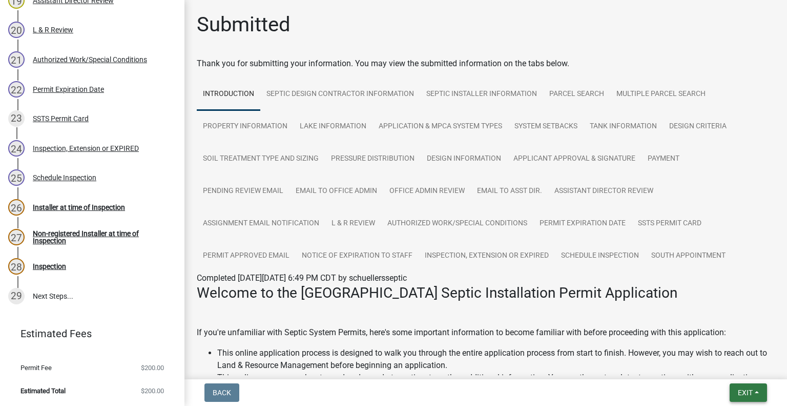
click at [740, 389] on span "Exit" at bounding box center [745, 392] width 15 height 8
click at [733, 374] on button "Save & Exit" at bounding box center [727, 365] width 82 height 25
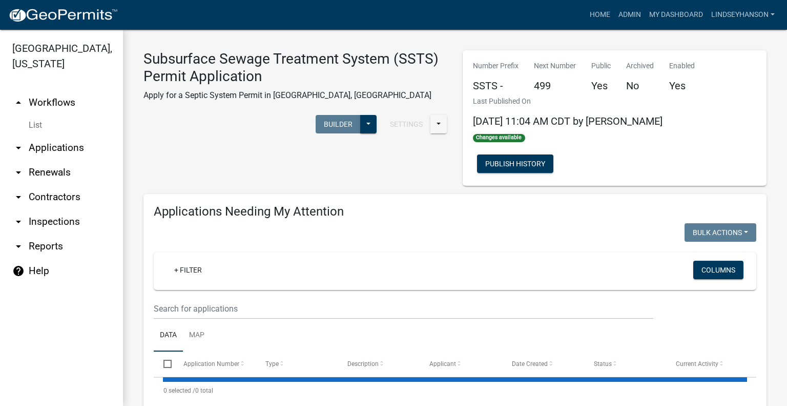
click at [65, 152] on link "arrow_drop_down Applications" at bounding box center [61, 147] width 123 height 25
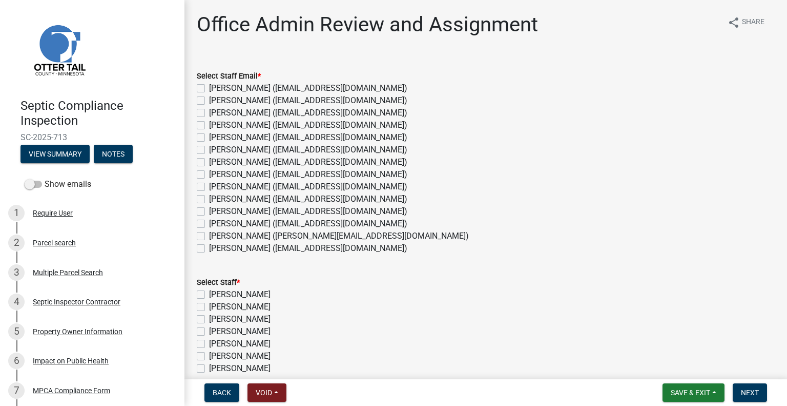
click at [241, 224] on label "[PERSON_NAME] ([EMAIL_ADDRESS][DOMAIN_NAME])" at bounding box center [308, 223] width 198 height 12
click at [216, 224] on input "[PERSON_NAME] ([EMAIL_ADDRESS][DOMAIN_NAME])" at bounding box center [212, 220] width 7 height 7
checkbox input "true"
checkbox input "false"
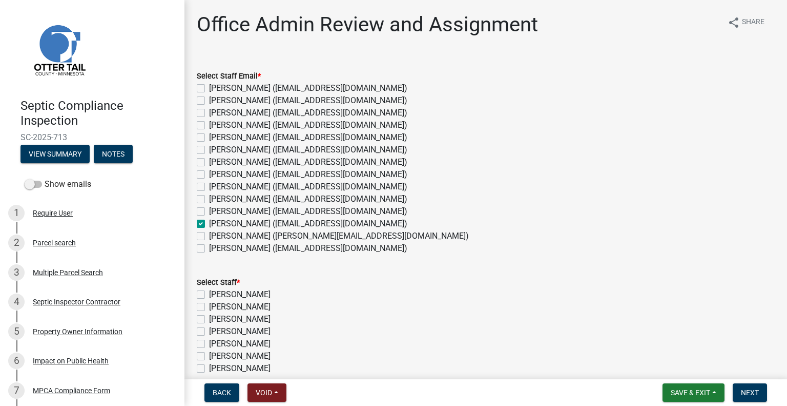
checkbox input "false"
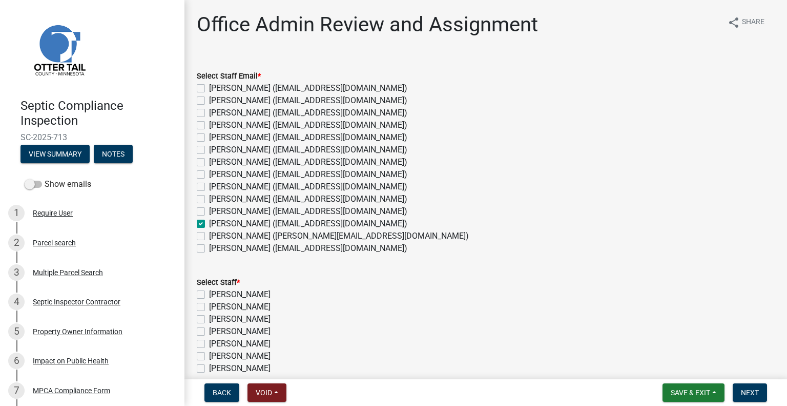
checkbox input "false"
checkbox input "true"
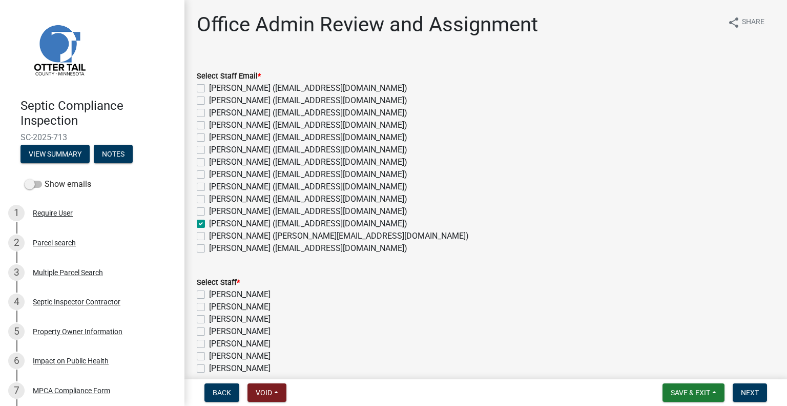
checkbox input "false"
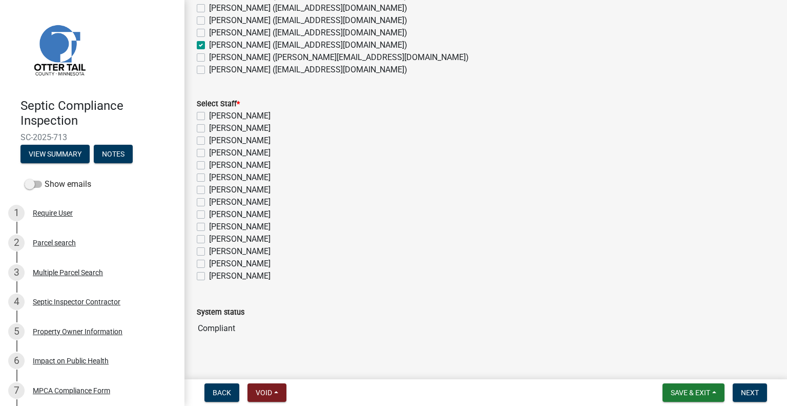
scroll to position [190, 0]
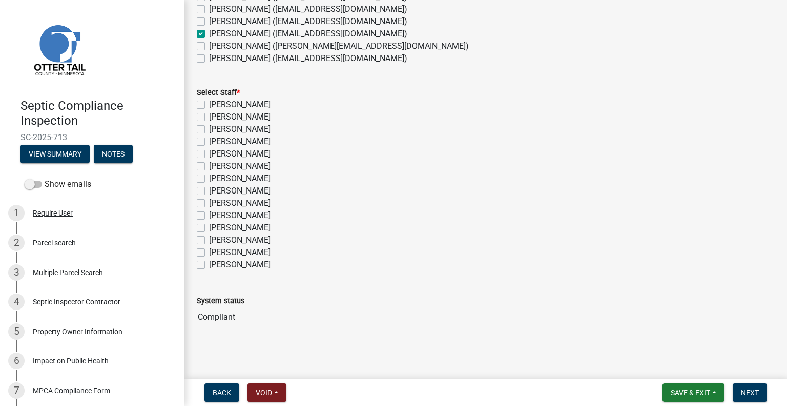
click at [257, 239] on label "Michelle Jevne" at bounding box center [240, 240] width 62 height 12
click at [216, 239] on input "[PERSON_NAME]" at bounding box center [212, 237] width 7 height 7
checkbox input "true"
checkbox input "false"
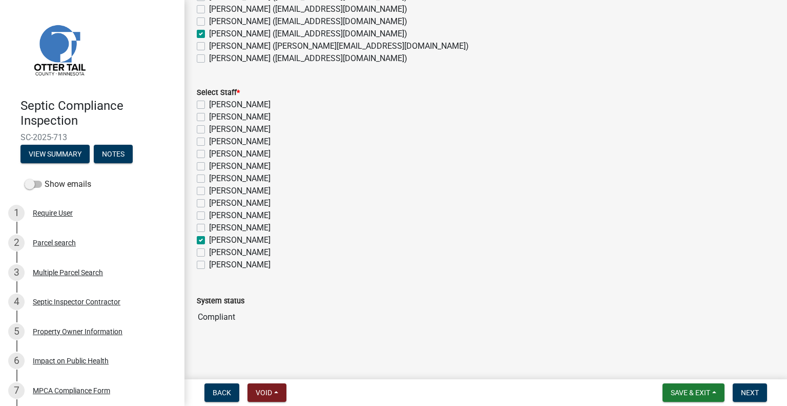
checkbox input "false"
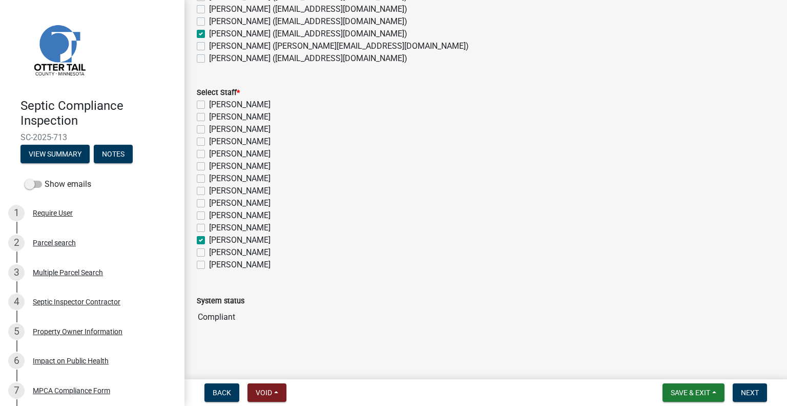
checkbox input "false"
checkbox input "true"
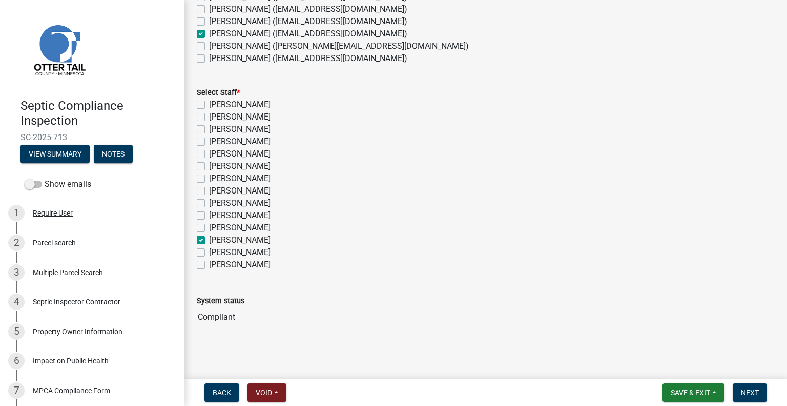
checkbox input "false"
click at [744, 388] on span "Next" at bounding box center [750, 392] width 18 height 8
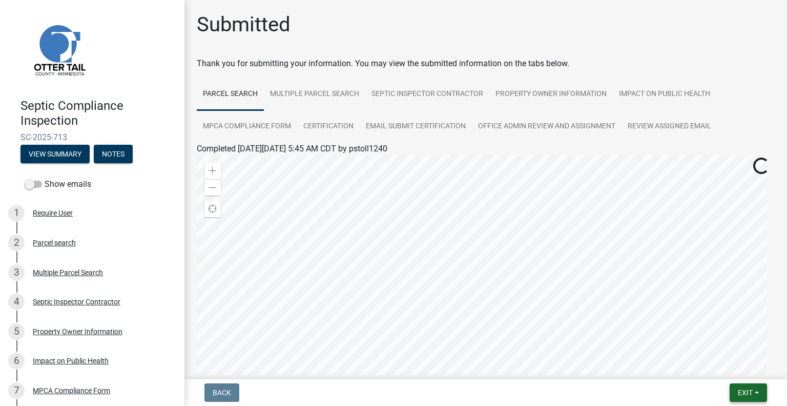
click at [759, 399] on button "Exit" at bounding box center [748, 392] width 37 height 18
click at [734, 377] on button "Save & Exit" at bounding box center [727, 365] width 82 height 25
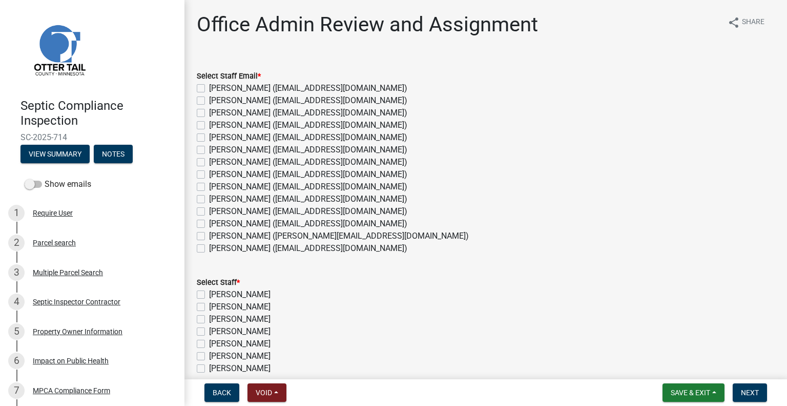
click at [230, 221] on label "[PERSON_NAME] ([EMAIL_ADDRESS][DOMAIN_NAME])" at bounding box center [308, 223] width 198 height 12
click at [253, 225] on label "[PERSON_NAME] ([EMAIL_ADDRESS][DOMAIN_NAME])" at bounding box center [308, 223] width 198 height 12
click at [216, 224] on input "[PERSON_NAME] ([EMAIL_ADDRESS][DOMAIN_NAME])" at bounding box center [212, 220] width 7 height 7
checkbox input "true"
checkbox input "false"
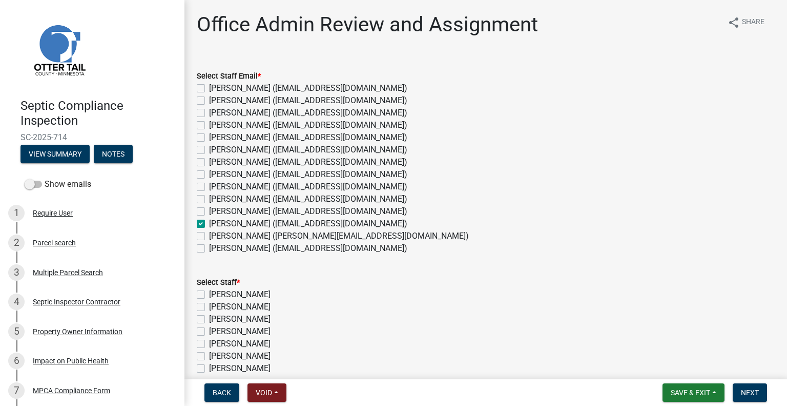
checkbox input "false"
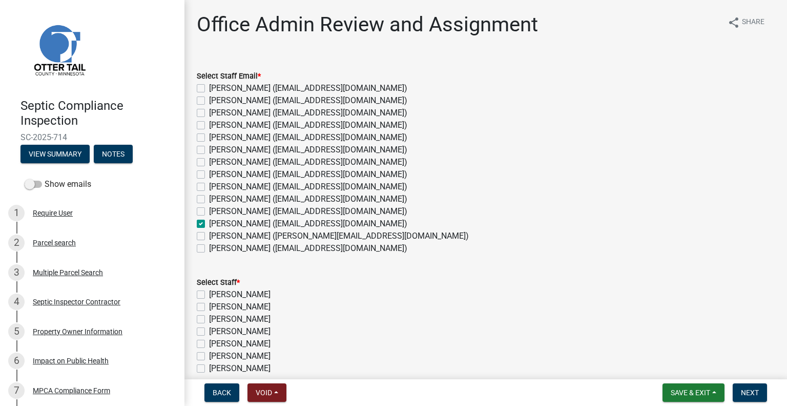
checkbox input "false"
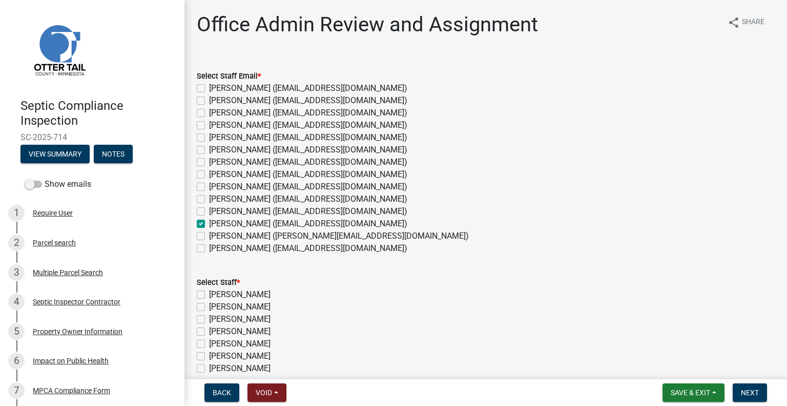
checkbox input "true"
checkbox input "false"
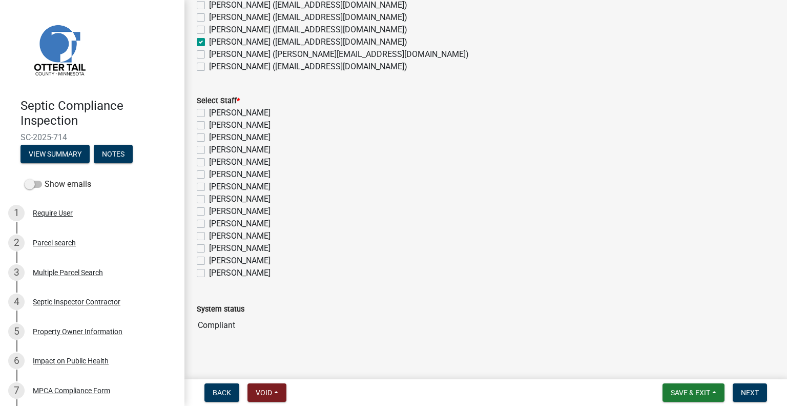
scroll to position [190, 0]
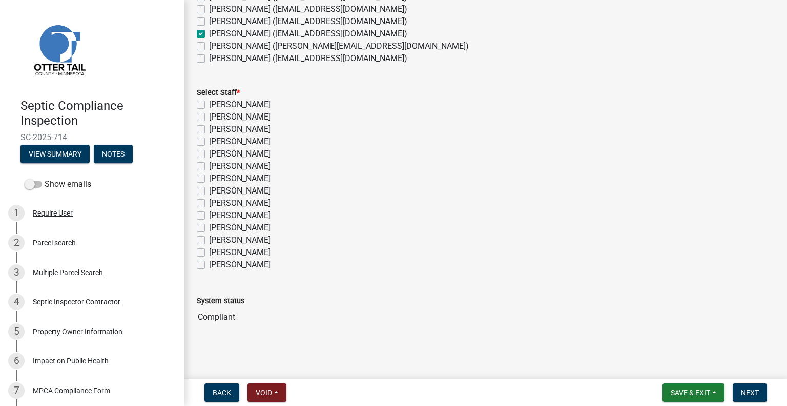
click at [250, 241] on label "Michelle Jevne" at bounding box center [240, 240] width 62 height 12
click at [216, 240] on input "Michelle Jevne" at bounding box center [212, 237] width 7 height 7
checkbox input "true"
checkbox input "false"
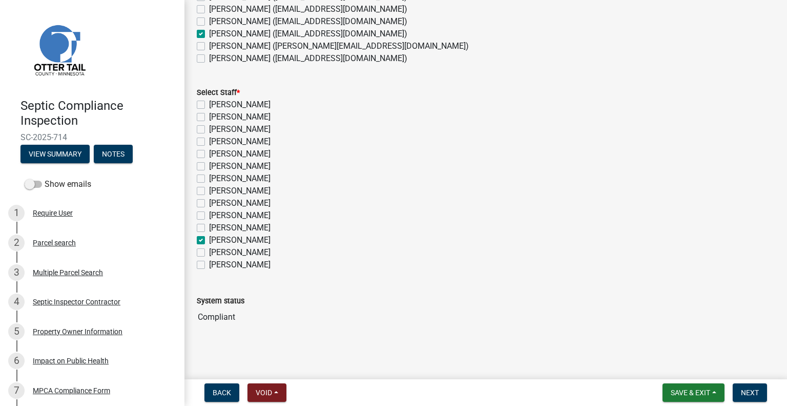
checkbox input "false"
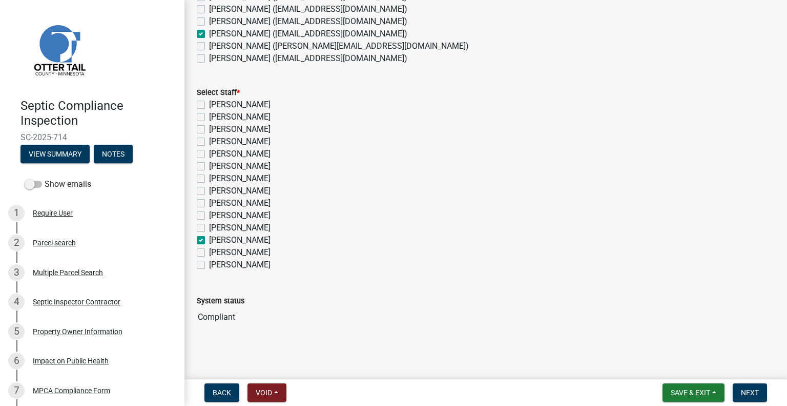
checkbox input "false"
checkbox input "true"
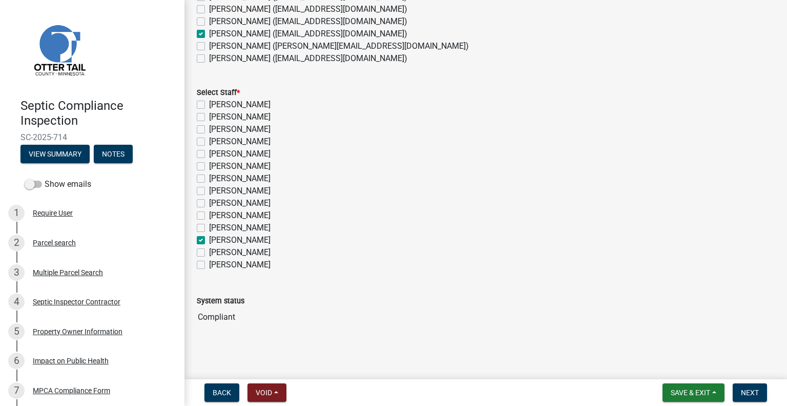
checkbox input "false"
click at [752, 391] on span "Next" at bounding box center [750, 392] width 18 height 8
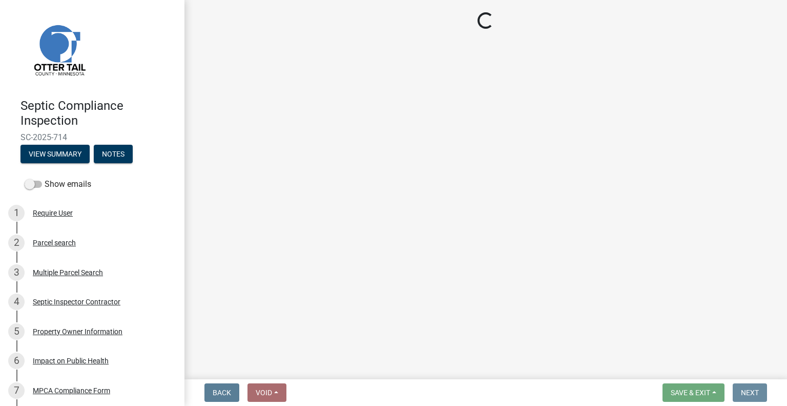
scroll to position [0, 0]
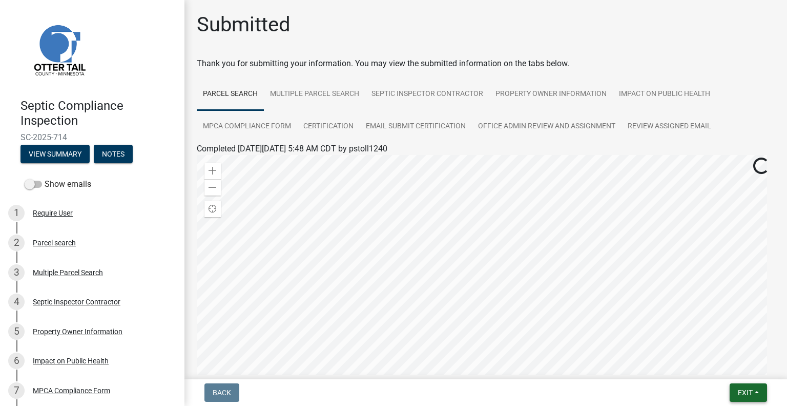
click at [737, 388] on button "Exit" at bounding box center [748, 392] width 37 height 18
click at [714, 367] on button "Save & Exit" at bounding box center [727, 365] width 82 height 25
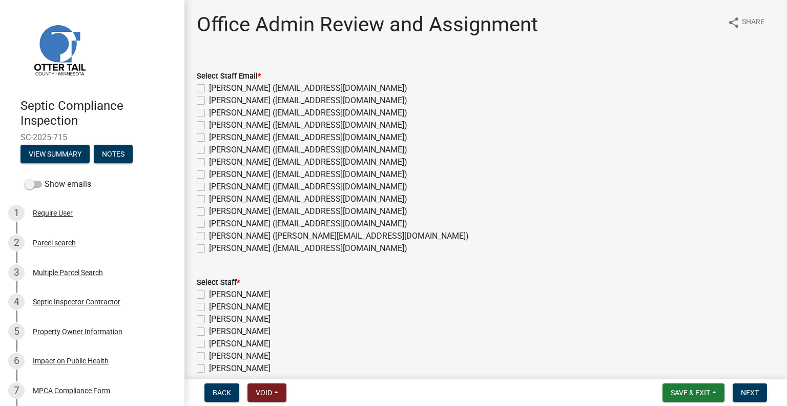
click at [239, 221] on label "[PERSON_NAME] ([EMAIL_ADDRESS][DOMAIN_NAME])" at bounding box center [308, 223] width 198 height 12
click at [216, 221] on input "[PERSON_NAME] ([EMAIL_ADDRESS][DOMAIN_NAME])" at bounding box center [212, 220] width 7 height 7
checkbox input "true"
checkbox input "false"
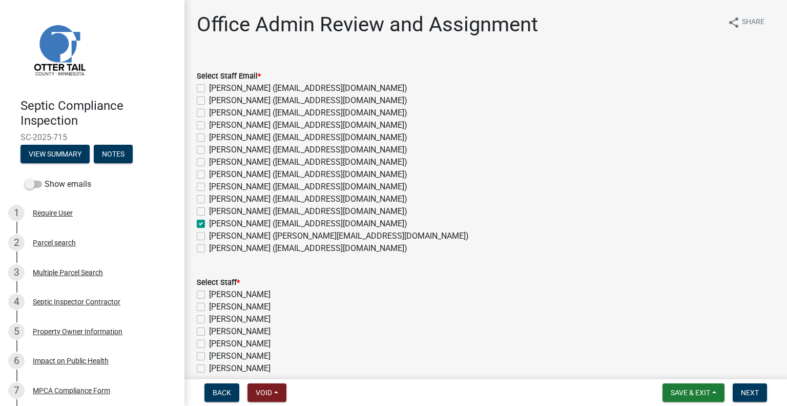
checkbox input "false"
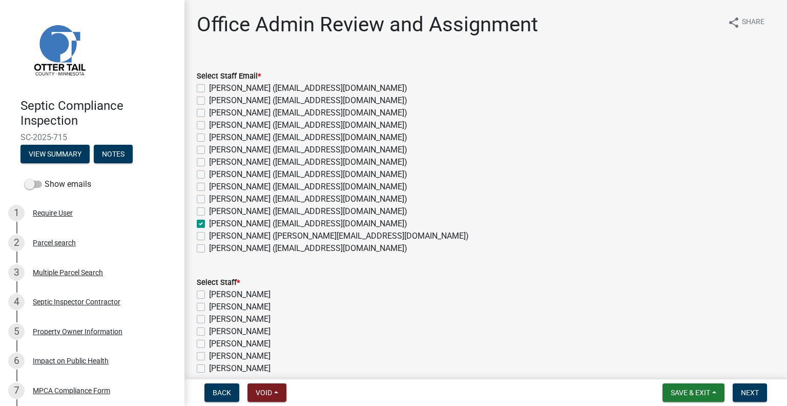
checkbox input "false"
checkbox input "true"
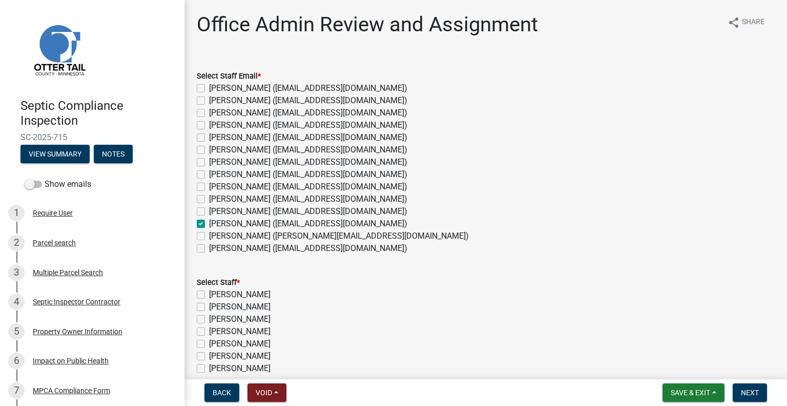
checkbox input "false"
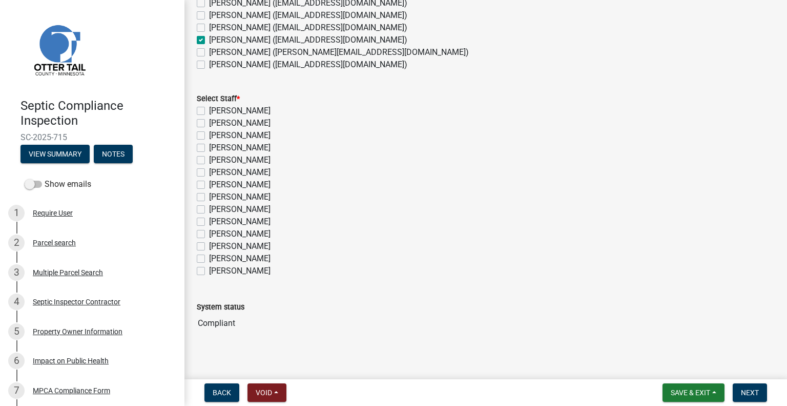
scroll to position [190, 0]
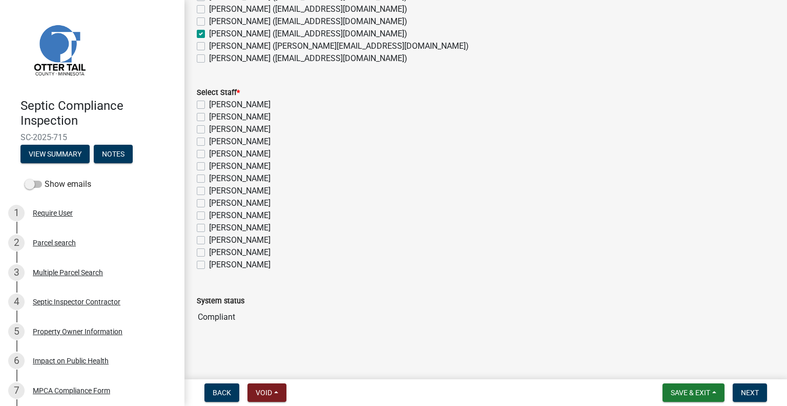
click at [237, 237] on label "[PERSON_NAME]" at bounding box center [240, 240] width 62 height 12
click at [216, 237] on input "[PERSON_NAME]" at bounding box center [212, 237] width 7 height 7
checkbox input "true"
checkbox input "false"
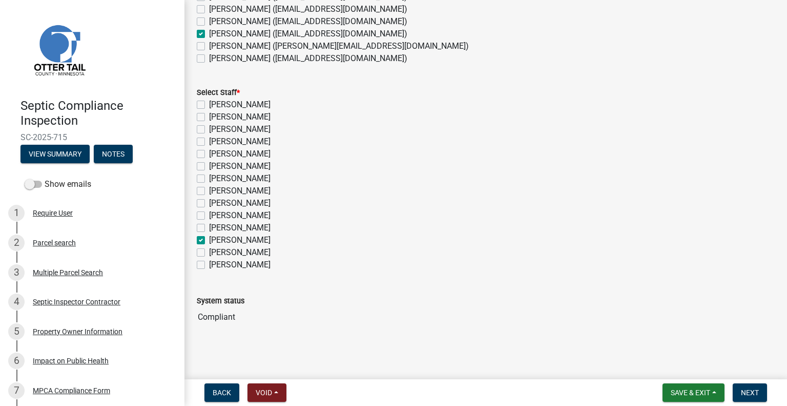
checkbox input "false"
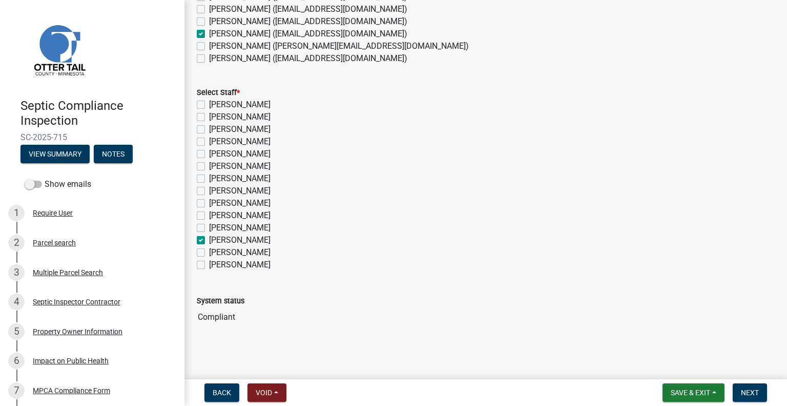
checkbox input "false"
checkbox input "true"
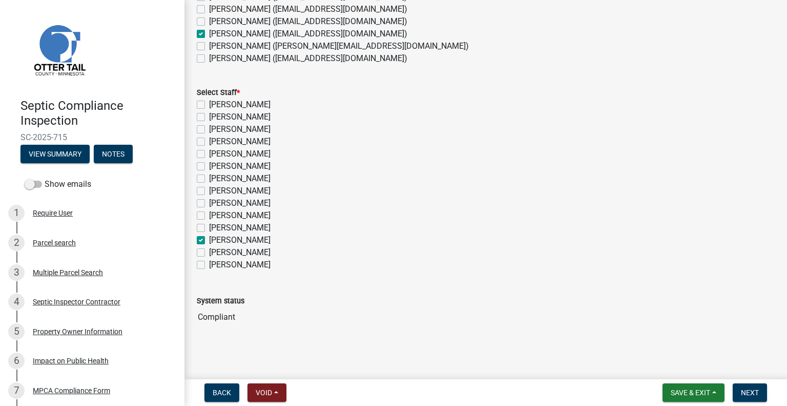
checkbox input "false"
click at [762, 395] on button "Next" at bounding box center [750, 392] width 34 height 18
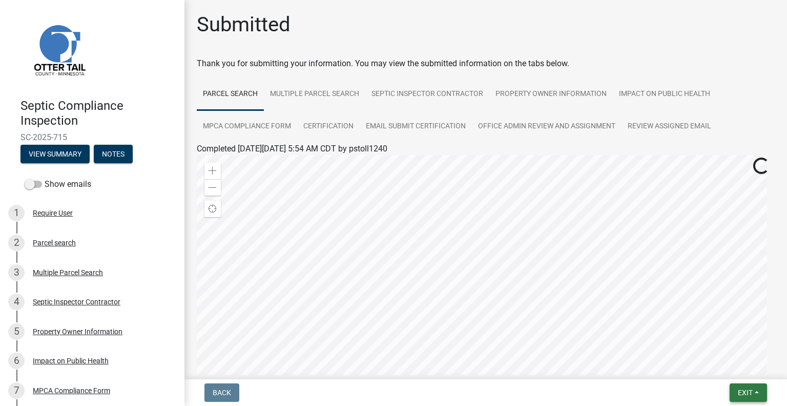
click at [730, 392] on button "Exit" at bounding box center [748, 392] width 37 height 18
click at [720, 367] on button "Save & Exit" at bounding box center [727, 365] width 82 height 25
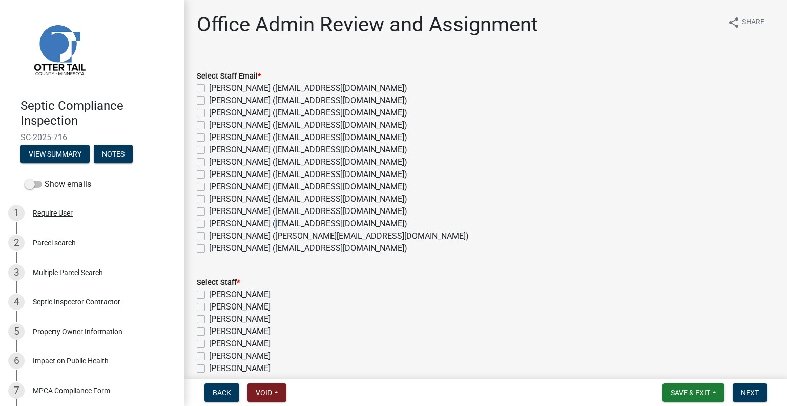
click at [265, 223] on label "[PERSON_NAME] ([EMAIL_ADDRESS][DOMAIN_NAME])" at bounding box center [308, 223] width 198 height 12
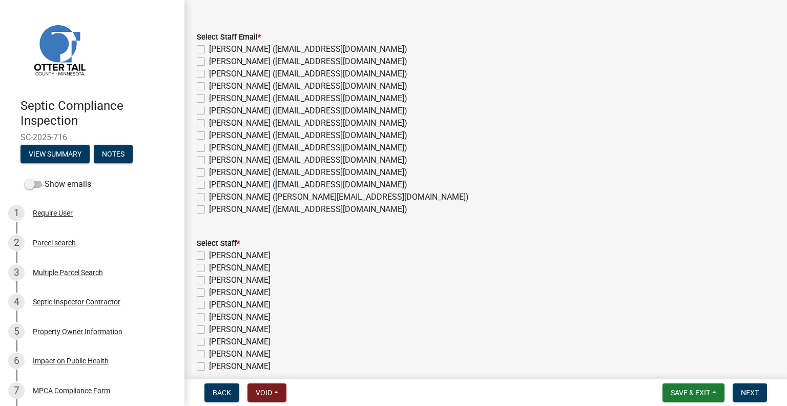
scroll to position [51, 0]
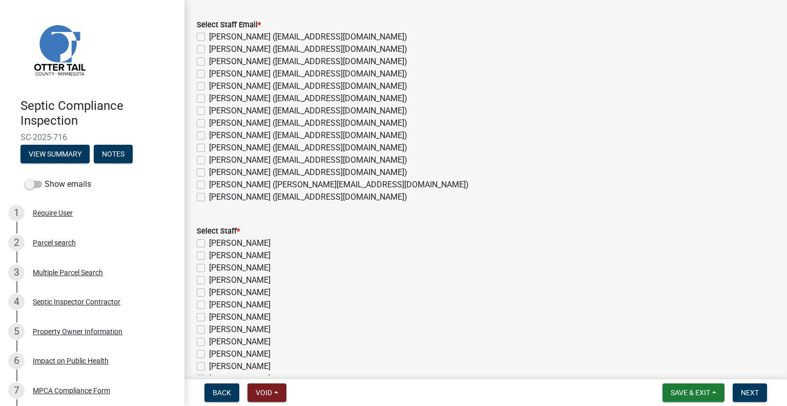
click at [258, 169] on label "[PERSON_NAME] ([EMAIL_ADDRESS][DOMAIN_NAME])" at bounding box center [308, 172] width 198 height 12
click at [216, 169] on input "[PERSON_NAME] ([EMAIL_ADDRESS][DOMAIN_NAME])" at bounding box center [212, 169] width 7 height 7
checkbox input "true"
checkbox input "false"
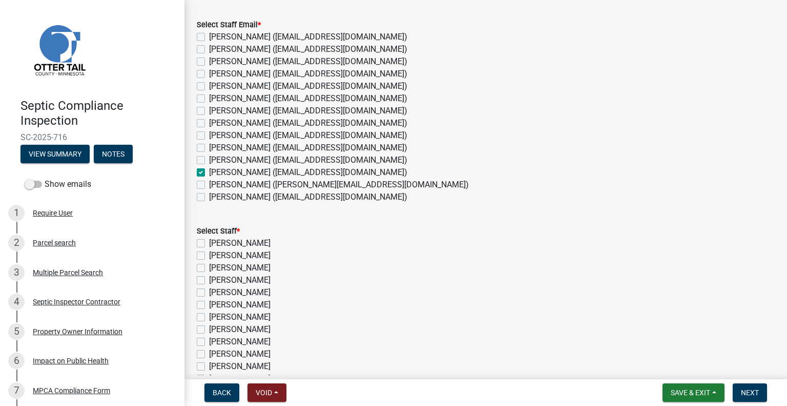
checkbox input "false"
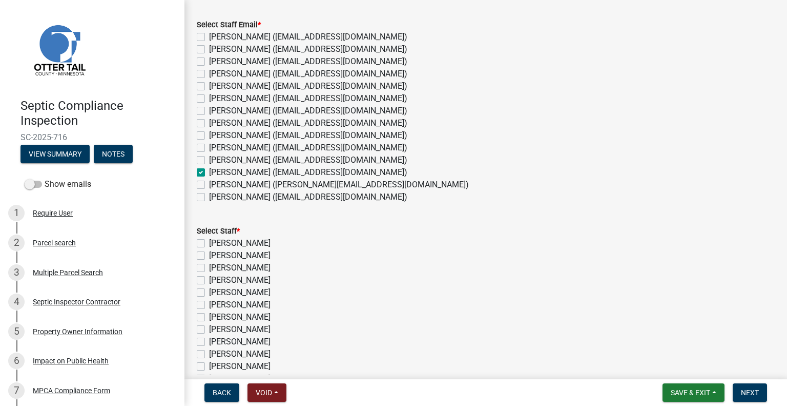
checkbox input "false"
checkbox input "true"
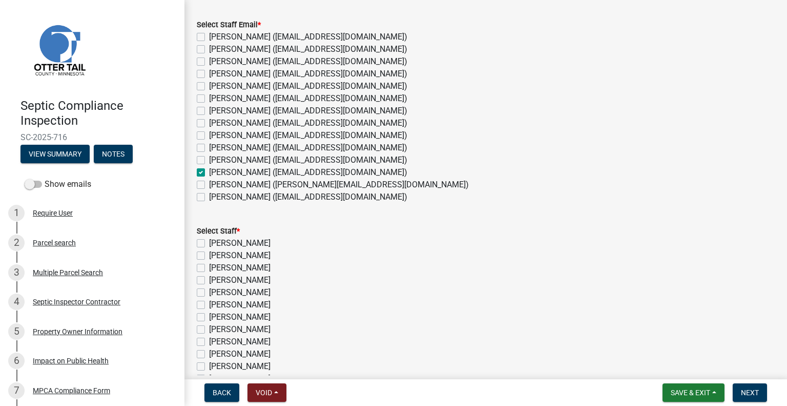
checkbox input "false"
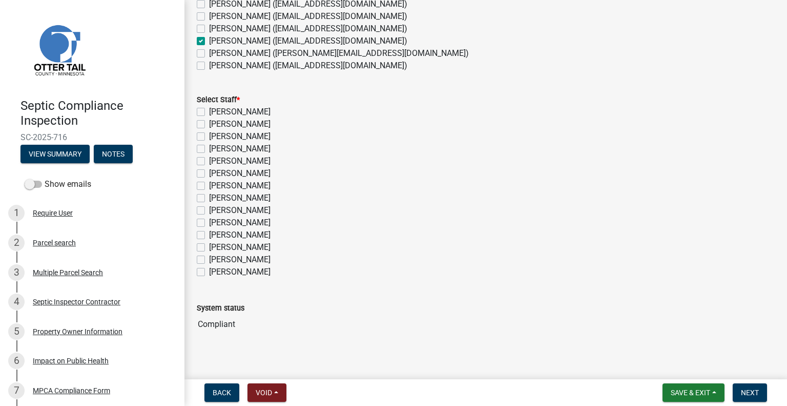
scroll to position [190, 0]
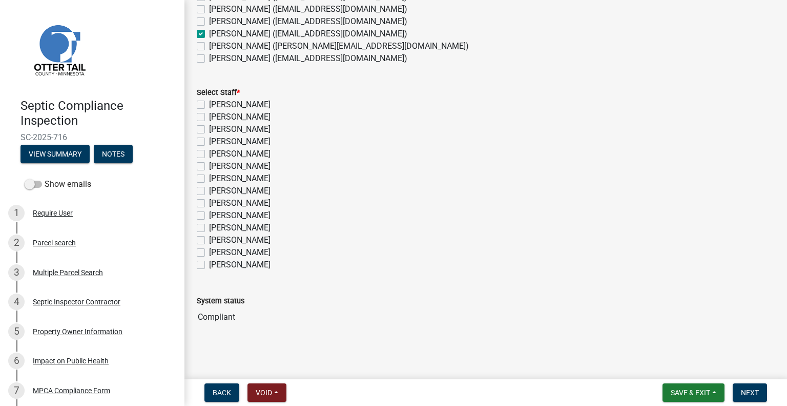
click at [254, 240] on label "[PERSON_NAME]" at bounding box center [240, 240] width 62 height 12
click at [216, 240] on input "[PERSON_NAME]" at bounding box center [212, 237] width 7 height 7
checkbox input "true"
checkbox input "false"
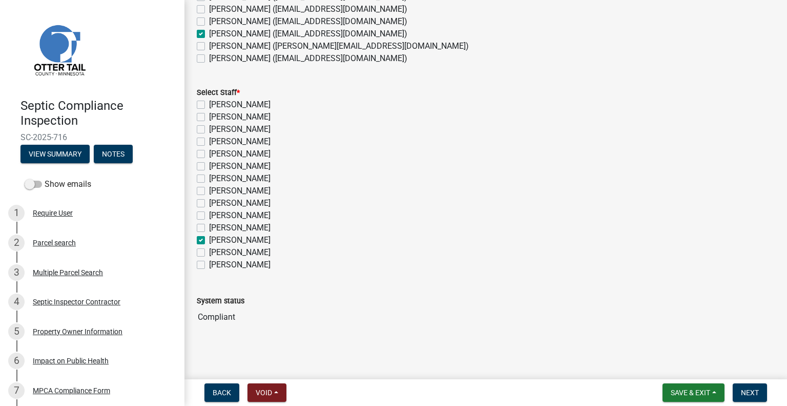
checkbox input "false"
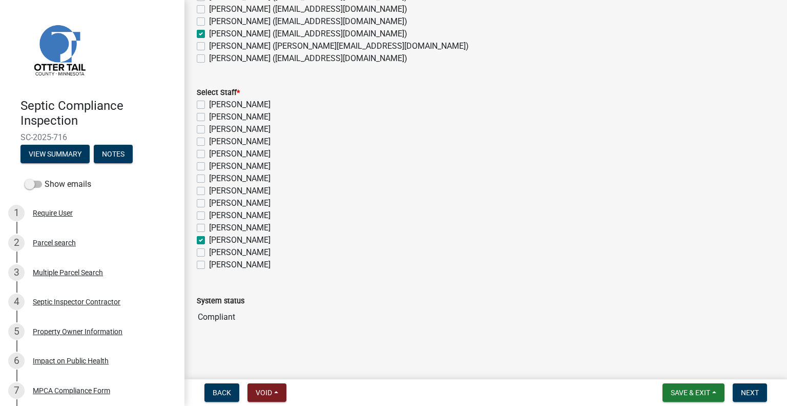
checkbox input "false"
checkbox input "true"
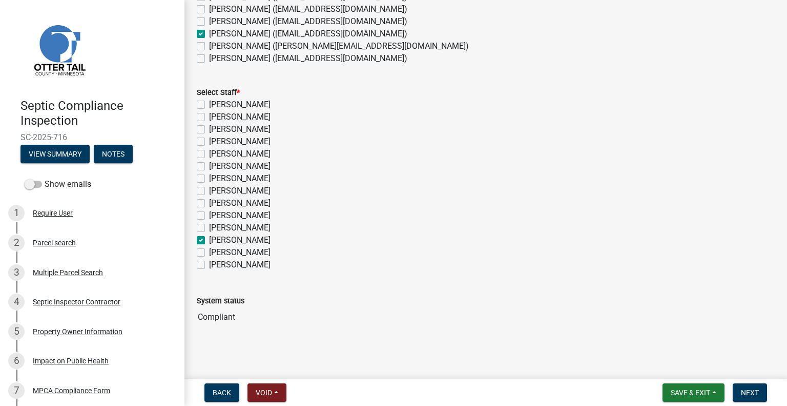
checkbox input "false"
click at [749, 390] on span "Next" at bounding box center [750, 392] width 18 height 8
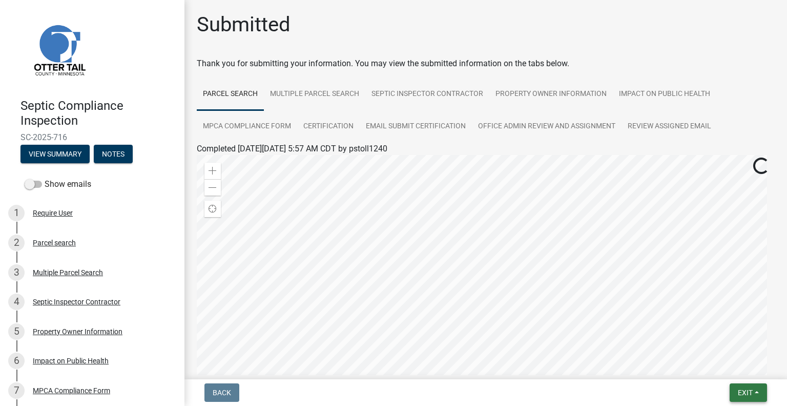
click at [739, 392] on span "Exit" at bounding box center [745, 392] width 15 height 8
click at [714, 362] on button "Save & Exit" at bounding box center [727, 365] width 82 height 25
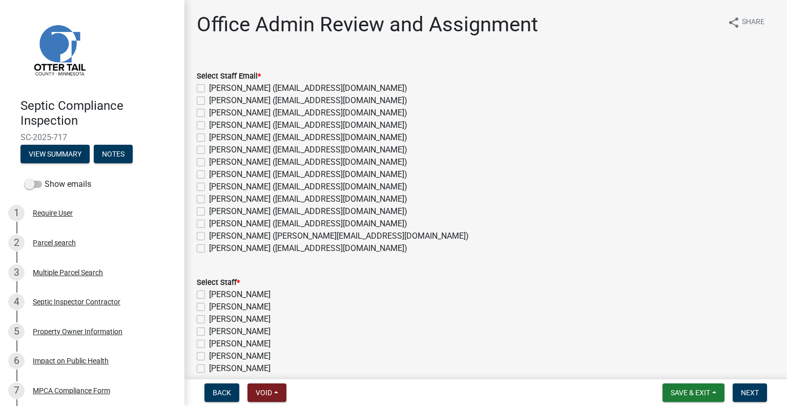
click at [256, 221] on label "[PERSON_NAME] ([EMAIL_ADDRESS][DOMAIN_NAME])" at bounding box center [308, 223] width 198 height 12
click at [216, 221] on input "[PERSON_NAME] ([EMAIL_ADDRESS][DOMAIN_NAME])" at bounding box center [212, 220] width 7 height 7
checkbox input "true"
checkbox input "false"
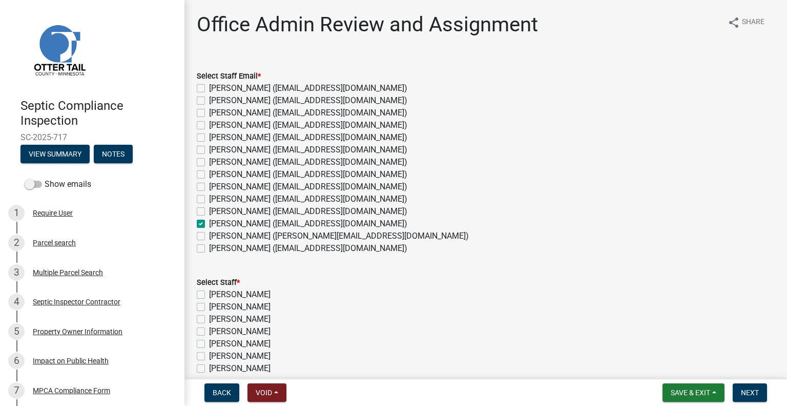
checkbox input "false"
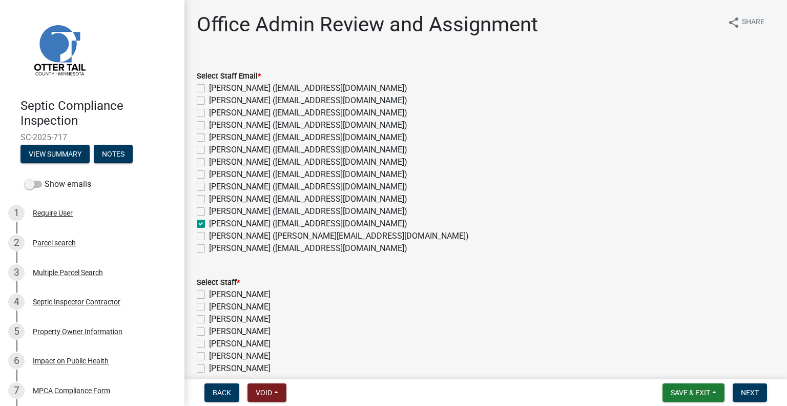
checkbox input "false"
checkbox input "true"
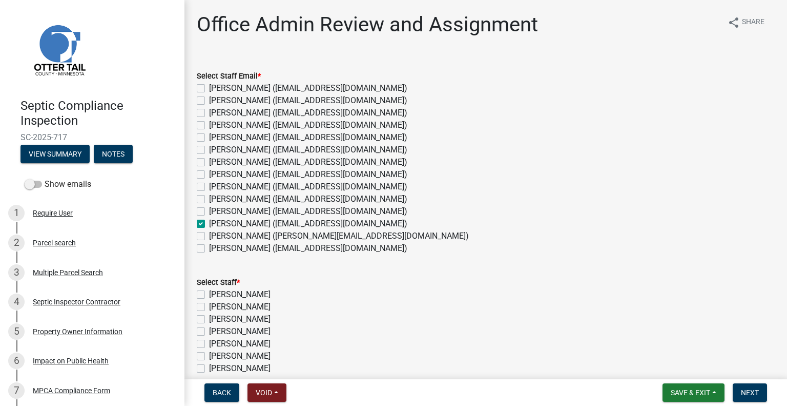
checkbox input "false"
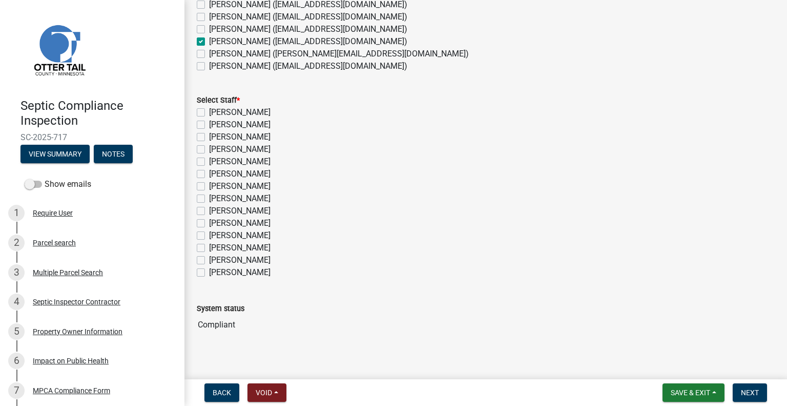
scroll to position [183, 0]
click at [218, 243] on label "[PERSON_NAME]" at bounding box center [240, 246] width 62 height 12
click at [216, 243] on input "[PERSON_NAME]" at bounding box center [212, 243] width 7 height 7
checkbox input "true"
checkbox input "false"
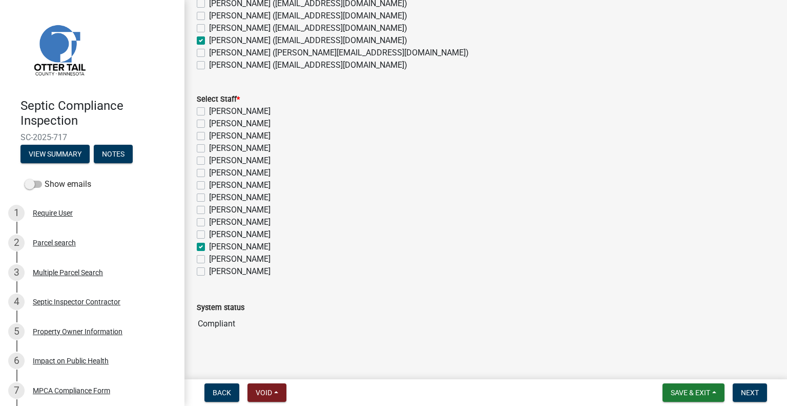
checkbox input "false"
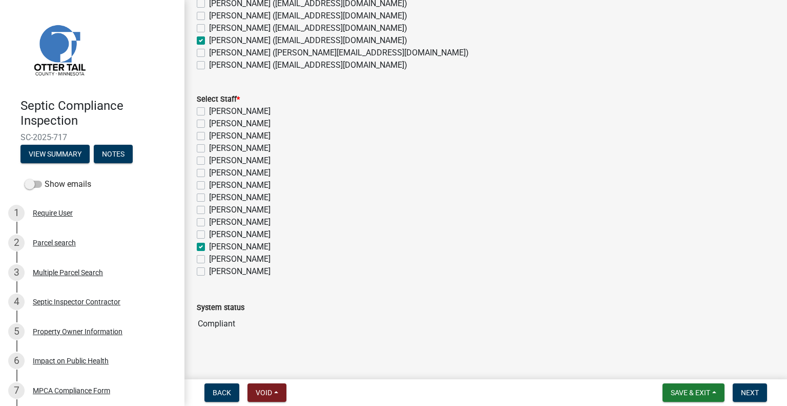
checkbox input "false"
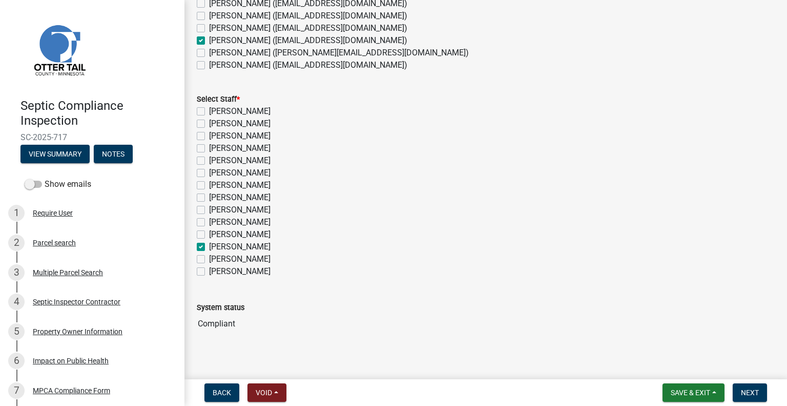
checkbox input "true"
checkbox input "false"
click at [742, 395] on span "Next" at bounding box center [750, 392] width 18 height 8
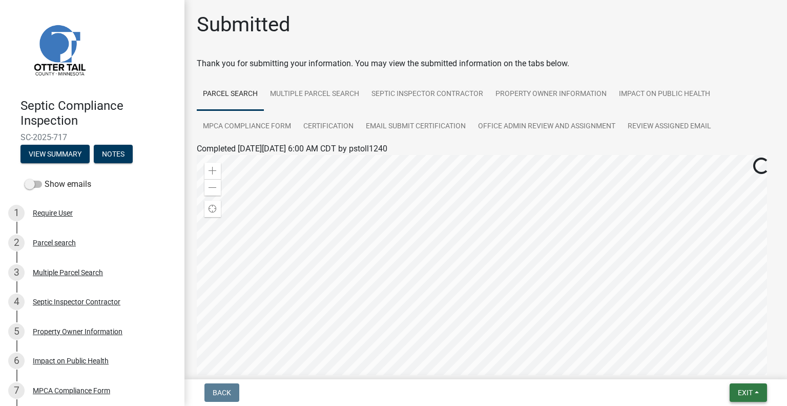
click at [752, 388] on span "Exit" at bounding box center [745, 392] width 15 height 8
click at [716, 367] on button "Save & Exit" at bounding box center [727, 365] width 82 height 25
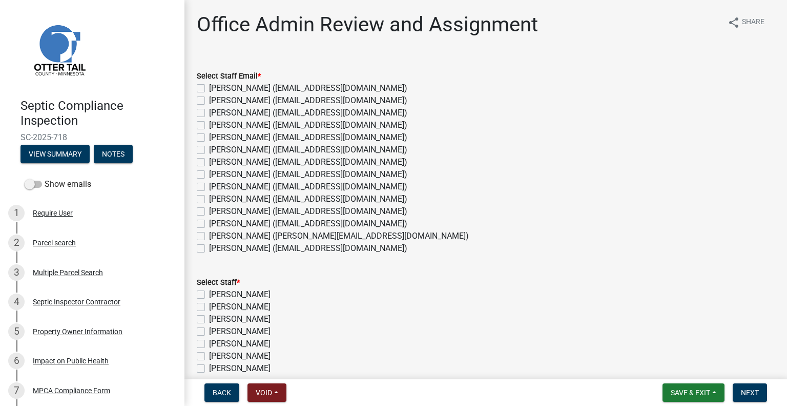
click at [248, 222] on label "[PERSON_NAME] ([EMAIL_ADDRESS][DOMAIN_NAME])" at bounding box center [308, 223] width 198 height 12
click at [216, 222] on input "[PERSON_NAME] ([EMAIL_ADDRESS][DOMAIN_NAME])" at bounding box center [212, 220] width 7 height 7
checkbox input "true"
checkbox input "false"
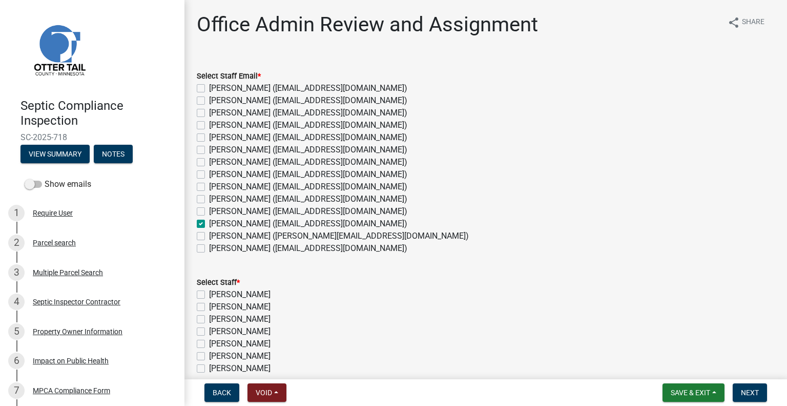
checkbox input "false"
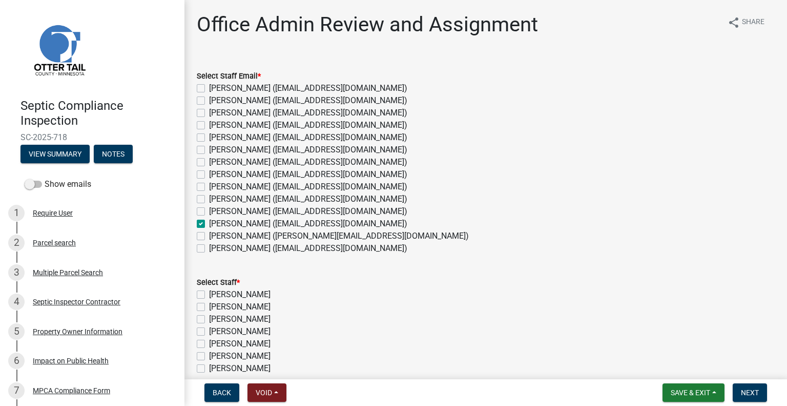
checkbox input "false"
checkbox input "true"
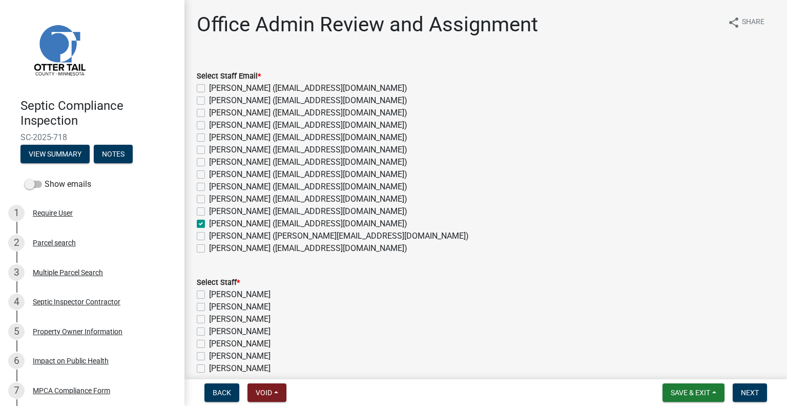
checkbox input "false"
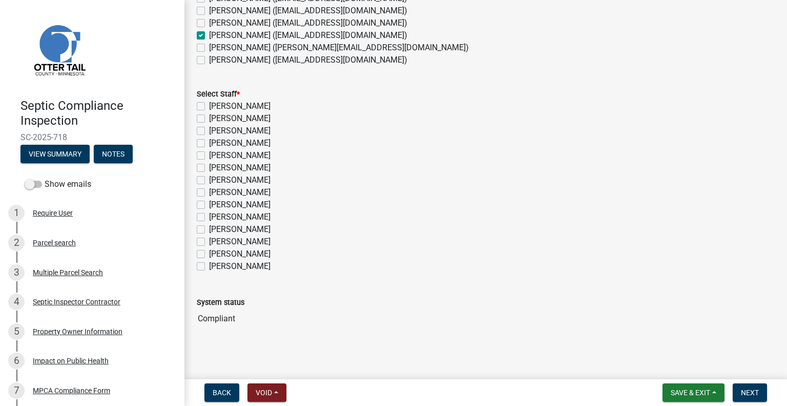
scroll to position [190, 0]
drag, startPoint x: 250, startPoint y: 244, endPoint x: 271, endPoint y: 250, distance: 21.6
click at [250, 244] on label "Michelle Jevne" at bounding box center [240, 240] width 62 height 12
click at [216, 240] on input "Michelle Jevne" at bounding box center [212, 237] width 7 height 7
checkbox input "true"
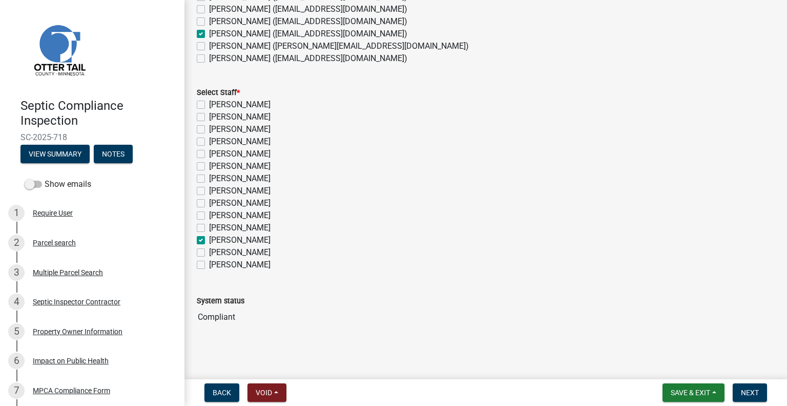
checkbox input "false"
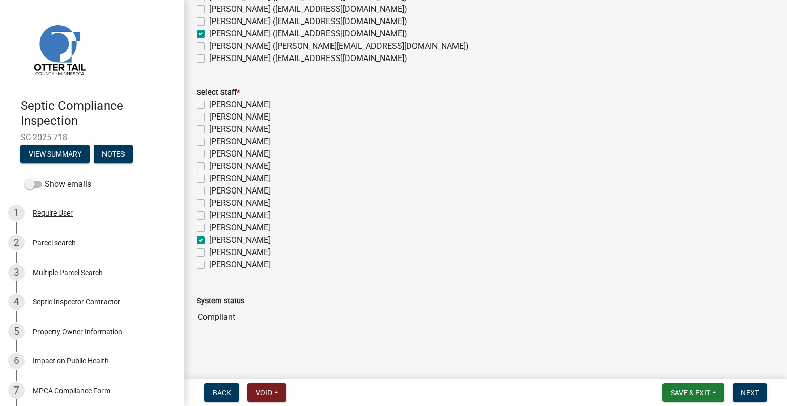
checkbox input "false"
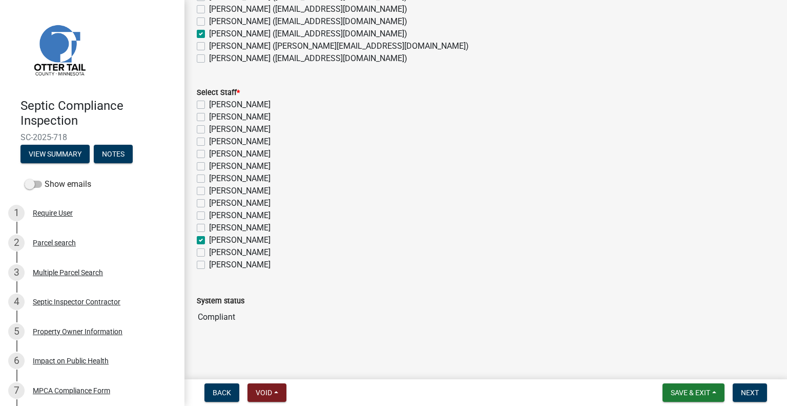
checkbox input "false"
checkbox input "true"
checkbox input "false"
click at [758, 395] on span "Next" at bounding box center [750, 392] width 18 height 8
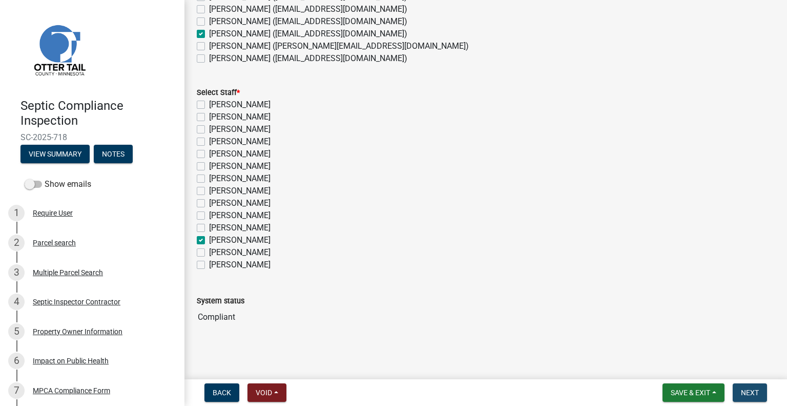
scroll to position [0, 0]
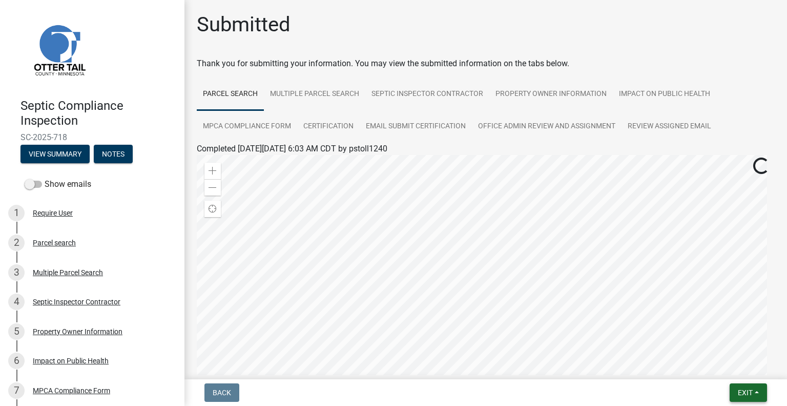
click at [759, 397] on button "Exit" at bounding box center [748, 392] width 37 height 18
click at [722, 366] on button "Save & Exit" at bounding box center [727, 365] width 82 height 25
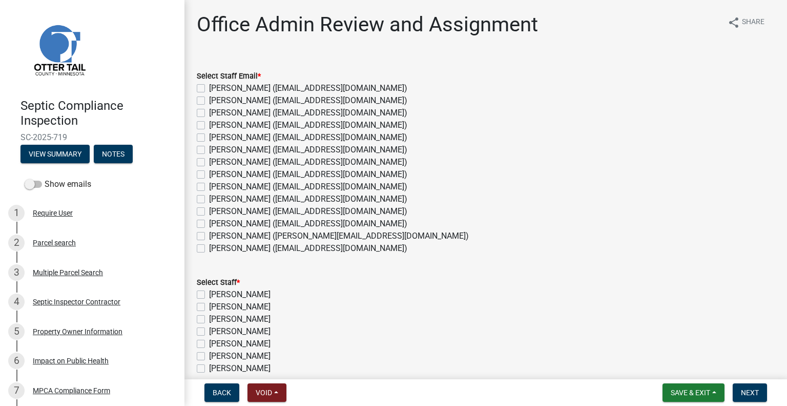
click at [277, 220] on label "[PERSON_NAME] ([EMAIL_ADDRESS][DOMAIN_NAME])" at bounding box center [308, 223] width 198 height 12
click at [216, 220] on input "[PERSON_NAME] ([EMAIL_ADDRESS][DOMAIN_NAME])" at bounding box center [212, 220] width 7 height 7
checkbox input "true"
checkbox input "false"
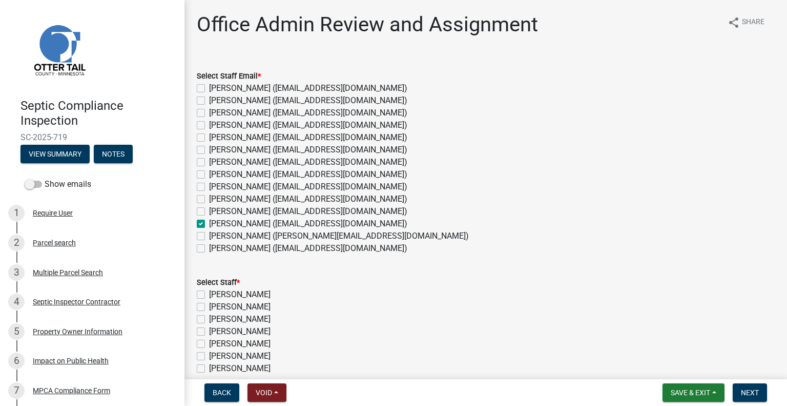
checkbox input "false"
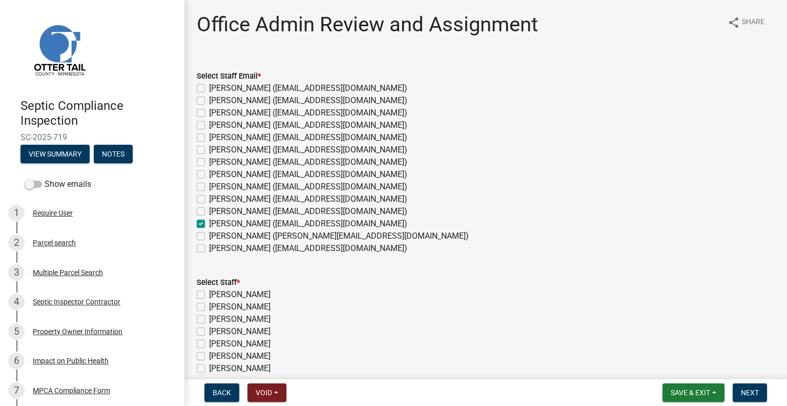
checkbox input "false"
checkbox input "true"
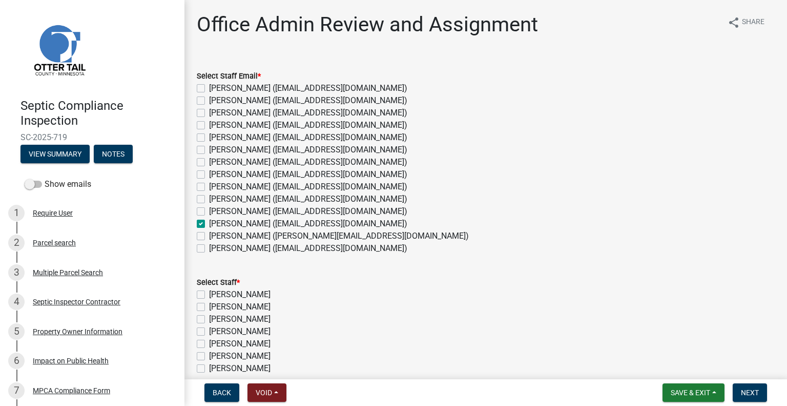
checkbox input "false"
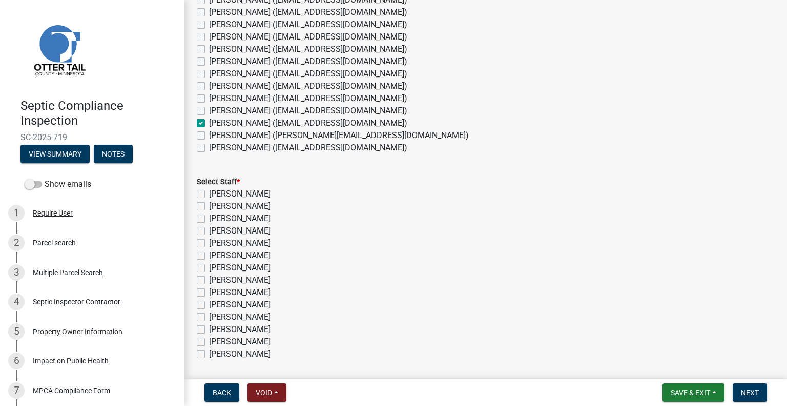
scroll to position [103, 0]
click at [234, 325] on label "[PERSON_NAME]" at bounding box center [240, 327] width 62 height 12
click at [216, 325] on input "[PERSON_NAME]" at bounding box center [212, 324] width 7 height 7
checkbox input "true"
checkbox input "false"
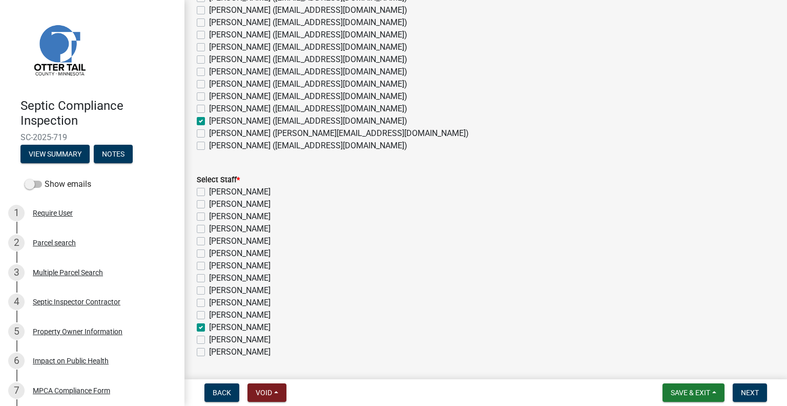
checkbox input "false"
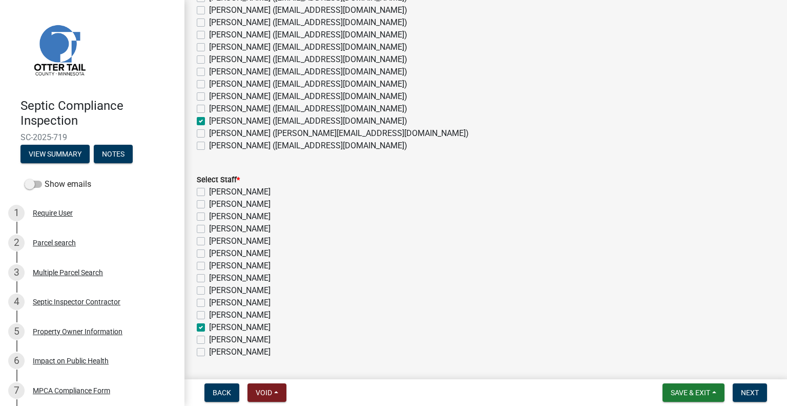
checkbox input "false"
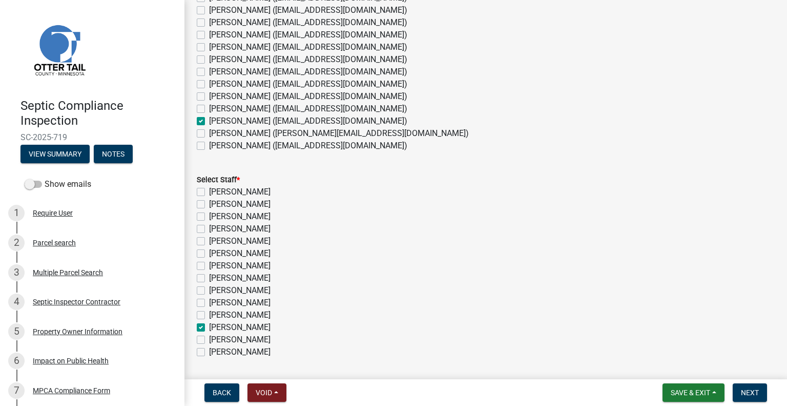
checkbox input "true"
checkbox input "false"
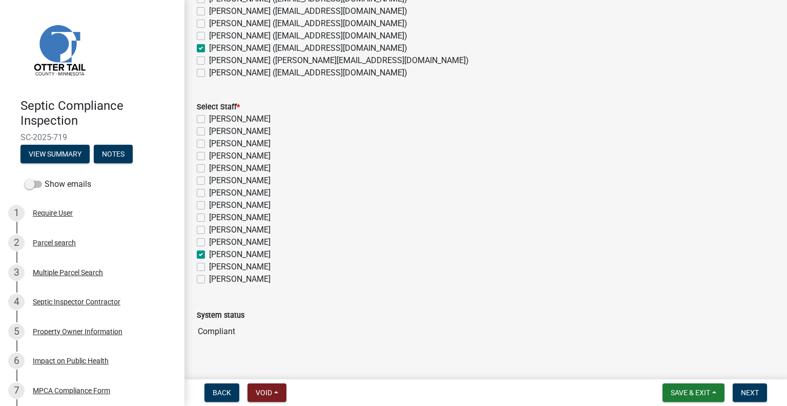
scroll to position [190, 0]
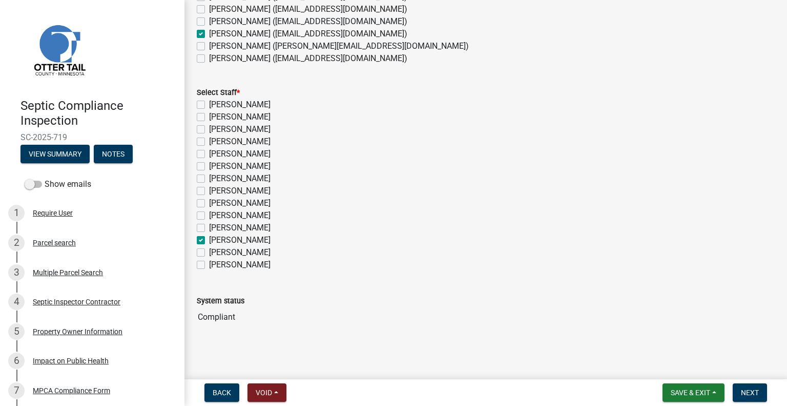
click at [748, 380] on nav "Back Void Withdraw Lock Expire Void Save & Exit Save Save & Exit Next" at bounding box center [486, 392] width 603 height 27
click at [753, 394] on span "Next" at bounding box center [750, 392] width 18 height 8
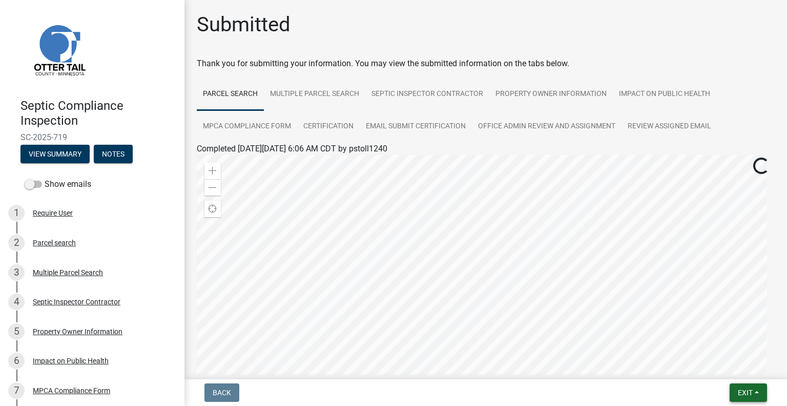
click at [735, 394] on button "Exit" at bounding box center [748, 392] width 37 height 18
click at [716, 366] on button "Save & Exit" at bounding box center [727, 365] width 82 height 25
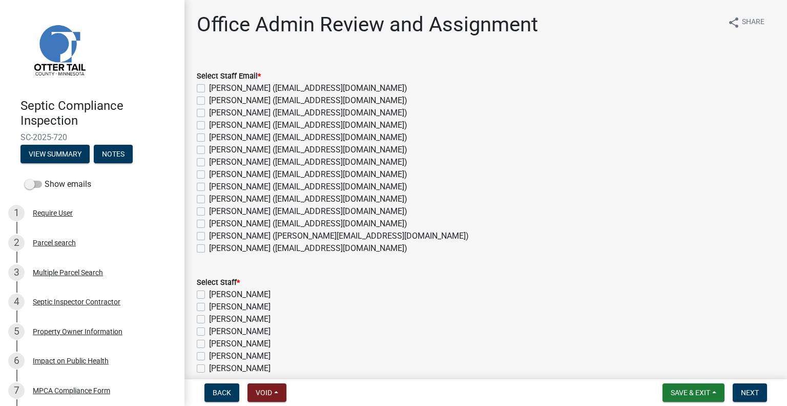
click at [271, 223] on label "[PERSON_NAME] ([EMAIL_ADDRESS][DOMAIN_NAME])" at bounding box center [308, 223] width 198 height 12
click at [216, 223] on input "[PERSON_NAME] ([EMAIL_ADDRESS][DOMAIN_NAME])" at bounding box center [212, 220] width 7 height 7
checkbox input "true"
checkbox input "false"
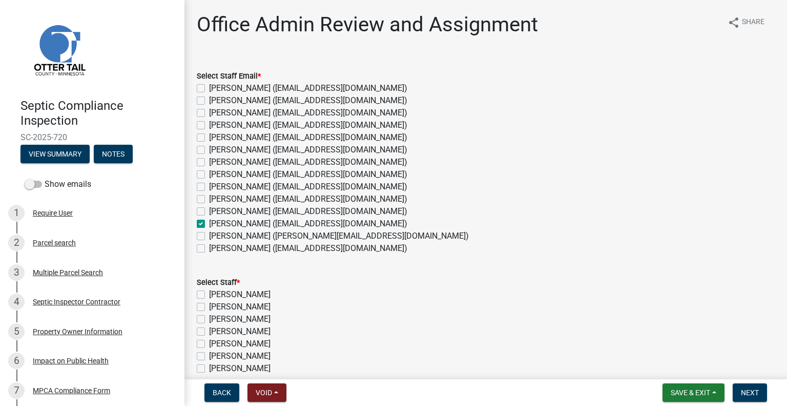
checkbox input "false"
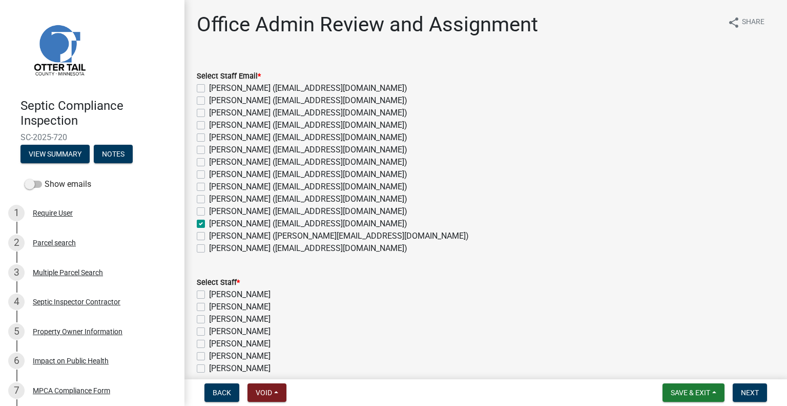
checkbox input "false"
checkbox input "true"
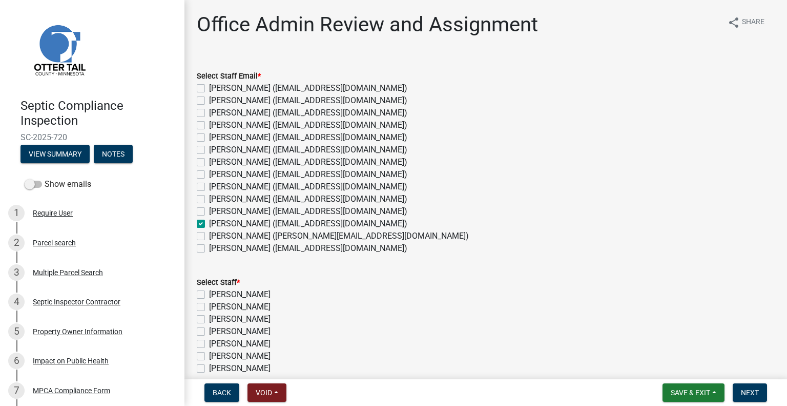
checkbox input "false"
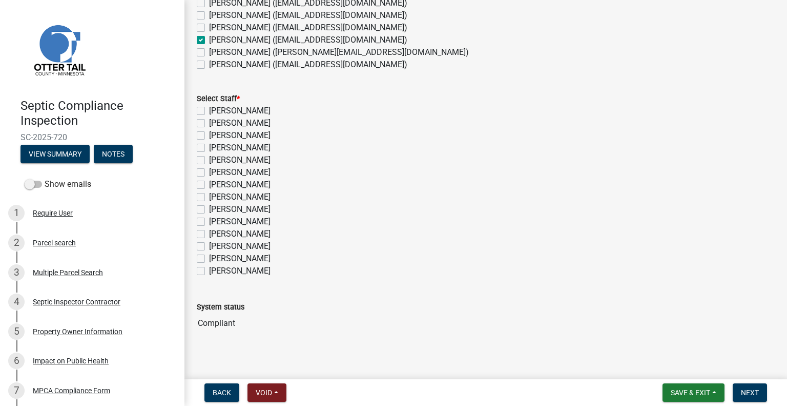
scroll to position [190, 0]
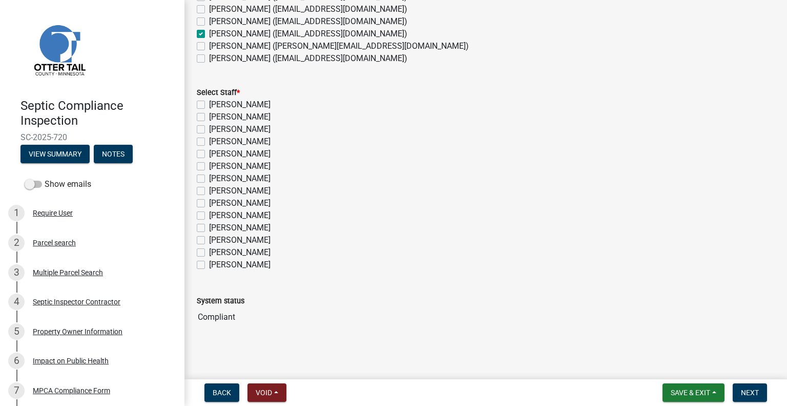
click at [213, 239] on label "Michelle Jevne" at bounding box center [240, 240] width 62 height 12
click at [213, 239] on input "Michelle Jevne" at bounding box center [212, 237] width 7 height 7
checkbox input "true"
checkbox input "false"
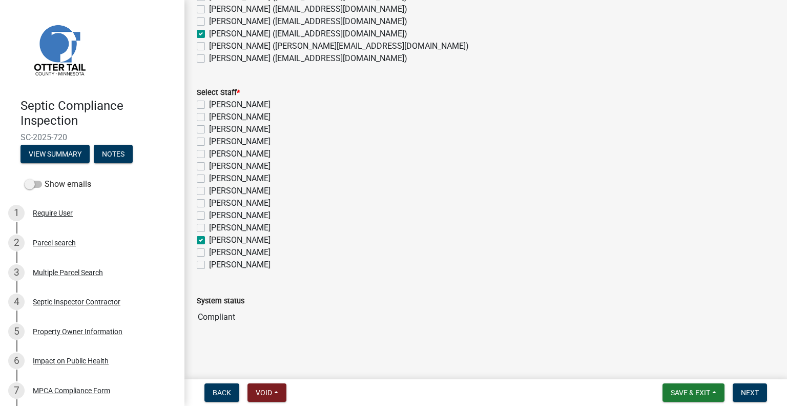
checkbox input "false"
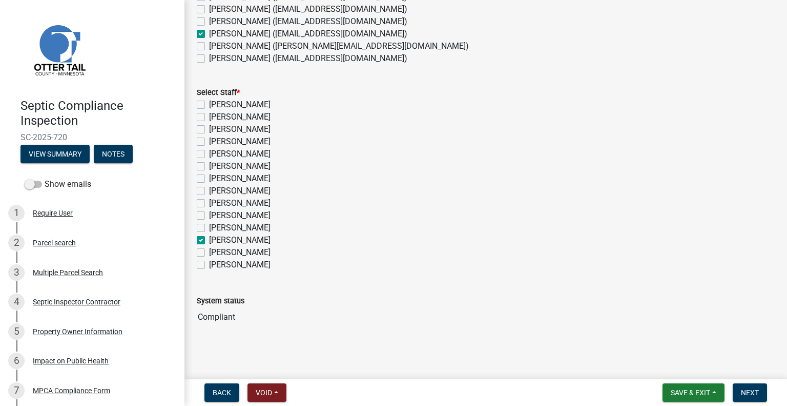
checkbox input "false"
checkbox input "true"
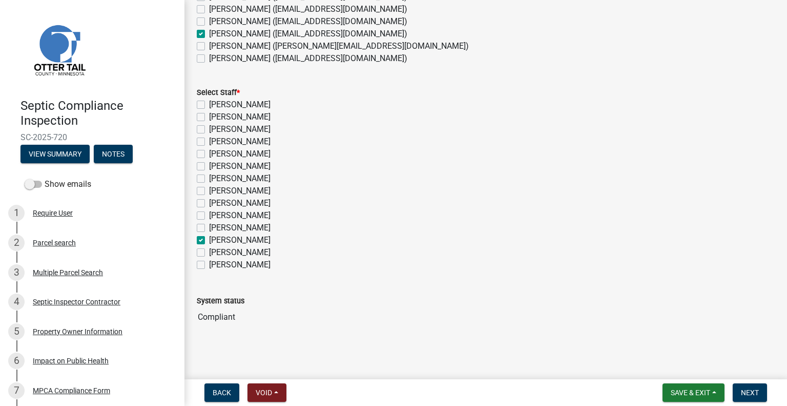
checkbox input "false"
click at [738, 387] on button "Next" at bounding box center [750, 392] width 34 height 18
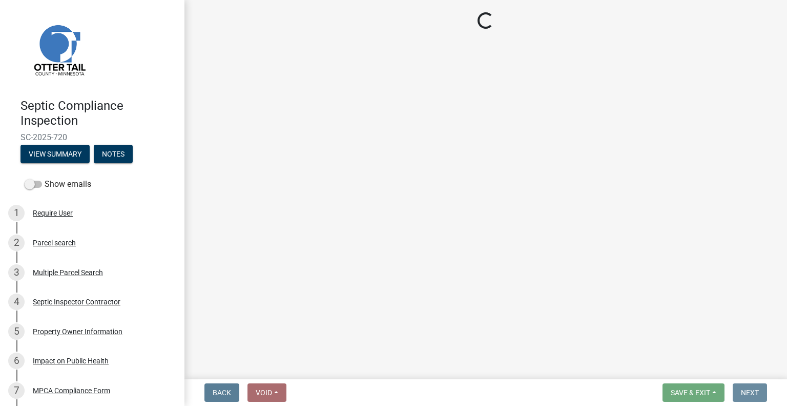
scroll to position [0, 0]
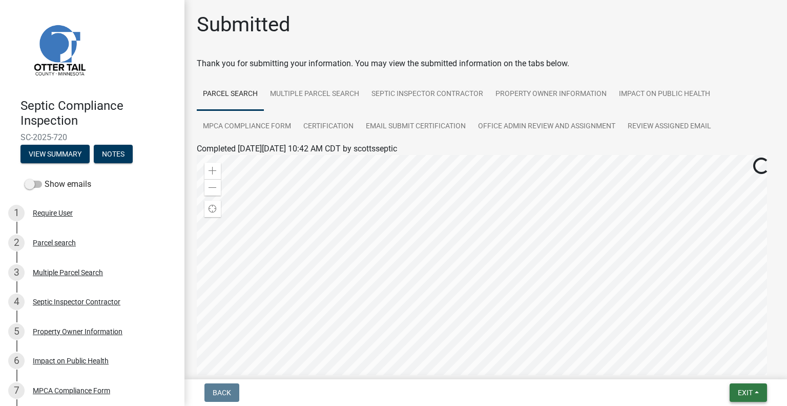
click at [740, 393] on span "Exit" at bounding box center [745, 392] width 15 height 8
click at [718, 371] on button "Save & Exit" at bounding box center [727, 365] width 82 height 25
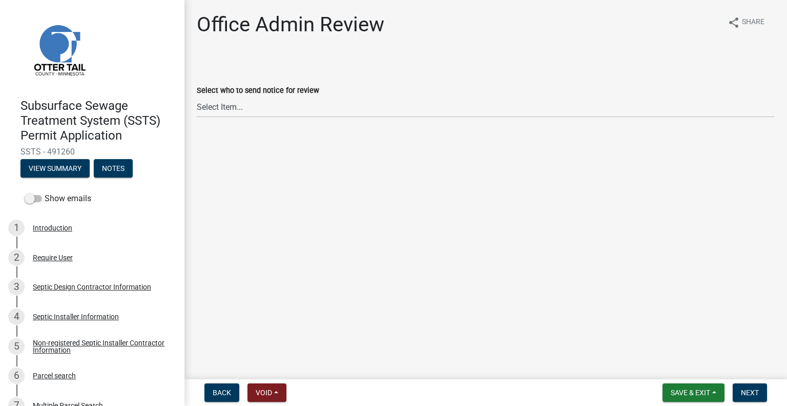
click at [254, 97] on div "Select who to send notice for review Select Item... [PERSON_NAME] ([EMAIL_ADDRE…" at bounding box center [486, 100] width 578 height 33
click at [255, 105] on select "Select Item... [PERSON_NAME] ([EMAIL_ADDRESS][DOMAIN_NAME]) [PERSON_NAME] ([EMA…" at bounding box center [486, 106] width 578 height 21
click at [197, 96] on select "Select Item... [PERSON_NAME] ([EMAIL_ADDRESS][DOMAIN_NAME]) [PERSON_NAME] ([EMA…" at bounding box center [486, 106] width 578 height 21
select select "587f38f5-c90e-4c12-9e10-d3e23909bbca"
drag, startPoint x: 753, startPoint y: 391, endPoint x: 763, endPoint y: 391, distance: 10.3
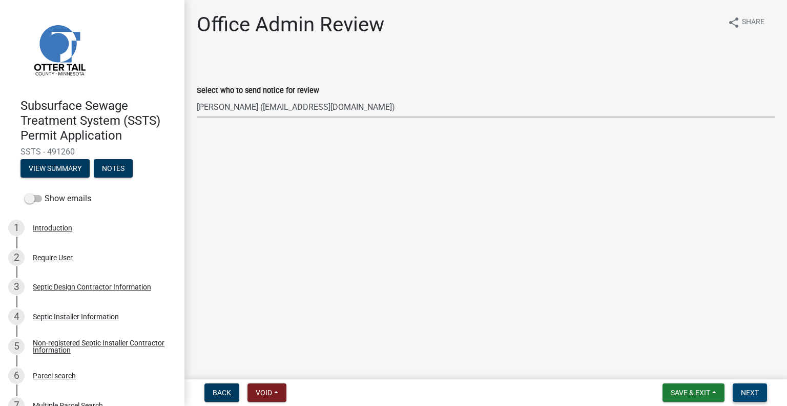
click at [753, 390] on span "Next" at bounding box center [750, 392] width 18 height 8
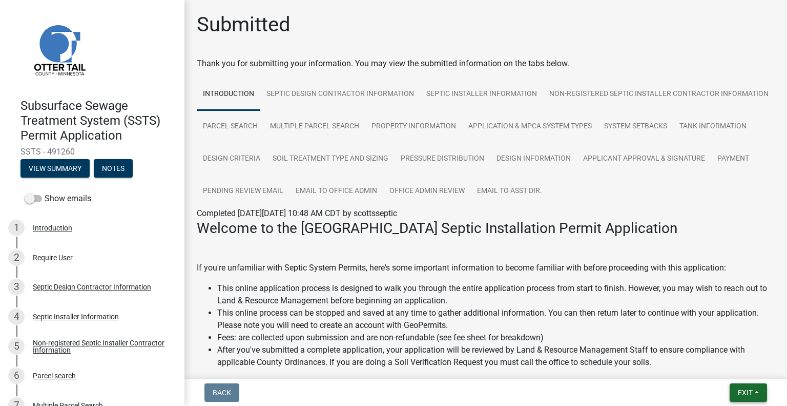
click at [738, 385] on button "Exit" at bounding box center [748, 392] width 37 height 18
click at [728, 369] on button "Save & Exit" at bounding box center [727, 365] width 82 height 25
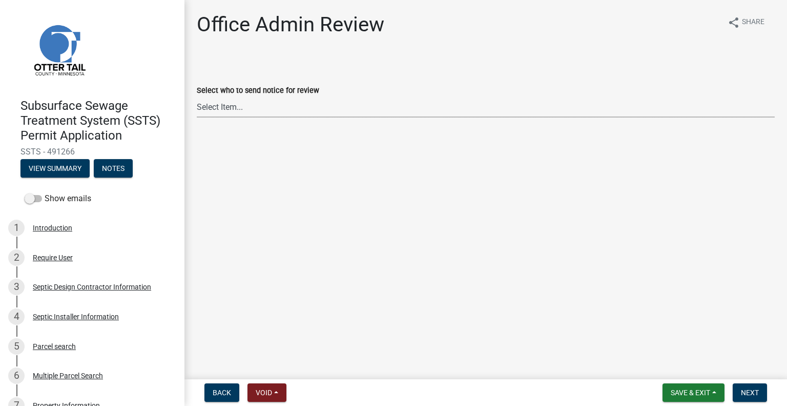
click at [350, 105] on select "Select Item... [PERSON_NAME] ([EMAIL_ADDRESS][DOMAIN_NAME]) [PERSON_NAME] ([EMA…" at bounding box center [486, 106] width 578 height 21
click at [197, 96] on select "Select Item... [PERSON_NAME] ([EMAIL_ADDRESS][DOMAIN_NAME]) [PERSON_NAME] ([EMA…" at bounding box center [486, 106] width 578 height 21
select select "587f38f5-c90e-4c12-9e10-d3e23909bbca"
click at [751, 397] on button "Next" at bounding box center [750, 392] width 34 height 18
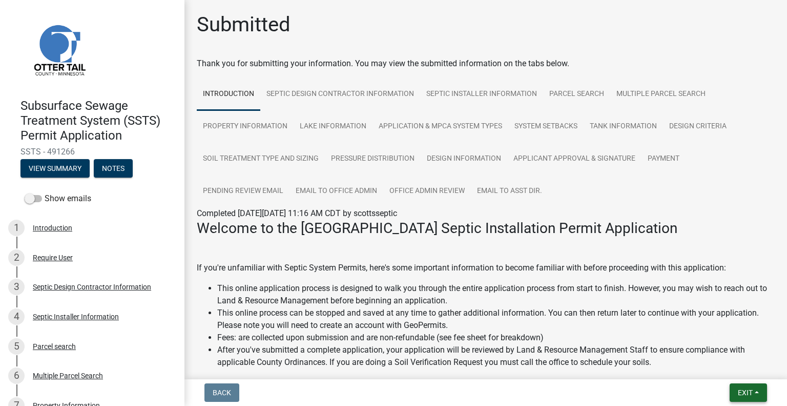
click at [745, 389] on span "Exit" at bounding box center [745, 392] width 15 height 8
click at [716, 365] on button "Save & Exit" at bounding box center [727, 365] width 82 height 25
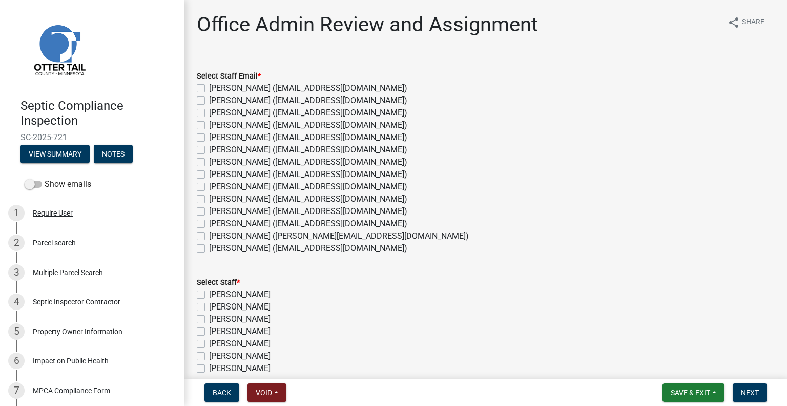
drag, startPoint x: 260, startPoint y: 225, endPoint x: 417, endPoint y: 237, distance: 157.3
click at [260, 224] on label "[PERSON_NAME] ([EMAIL_ADDRESS][DOMAIN_NAME])" at bounding box center [308, 223] width 198 height 12
click at [216, 224] on input "[PERSON_NAME] ([EMAIL_ADDRESS][DOMAIN_NAME])" at bounding box center [212, 220] width 7 height 7
checkbox input "true"
checkbox input "false"
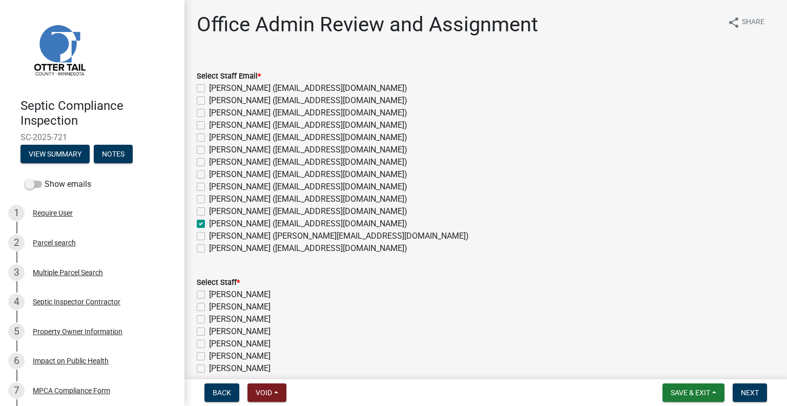
checkbox input "false"
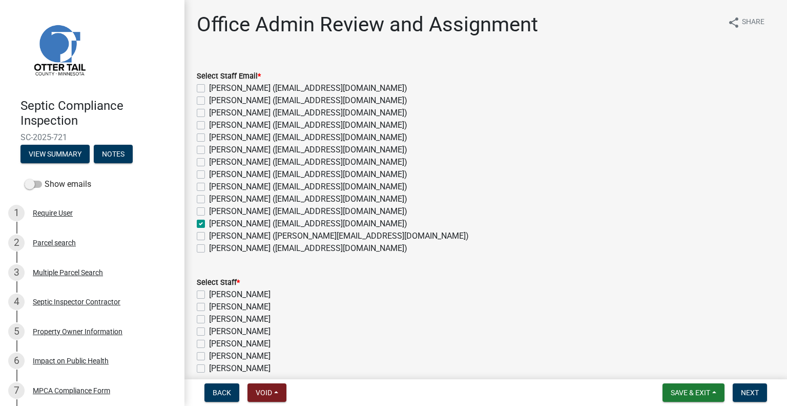
checkbox input "false"
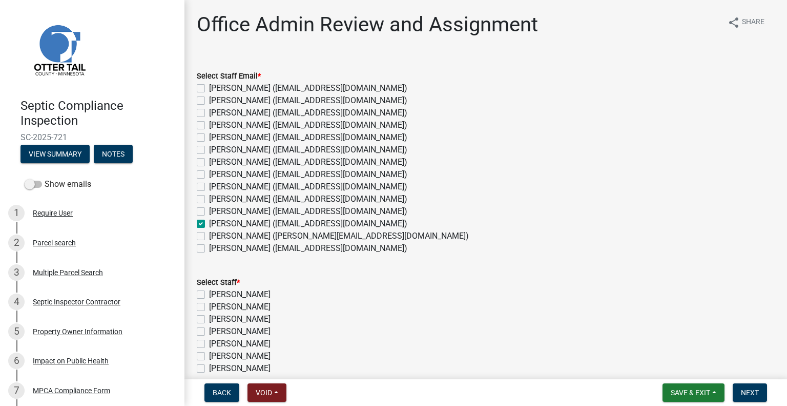
checkbox input "true"
checkbox input "false"
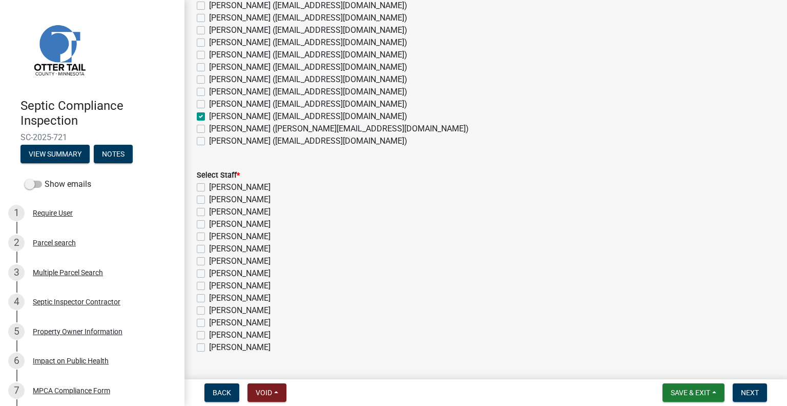
scroll to position [190, 0]
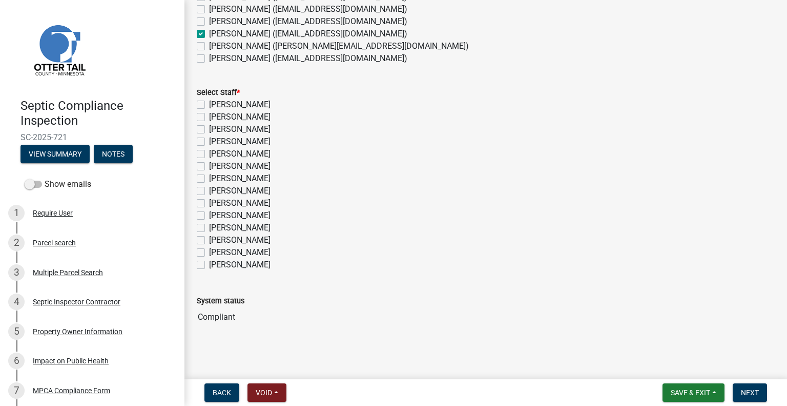
drag, startPoint x: 252, startPoint y: 237, endPoint x: 306, endPoint y: 257, distance: 57.2
click at [252, 239] on label "Michelle Jevne" at bounding box center [240, 240] width 62 height 12
click at [216, 239] on input "Michelle Jevne" at bounding box center [212, 237] width 7 height 7
checkbox input "true"
checkbox input "false"
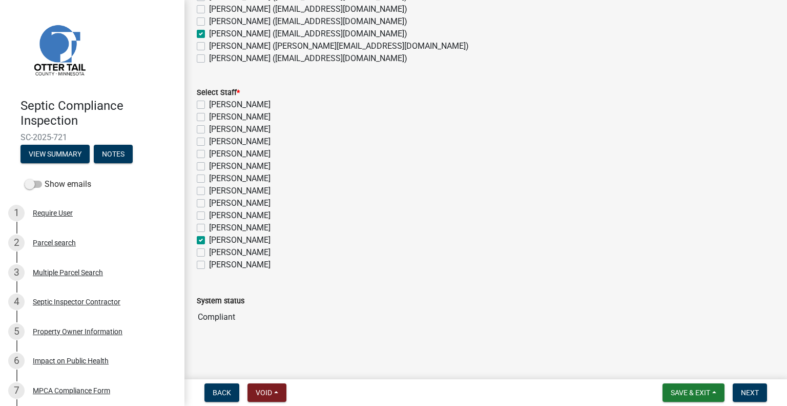
checkbox input "false"
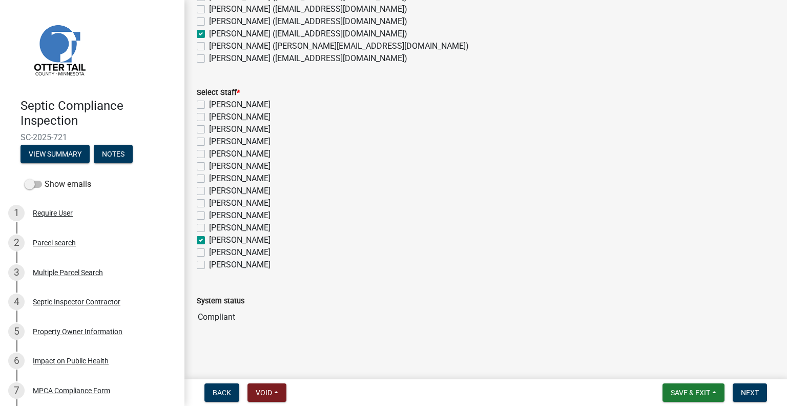
checkbox input "false"
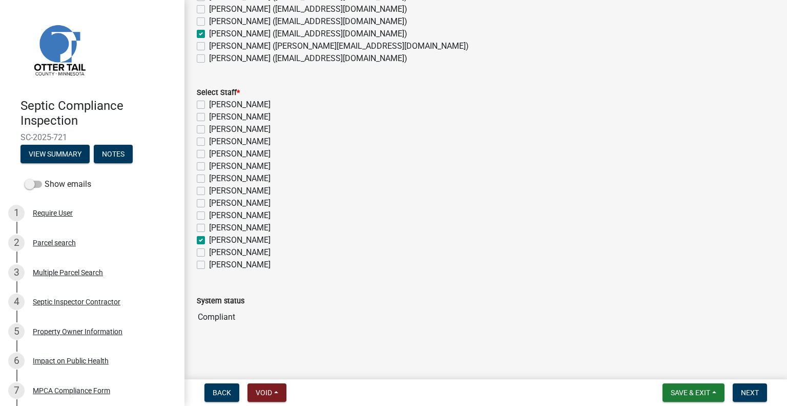
checkbox input "true"
checkbox input "false"
click at [744, 393] on span "Next" at bounding box center [750, 392] width 18 height 8
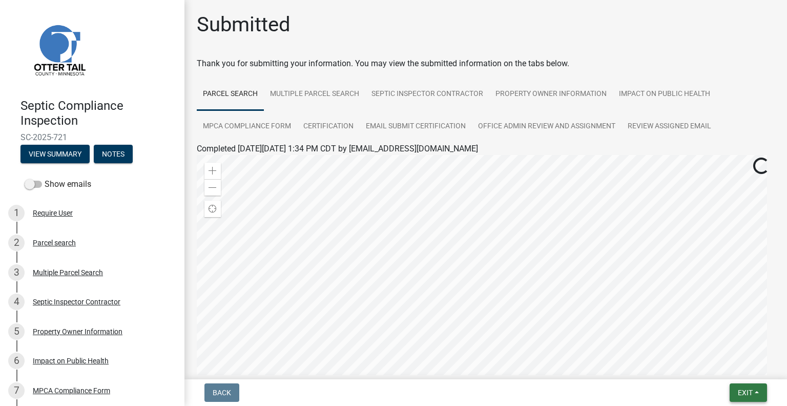
click at [756, 394] on button "Exit" at bounding box center [748, 392] width 37 height 18
click at [724, 368] on button "Save & Exit" at bounding box center [727, 365] width 82 height 25
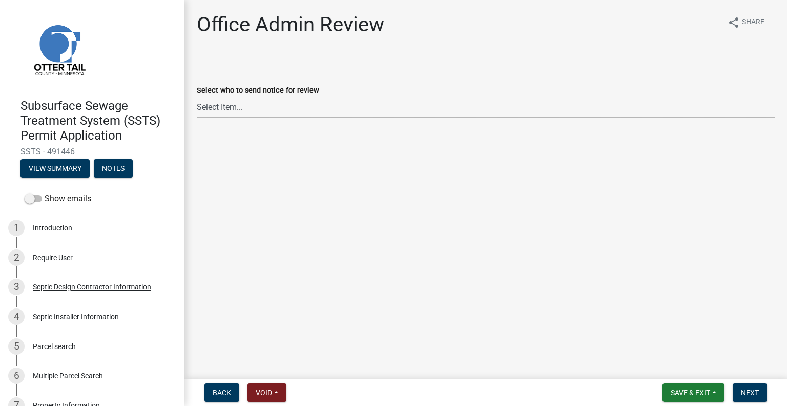
click at [275, 111] on select "Select Item... [PERSON_NAME] ([EMAIL_ADDRESS][DOMAIN_NAME]) [PERSON_NAME] ([EMA…" at bounding box center [486, 106] width 578 height 21
click at [197, 96] on select "Select Item... [PERSON_NAME] ([EMAIL_ADDRESS][DOMAIN_NAME]) [PERSON_NAME] ([EMA…" at bounding box center [486, 106] width 578 height 21
select select "587f38f5-c90e-4c12-9e10-d3e23909bbca"
click at [757, 396] on span "Next" at bounding box center [750, 392] width 18 height 8
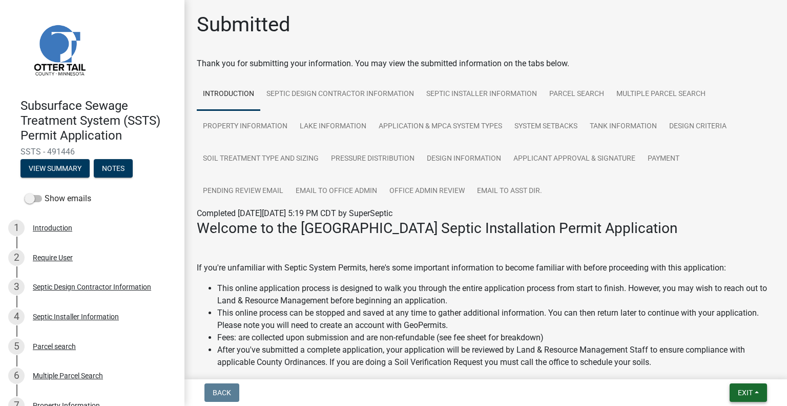
click at [753, 395] on span "Exit" at bounding box center [745, 392] width 15 height 8
click at [722, 368] on button "Save & Exit" at bounding box center [727, 365] width 82 height 25
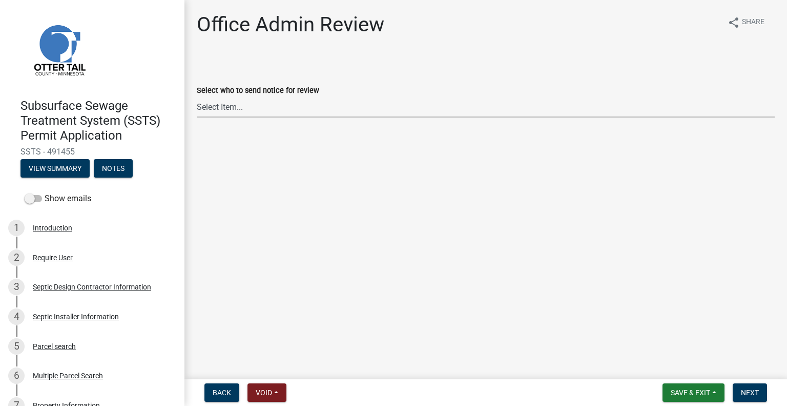
click at [239, 108] on select "Select Item... [PERSON_NAME] ([EMAIL_ADDRESS][DOMAIN_NAME]) [PERSON_NAME] ([EMA…" at bounding box center [486, 106] width 578 height 21
click at [197, 96] on select "Select Item... [PERSON_NAME] ([EMAIL_ADDRESS][DOMAIN_NAME]) [PERSON_NAME] ([EMA…" at bounding box center [486, 106] width 578 height 21
select select "587f38f5-c90e-4c12-9e10-d3e23909bbca"
click at [745, 394] on span "Next" at bounding box center [750, 392] width 18 height 8
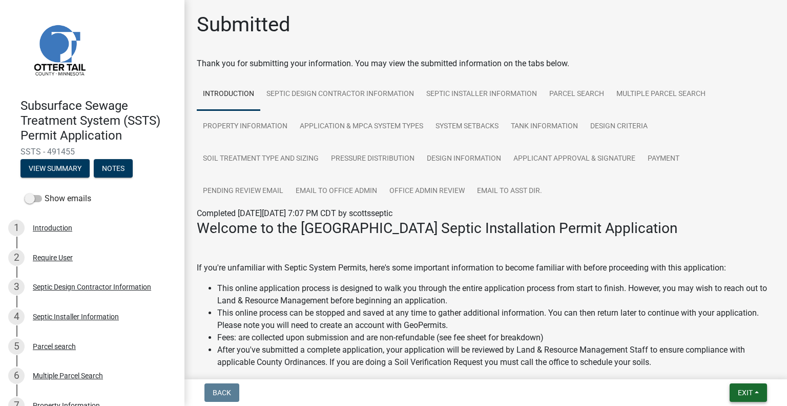
click at [744, 396] on span "Exit" at bounding box center [745, 392] width 15 height 8
click at [732, 371] on button "Save & Exit" at bounding box center [727, 365] width 82 height 25
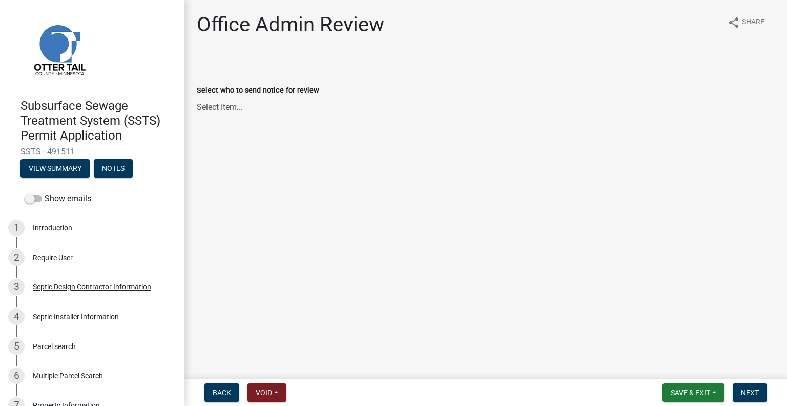
click at [407, 117] on wm-data-entity-input "Select who to send notice for review Select Item... [PERSON_NAME] ([EMAIL_ADDRE…" at bounding box center [486, 91] width 578 height 69
click at [356, 122] on wm-data-entity-input "Select who to send notice for review Select Item... [PERSON_NAME] ([EMAIL_ADDRE…" at bounding box center [486, 91] width 578 height 69
click at [339, 108] on select "Select Item... [PERSON_NAME] ([EMAIL_ADDRESS][DOMAIN_NAME]) [PERSON_NAME] ([EMA…" at bounding box center [486, 106] width 578 height 21
click at [197, 96] on select "Select Item... [PERSON_NAME] ([EMAIL_ADDRESS][DOMAIN_NAME]) [PERSON_NAME] ([EMA…" at bounding box center [486, 106] width 578 height 21
select select "587f38f5-c90e-4c12-9e10-d3e23909bbca"
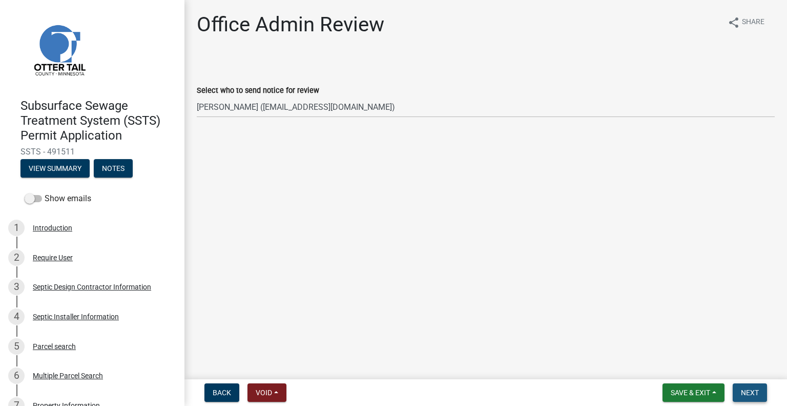
click at [742, 392] on span "Next" at bounding box center [750, 392] width 18 height 8
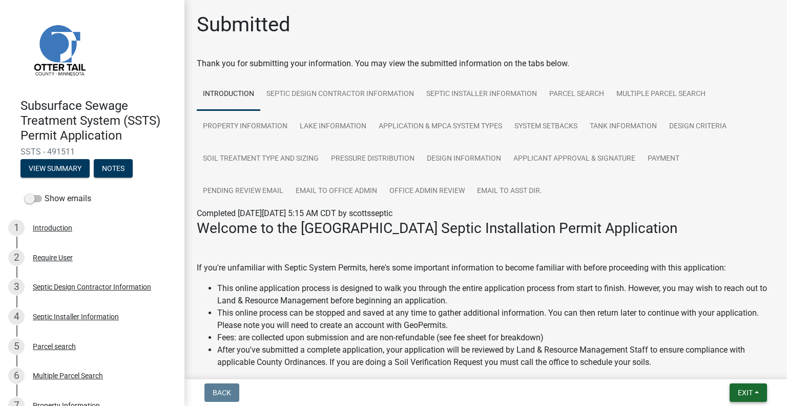
drag, startPoint x: 744, startPoint y: 389, endPoint x: 739, endPoint y: 381, distance: 9.5
click at [745, 389] on span "Exit" at bounding box center [745, 392] width 15 height 8
click at [736, 375] on button "Save & Exit" at bounding box center [727, 365] width 82 height 25
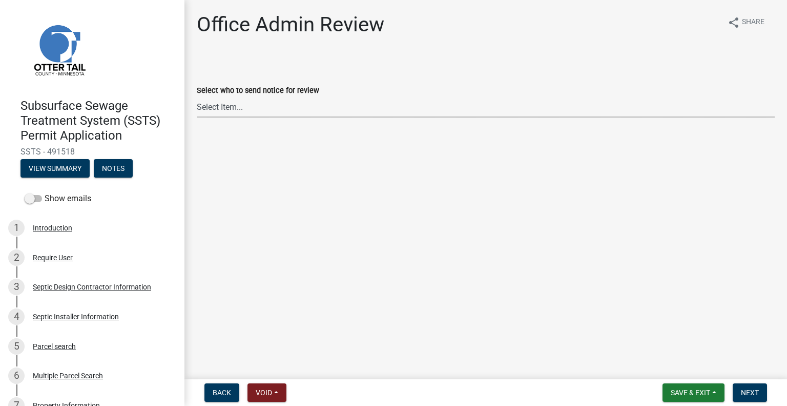
click at [280, 110] on select "Select Item... [PERSON_NAME] ([EMAIL_ADDRESS][DOMAIN_NAME]) [PERSON_NAME] ([EMA…" at bounding box center [486, 106] width 578 height 21
click at [197, 96] on select "Select Item... [PERSON_NAME] ([EMAIL_ADDRESS][DOMAIN_NAME]) [PERSON_NAME] ([EMA…" at bounding box center [486, 106] width 578 height 21
select select "587f38f5-c90e-4c12-9e10-d3e23909bbca"
drag, startPoint x: 755, startPoint y: 397, endPoint x: 768, endPoint y: 389, distance: 15.9
click at [755, 396] on button "Next" at bounding box center [750, 392] width 34 height 18
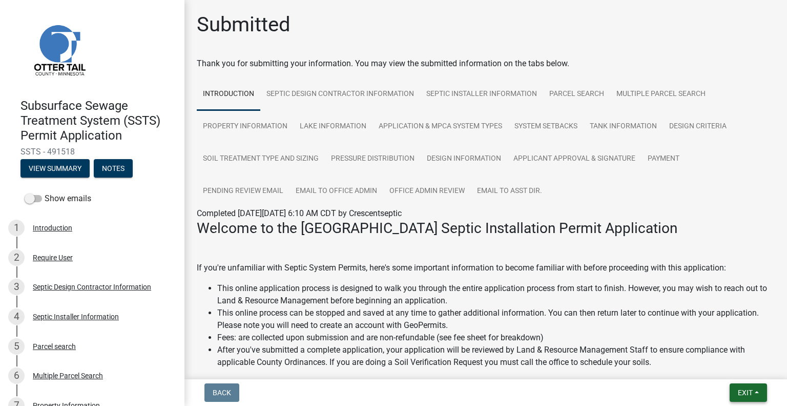
drag, startPoint x: 753, startPoint y: 387, endPoint x: 747, endPoint y: 383, distance: 6.7
click at [753, 387] on button "Exit" at bounding box center [748, 392] width 37 height 18
click at [732, 364] on button "Save & Exit" at bounding box center [727, 365] width 82 height 25
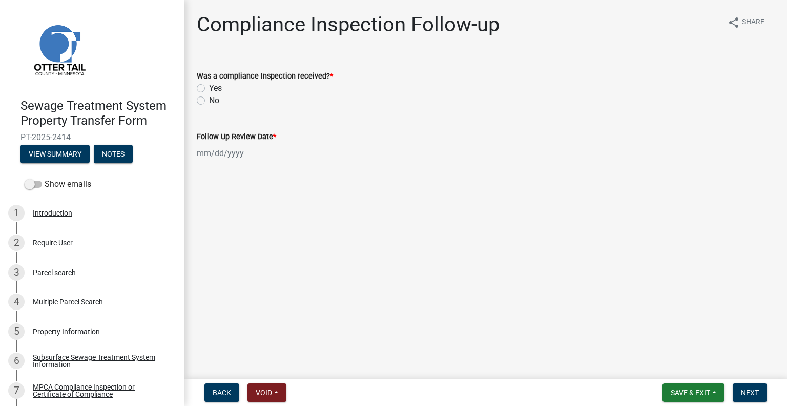
click at [209, 88] on label "Yes" at bounding box center [215, 88] width 13 height 12
click at [209, 88] on input "Yes" at bounding box center [212, 85] width 7 height 7
radio input "true"
click at [231, 149] on div at bounding box center [244, 153] width 94 height 21
select select "10"
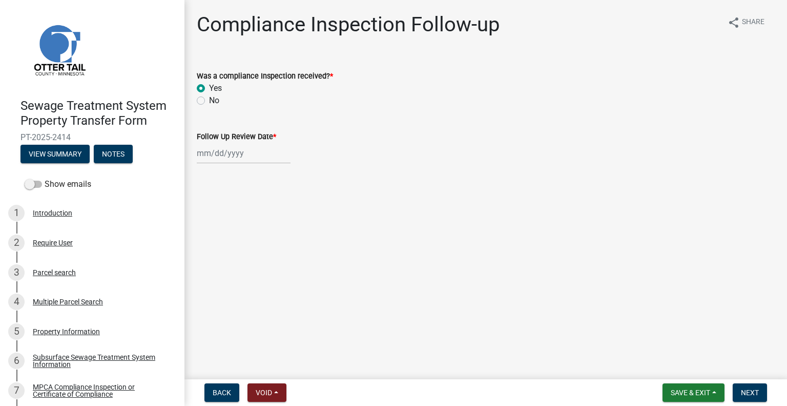
select select "2025"
click at [212, 235] on div "13" at bounding box center [207, 240] width 16 height 16
type input "[DATE]"
click at [745, 392] on span "Next" at bounding box center [750, 392] width 18 height 8
click at [209, 96] on label "No" at bounding box center [214, 100] width 10 height 12
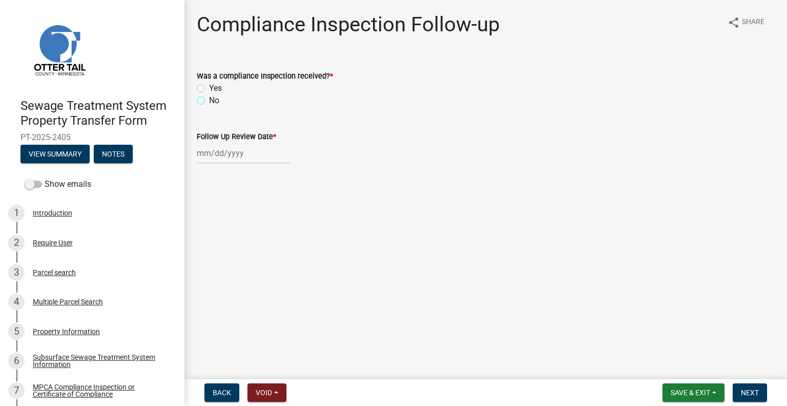
click at [209, 96] on input "No" at bounding box center [212, 97] width 7 height 7
radio input "true"
click at [225, 151] on div at bounding box center [244, 153] width 94 height 21
select select "10"
select select "2025"
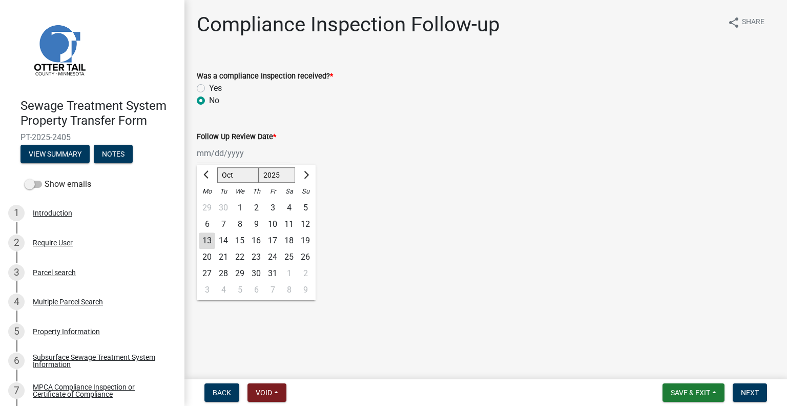
click at [206, 240] on div "13" at bounding box center [207, 240] width 16 height 16
type input "[DATE]"
click at [739, 385] on button "Next" at bounding box center [750, 392] width 34 height 18
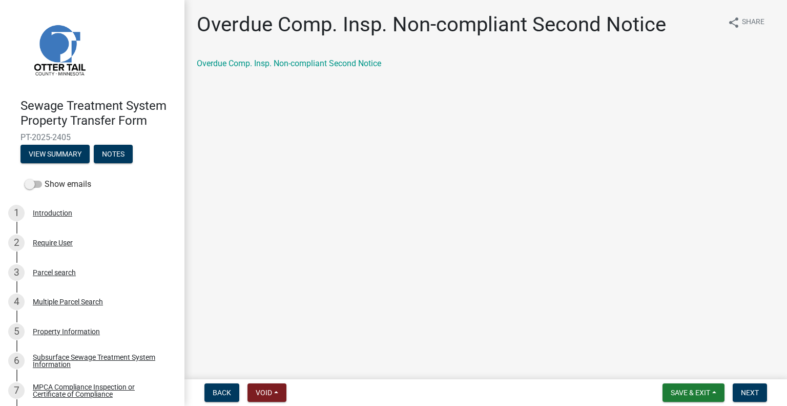
click at [315, 69] on div "Overdue Comp. Insp. Non-compliant Second Notice" at bounding box center [486, 63] width 578 height 12
click at [316, 65] on link "Overdue Comp. Insp. Non-compliant Second Notice" at bounding box center [289, 63] width 185 height 10
click at [753, 397] on button "Next" at bounding box center [750, 392] width 34 height 18
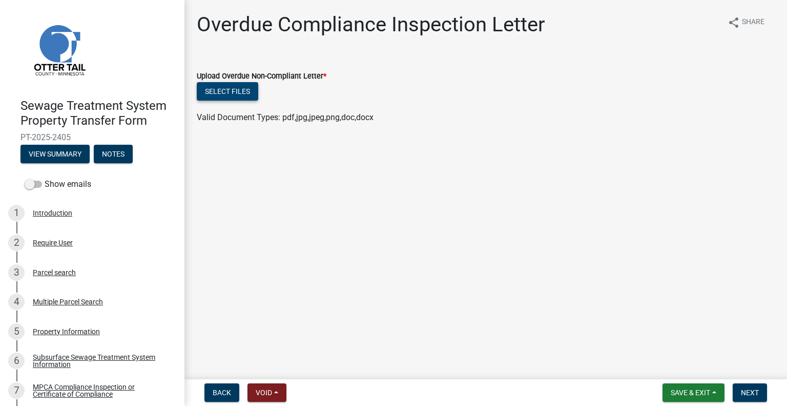
click at [247, 91] on button "Select files" at bounding box center [228, 91] width 62 height 18
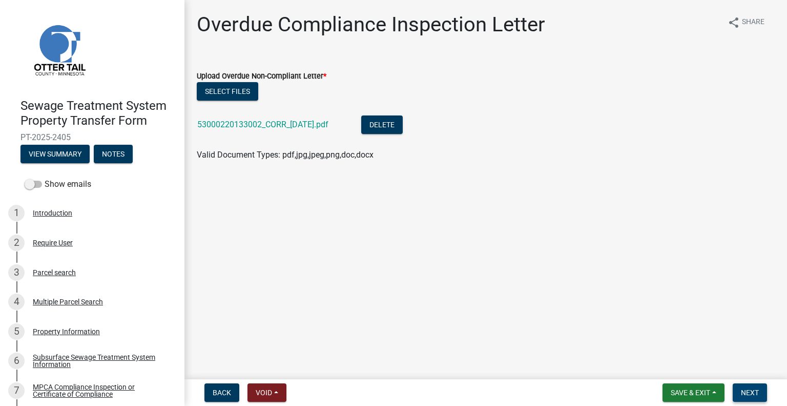
click at [753, 383] on button "Next" at bounding box center [750, 392] width 34 height 18
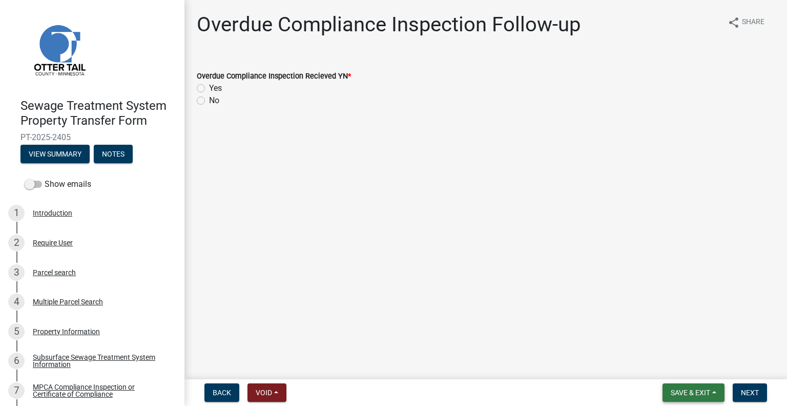
click at [690, 396] on button "Save & Exit" at bounding box center [694, 392] width 62 height 18
click at [683, 363] on button "Save & Exit" at bounding box center [684, 365] width 82 height 25
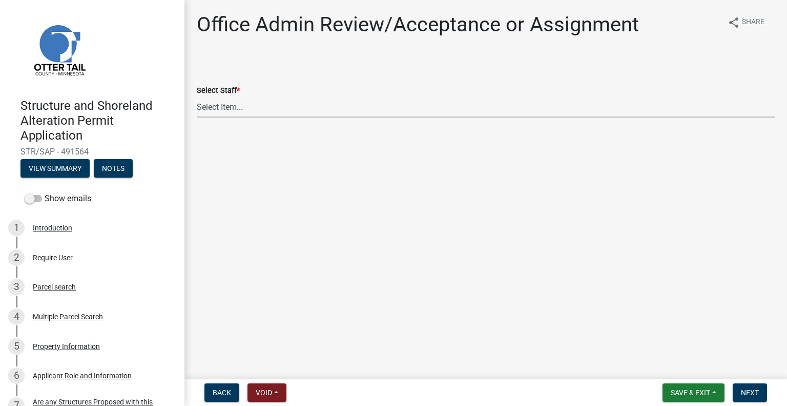
click at [320, 114] on select "Select Item... [PERSON_NAME] ([EMAIL_ADDRESS][DOMAIN_NAME]) [PERSON_NAME] ([EMA…" at bounding box center [486, 106] width 578 height 21
click at [197, 96] on select "Select Item... [PERSON_NAME] ([EMAIL_ADDRESS][DOMAIN_NAME]) [PERSON_NAME] ([EMA…" at bounding box center [486, 106] width 578 height 21
select select "587f38f5-c90e-4c12-9e10-d3e23909bbca"
click at [742, 392] on span "Next" at bounding box center [750, 392] width 18 height 8
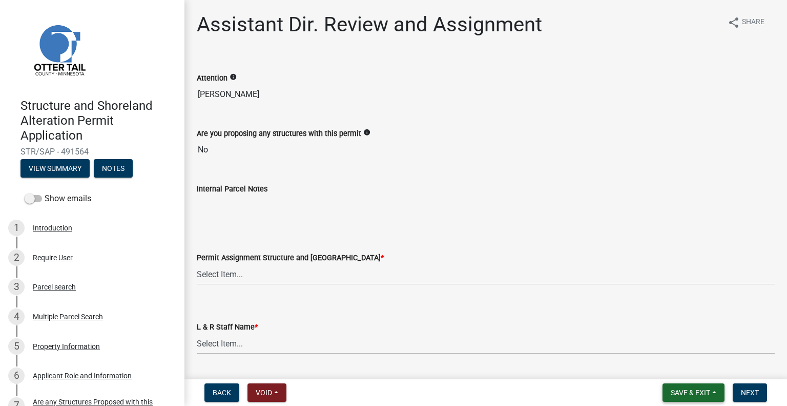
click at [671, 392] on span "Save & Exit" at bounding box center [690, 392] width 39 height 8
click at [664, 369] on button "Save & Exit" at bounding box center [684, 365] width 82 height 25
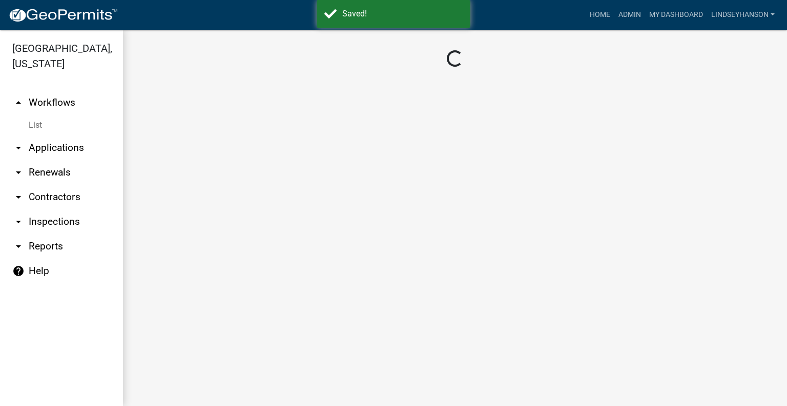
click at [78, 103] on link "arrow_drop_up Workflows" at bounding box center [61, 102] width 123 height 25
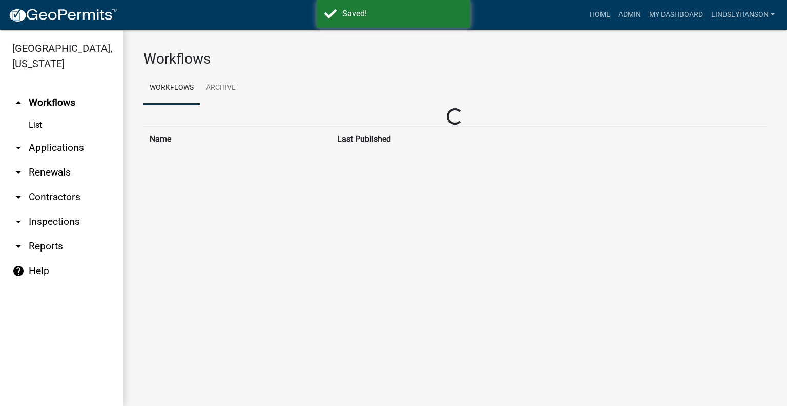
click at [74, 145] on link "arrow_drop_down Applications" at bounding box center [61, 147] width 123 height 25
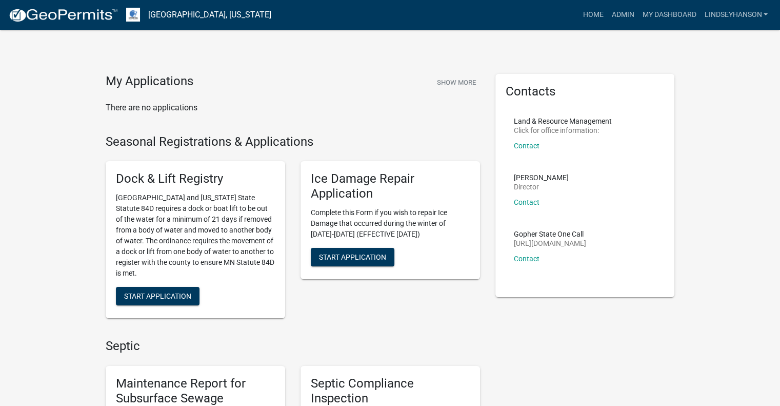
click at [603, 4] on nav "[GEOGRAPHIC_DATA], [US_STATE] more_horiz Home Admin My Dashboard Lindseyhanson …" at bounding box center [390, 15] width 780 height 30
click at [607, 8] on link "Admin" at bounding box center [622, 14] width 31 height 19
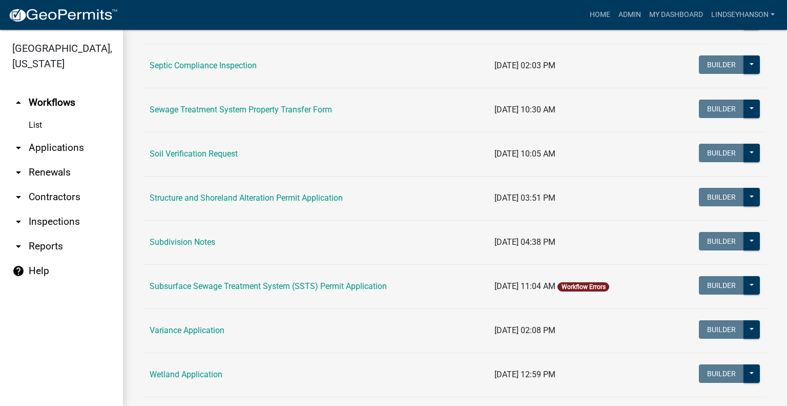
scroll to position [577, 0]
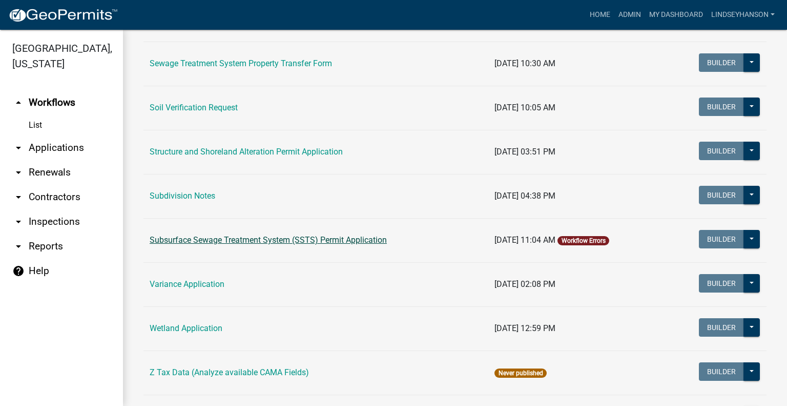
click at [360, 238] on link "Subsurface Sewage Treatment System (SSTS) Permit Application" at bounding box center [268, 240] width 237 height 10
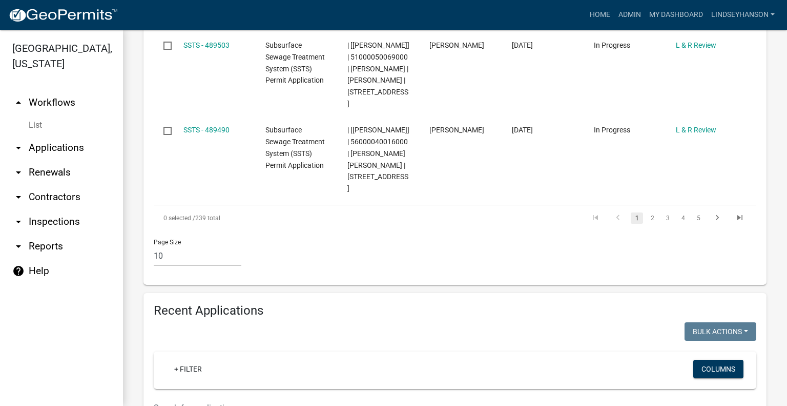
scroll to position [1148, 0]
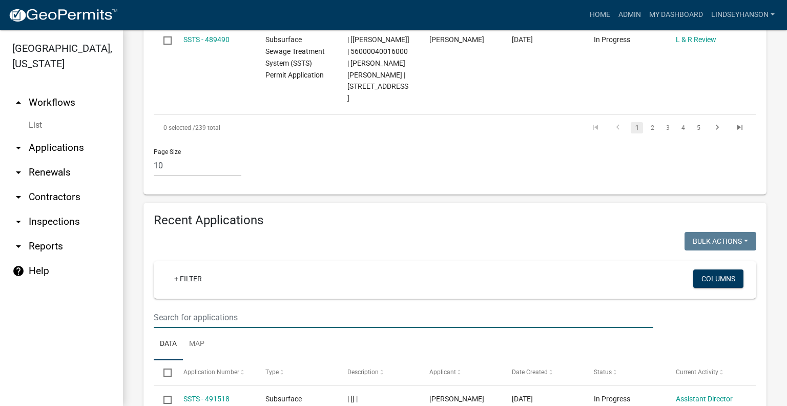
click at [409, 307] on input "text" at bounding box center [404, 317] width 500 height 21
type input "2025-472"
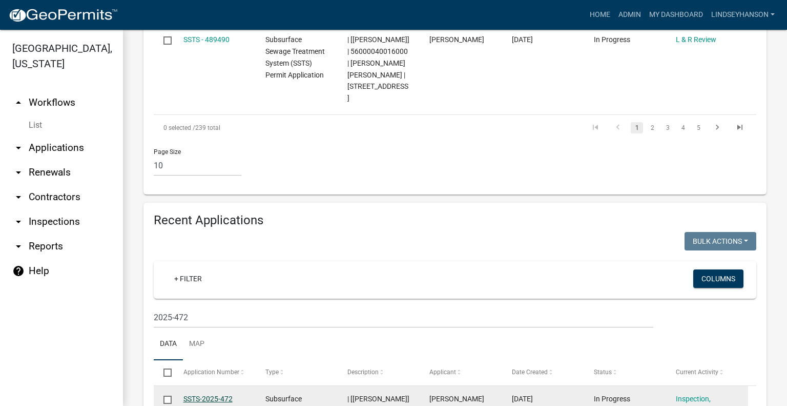
click at [211, 394] on link "SSTS-2025-472" at bounding box center [208, 398] width 49 height 8
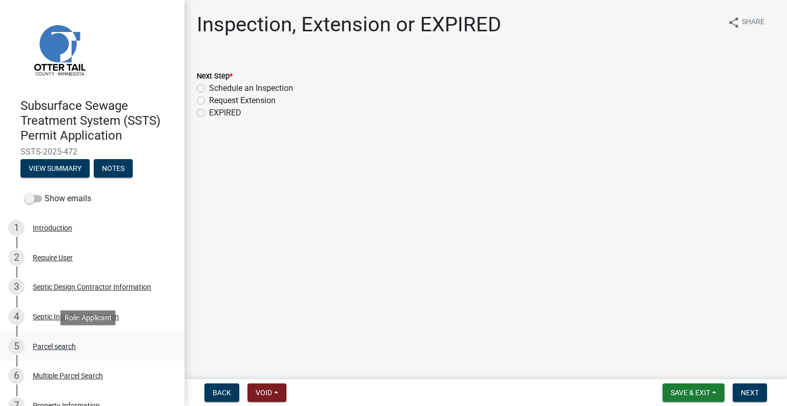
click at [63, 342] on div "Parcel search" at bounding box center [54, 345] width 43 height 7
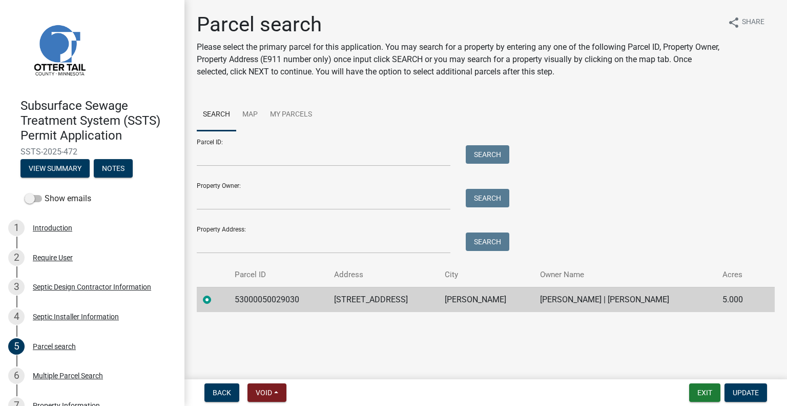
click at [269, 300] on td "53000050029030" at bounding box center [278, 299] width 99 height 25
copy td "53000050029030"
click at [384, 299] on td "39011 HARVEST AVE" at bounding box center [383, 299] width 111 height 25
click at [383, 299] on td "39011 HARVEST AVE" at bounding box center [383, 299] width 111 height 25
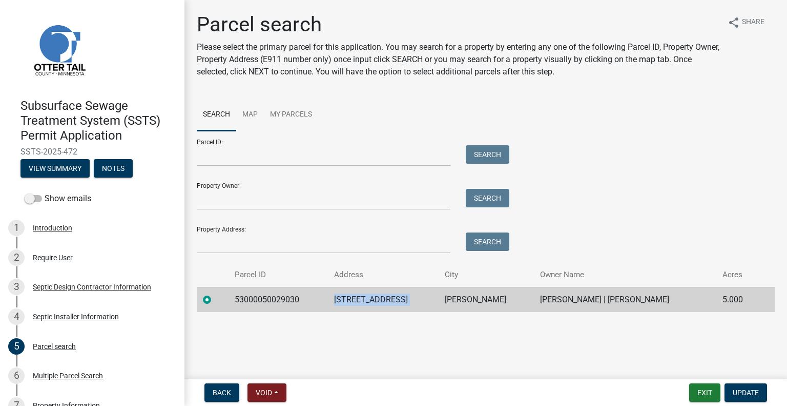
click at [383, 299] on td "39011 HARVEST AVE" at bounding box center [383, 299] width 111 height 25
copy td "39011 HARVEST AVE"
click at [498, 299] on td "PERHAM" at bounding box center [486, 299] width 95 height 25
click at [479, 297] on td "PERHAM" at bounding box center [486, 299] width 95 height 25
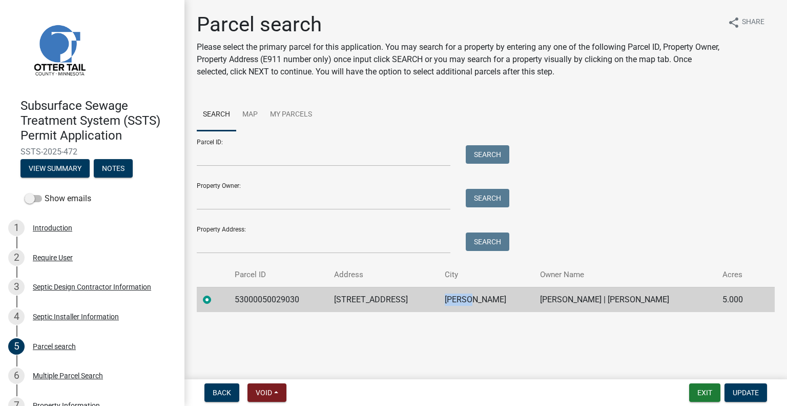
copy td "PERHAM"
click at [570, 303] on td "CURTIS M ADAMS | BREANNA M ADAMS" at bounding box center [625, 299] width 183 height 25
copy td "CURTIS M ADAMS | BREANNA M ADAMS"
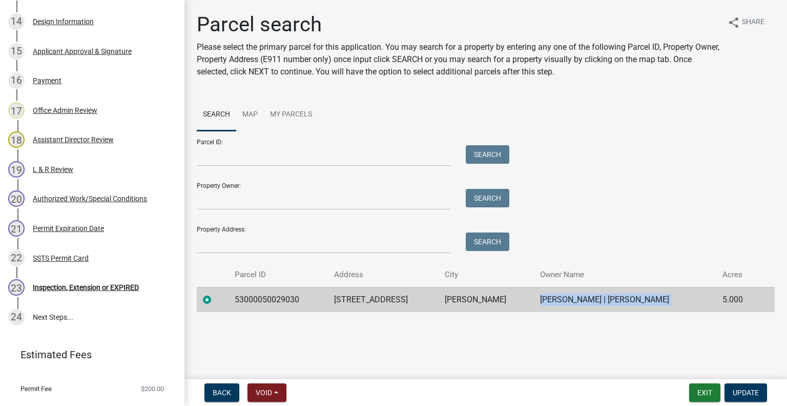
scroll to position [611, 0]
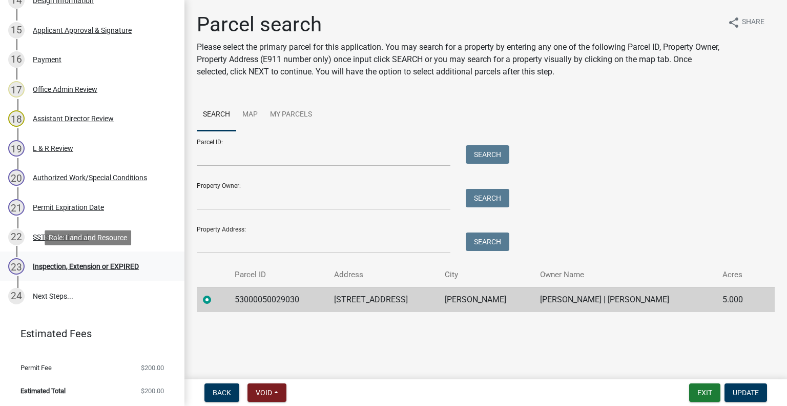
click at [122, 259] on div "23 Inspection, Extension or EXPIRED" at bounding box center [88, 266] width 160 height 16
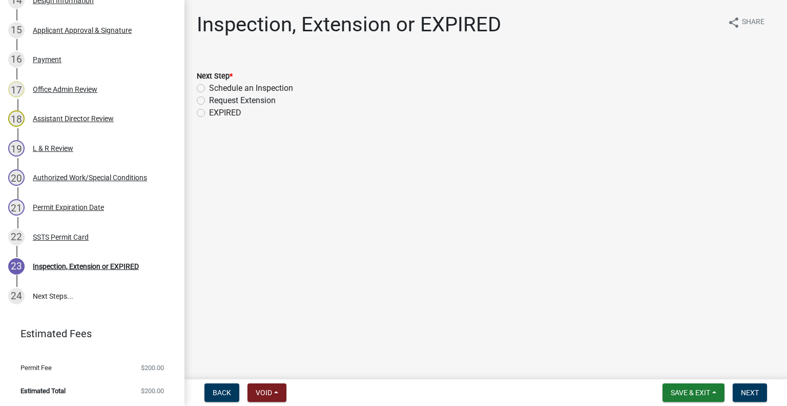
click at [236, 91] on label "Schedule an Inspection" at bounding box center [251, 88] width 84 height 12
click at [216, 89] on input "Schedule an Inspection" at bounding box center [212, 85] width 7 height 7
radio input "true"
click at [759, 390] on span "Next" at bounding box center [750, 392] width 18 height 8
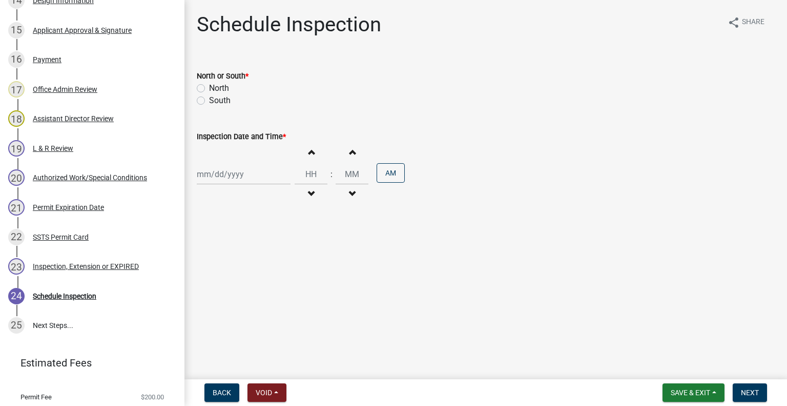
scroll to position [641, 0]
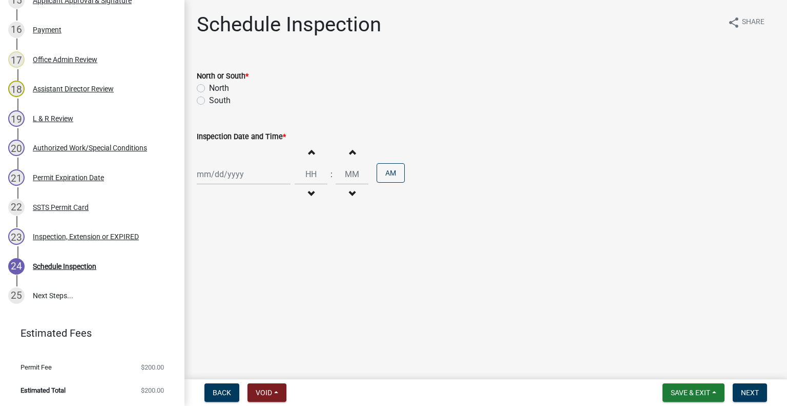
click at [221, 88] on label "North" at bounding box center [219, 88] width 20 height 12
click at [216, 88] on input "North" at bounding box center [212, 85] width 7 height 7
radio input "true"
click at [239, 186] on div "Increment hours Decrement hours : Increment minutes Decrement minutes AM" at bounding box center [486, 174] width 578 height 63
click at [238, 179] on div at bounding box center [244, 174] width 94 height 21
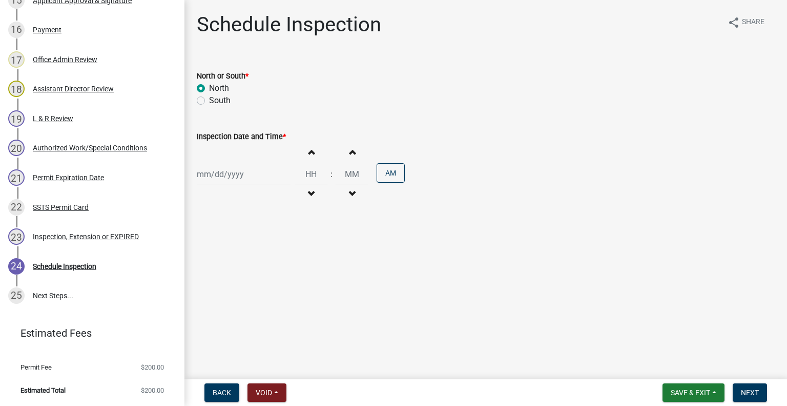
select select "10"
select select "2025"
click at [230, 259] on div "14" at bounding box center [223, 261] width 16 height 16
type input "10/14/2025"
click at [309, 192] on span "button" at bounding box center [311, 194] width 5 height 8
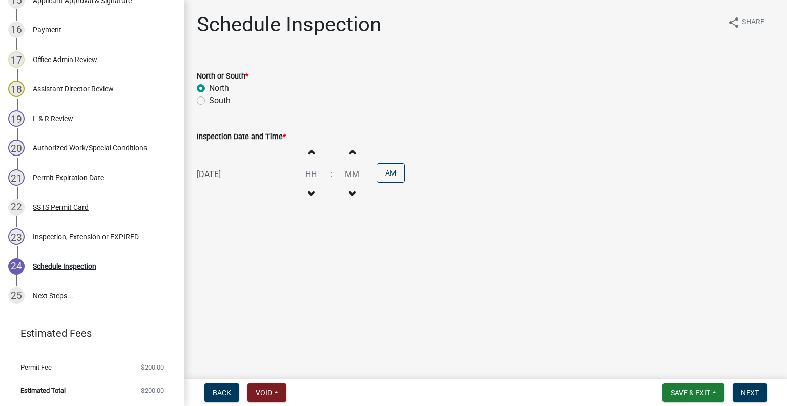
type input "11"
type input "00"
click at [309, 153] on span "button" at bounding box center [311, 152] width 5 height 8
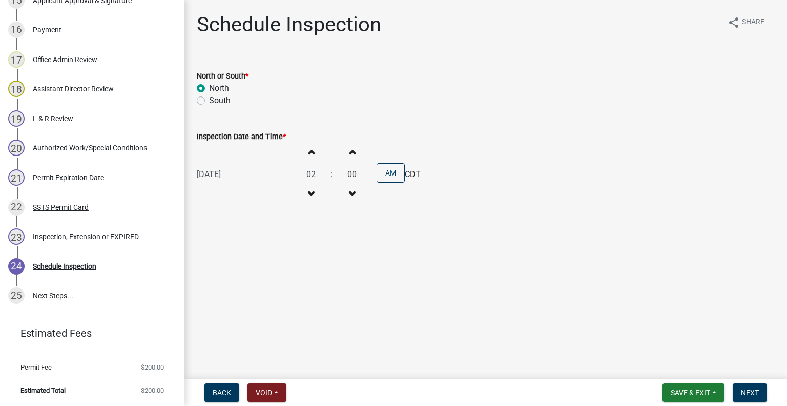
click at [309, 151] on span "button" at bounding box center [311, 152] width 5 height 8
type input "03"
click at [388, 169] on button "AM" at bounding box center [391, 172] width 28 height 19
click at [749, 395] on span "Next" at bounding box center [750, 392] width 18 height 8
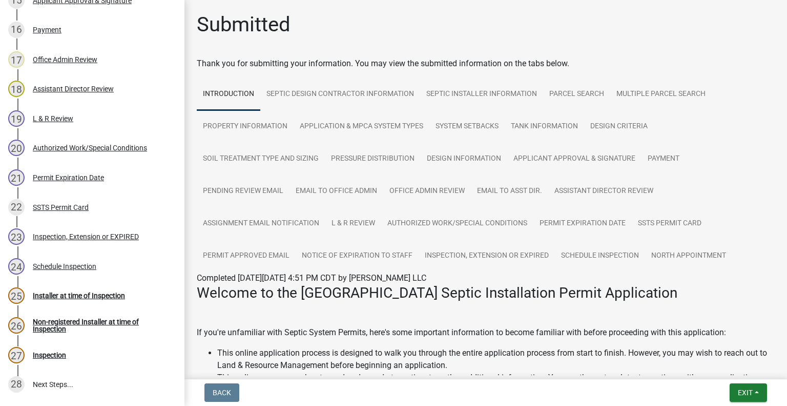
scroll to position [730, 0]
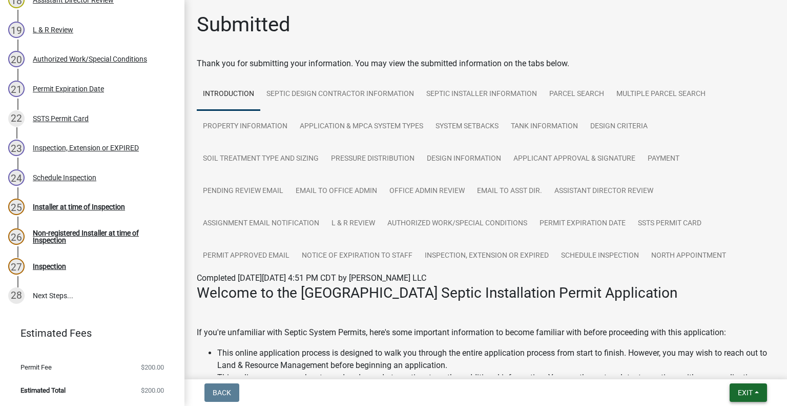
click at [734, 384] on button "Exit" at bounding box center [748, 392] width 37 height 18
click at [724, 370] on button "Save & Exit" at bounding box center [727, 365] width 82 height 25
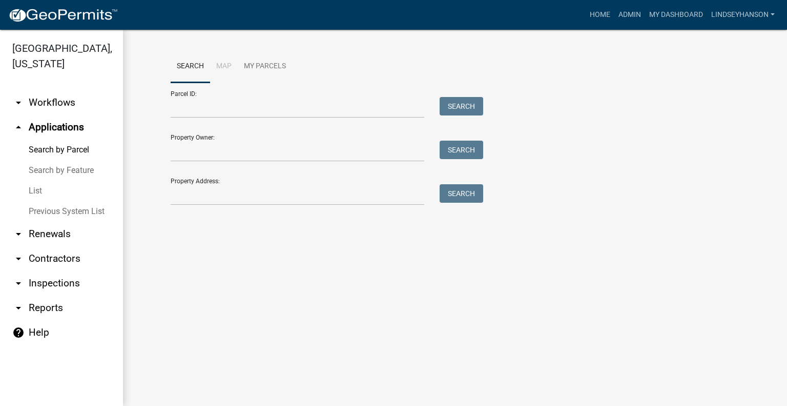
click at [41, 101] on link "arrow_drop_down Workflows" at bounding box center [61, 102] width 123 height 25
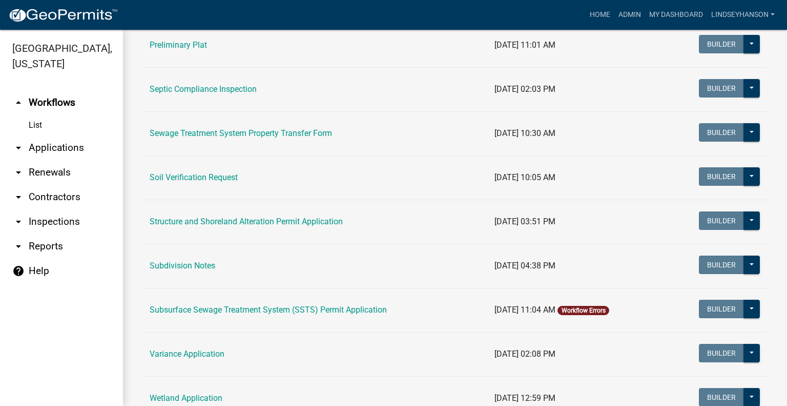
scroll to position [525, 0]
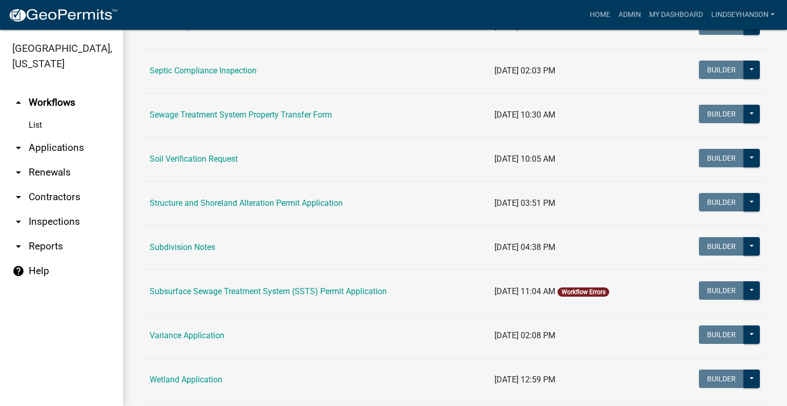
click at [291, 295] on td "Subsurface Sewage Treatment System (SSTS) Permit Application" at bounding box center [316, 291] width 345 height 44
click at [293, 289] on link "Subsurface Sewage Treatment System (SSTS) Permit Application" at bounding box center [268, 291] width 237 height 10
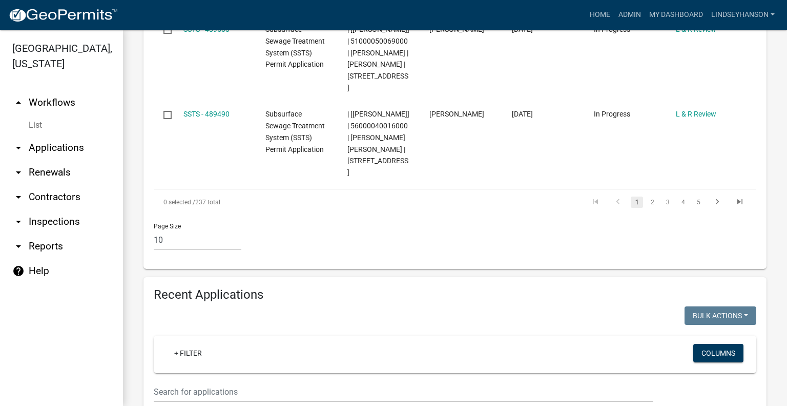
scroll to position [1185, 0]
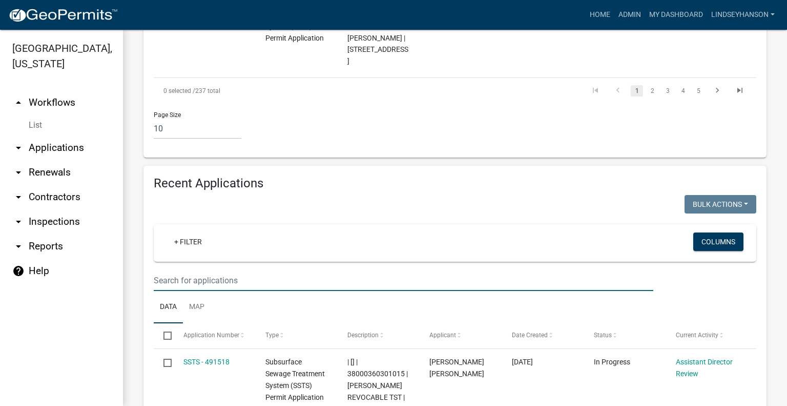
click at [386, 270] on input "text" at bounding box center [404, 280] width 500 height 21
type input "488292"
click at [62, 102] on link "arrow_drop_up Workflows" at bounding box center [61, 102] width 123 height 25
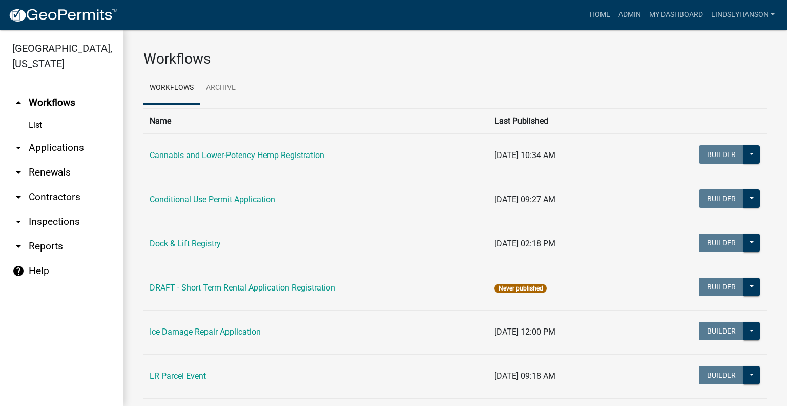
click at [61, 145] on link "arrow_drop_down Applications" at bounding box center [61, 147] width 123 height 25
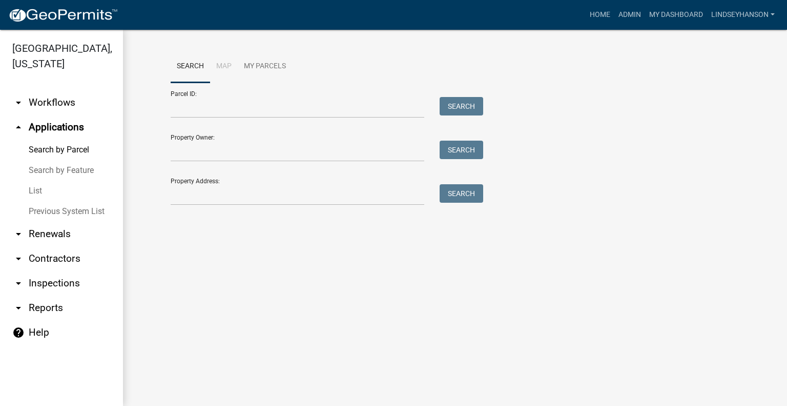
click at [65, 104] on link "arrow_drop_down Workflows" at bounding box center [61, 102] width 123 height 25
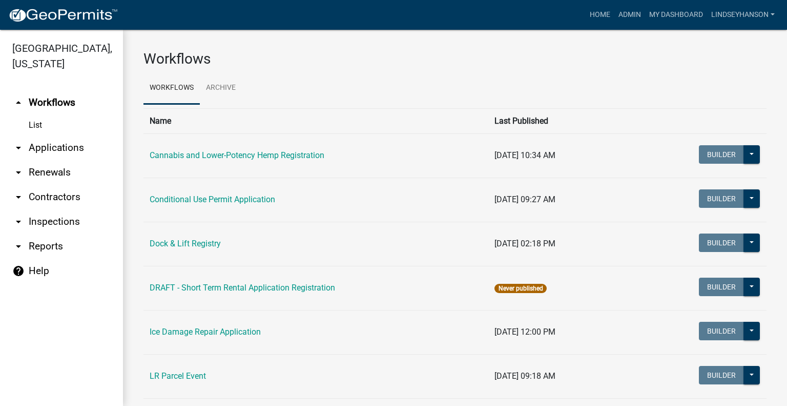
click at [64, 151] on link "arrow_drop_down Applications" at bounding box center [61, 147] width 123 height 25
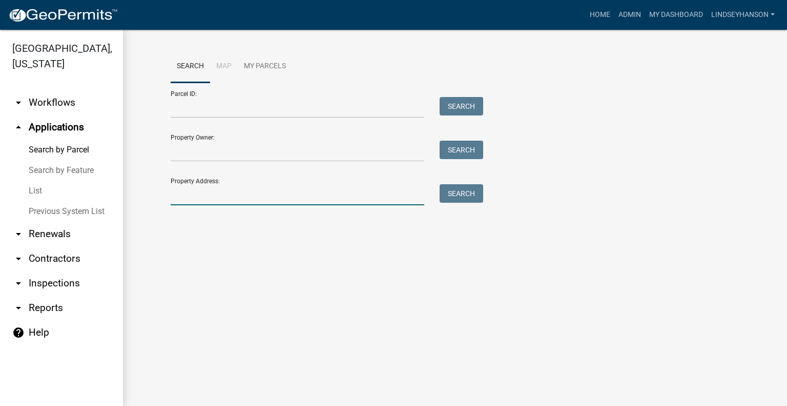
click at [225, 195] on input "Property Address:" at bounding box center [298, 194] width 254 height 21
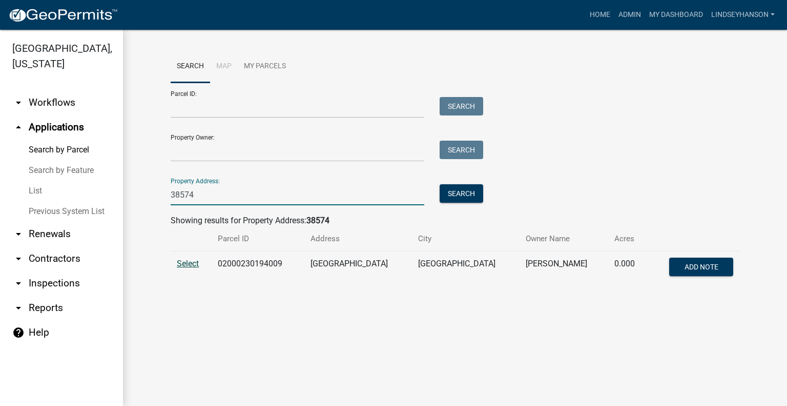
type input "38574"
click at [187, 262] on span "Select" at bounding box center [188, 263] width 22 height 10
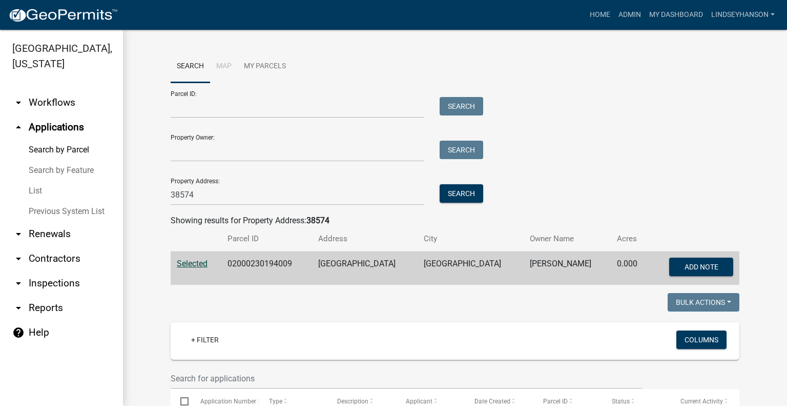
click at [50, 103] on link "arrow_drop_down Workflows" at bounding box center [61, 102] width 123 height 25
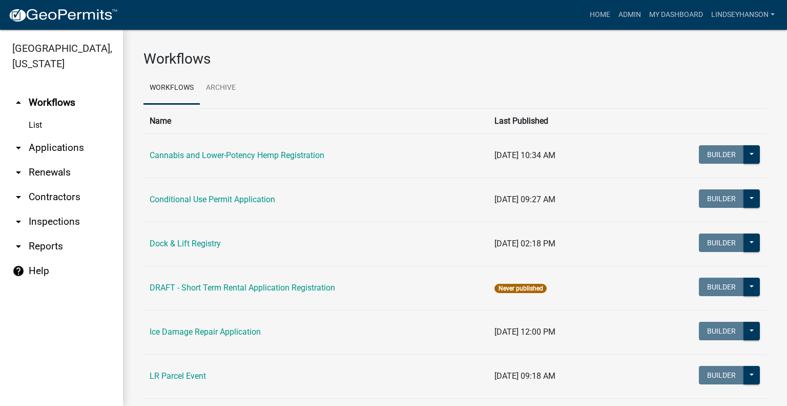
click at [71, 146] on link "arrow_drop_down Applications" at bounding box center [61, 147] width 123 height 25
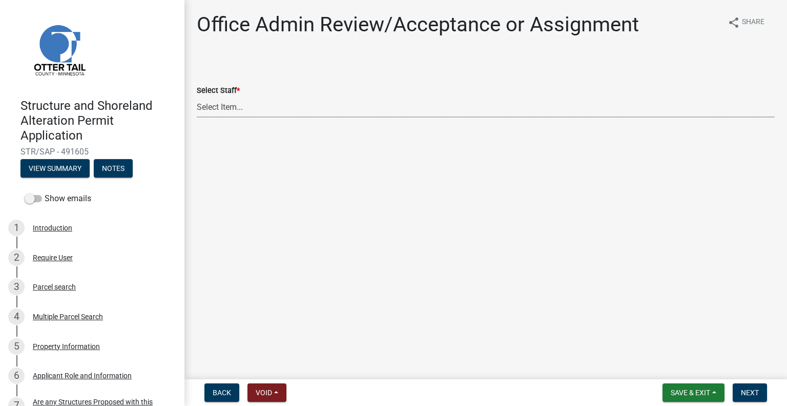
click at [255, 103] on select "Select Item... [PERSON_NAME] ([EMAIL_ADDRESS][DOMAIN_NAME]) [PERSON_NAME] ([EMA…" at bounding box center [486, 106] width 578 height 21
click at [197, 96] on select "Select Item... [PERSON_NAME] ([EMAIL_ADDRESS][DOMAIN_NAME]) [PERSON_NAME] ([EMA…" at bounding box center [486, 106] width 578 height 21
select select "587f38f5-c90e-4c12-9e10-d3e23909bbca"
click at [743, 393] on span "Next" at bounding box center [750, 392] width 18 height 8
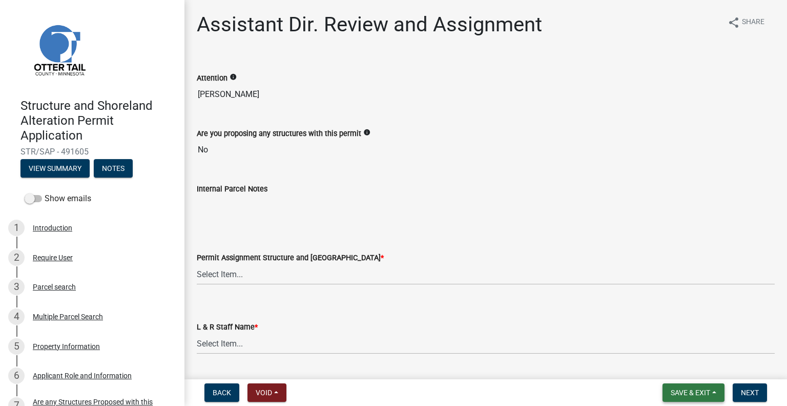
click at [685, 391] on span "Save & Exit" at bounding box center [690, 392] width 39 height 8
click at [683, 368] on button "Save & Exit" at bounding box center [684, 365] width 82 height 25
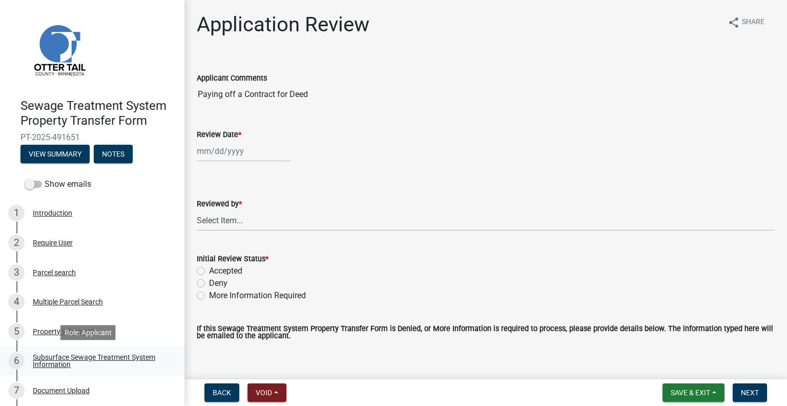
click at [119, 351] on link "6 Subsurface Sewage Treatment System Information" at bounding box center [92, 361] width 185 height 30
